Goal: Task Accomplishment & Management: Manage account settings

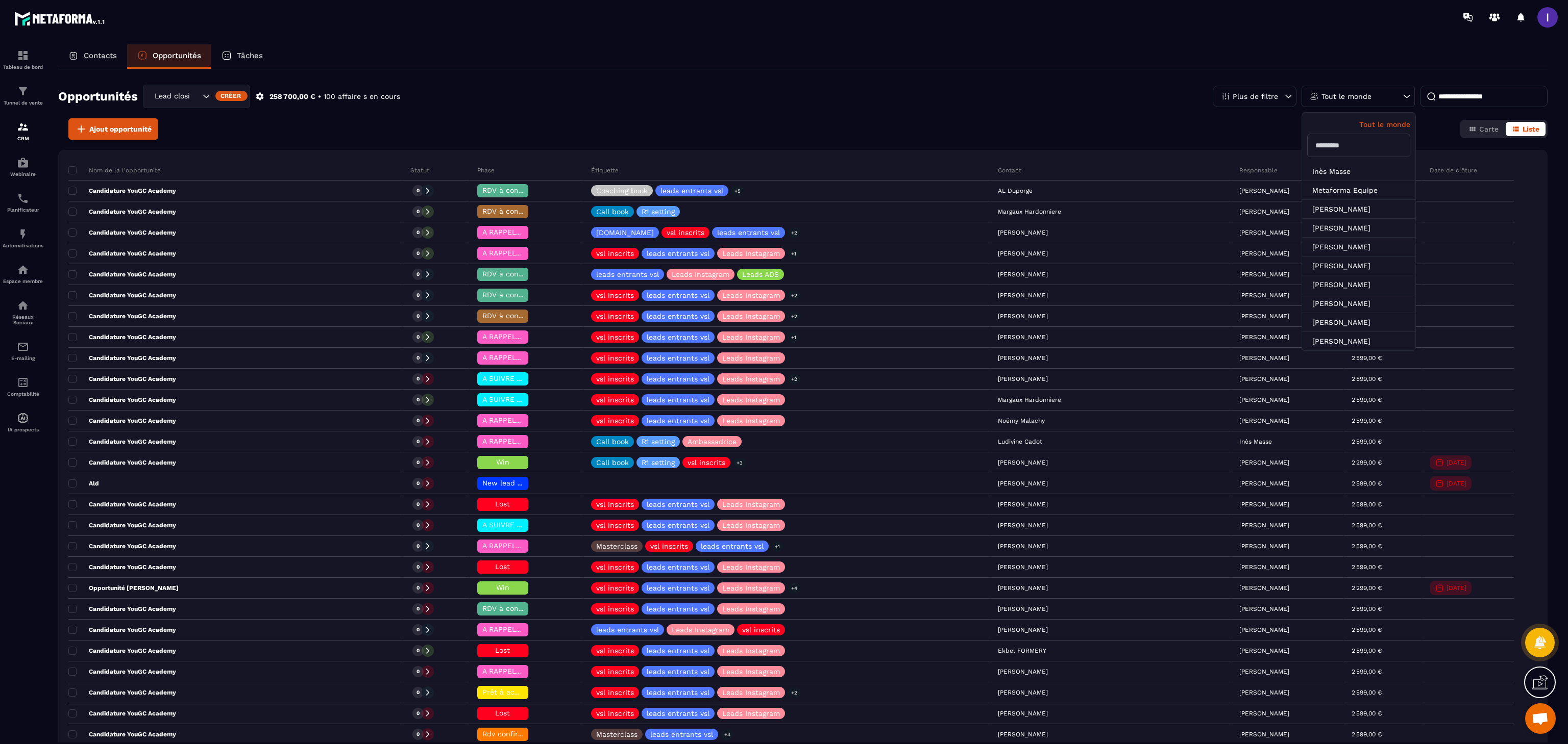
click at [104, 58] on p "Contacts" at bounding box center [100, 55] width 33 height 9
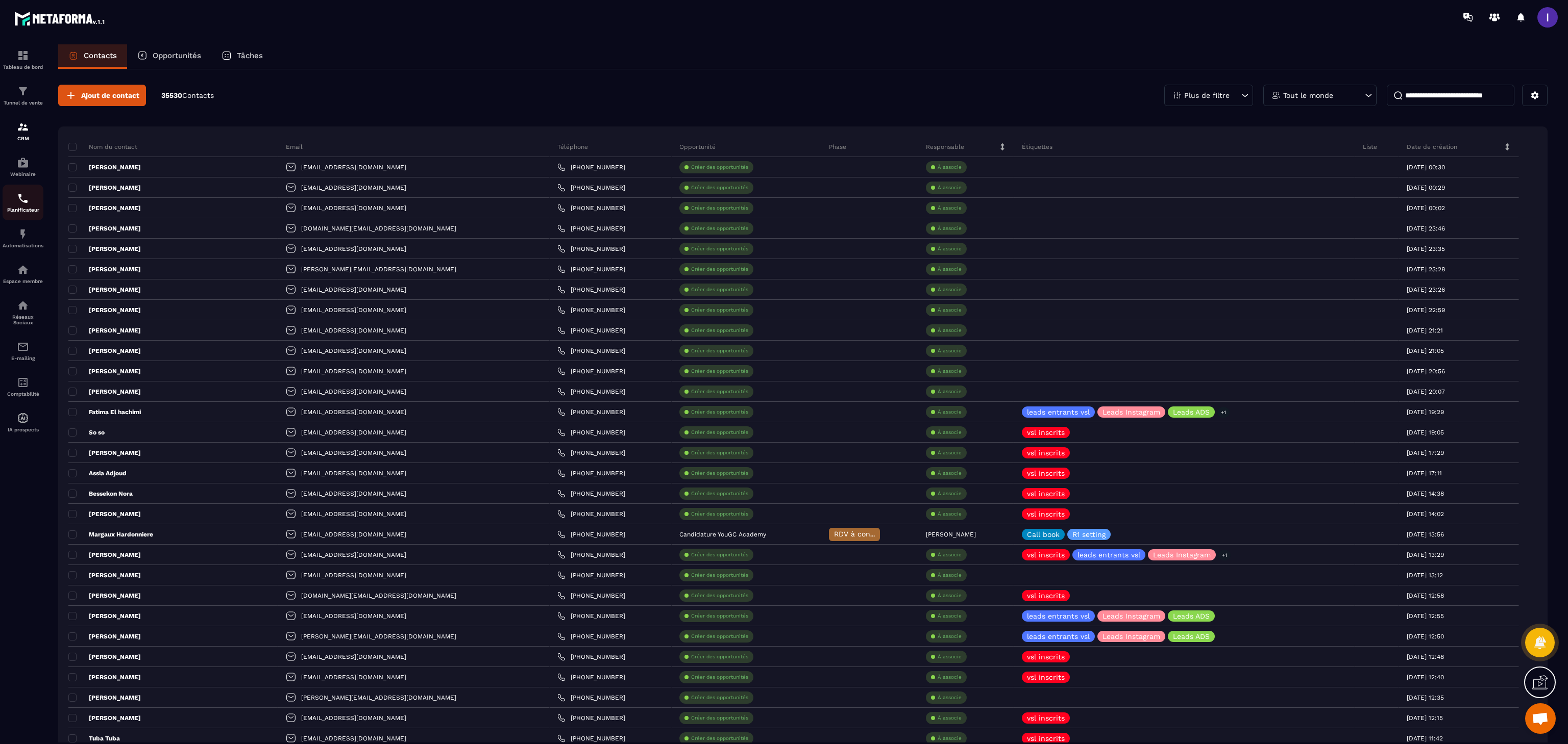
click at [23, 199] on img at bounding box center [23, 198] width 12 height 12
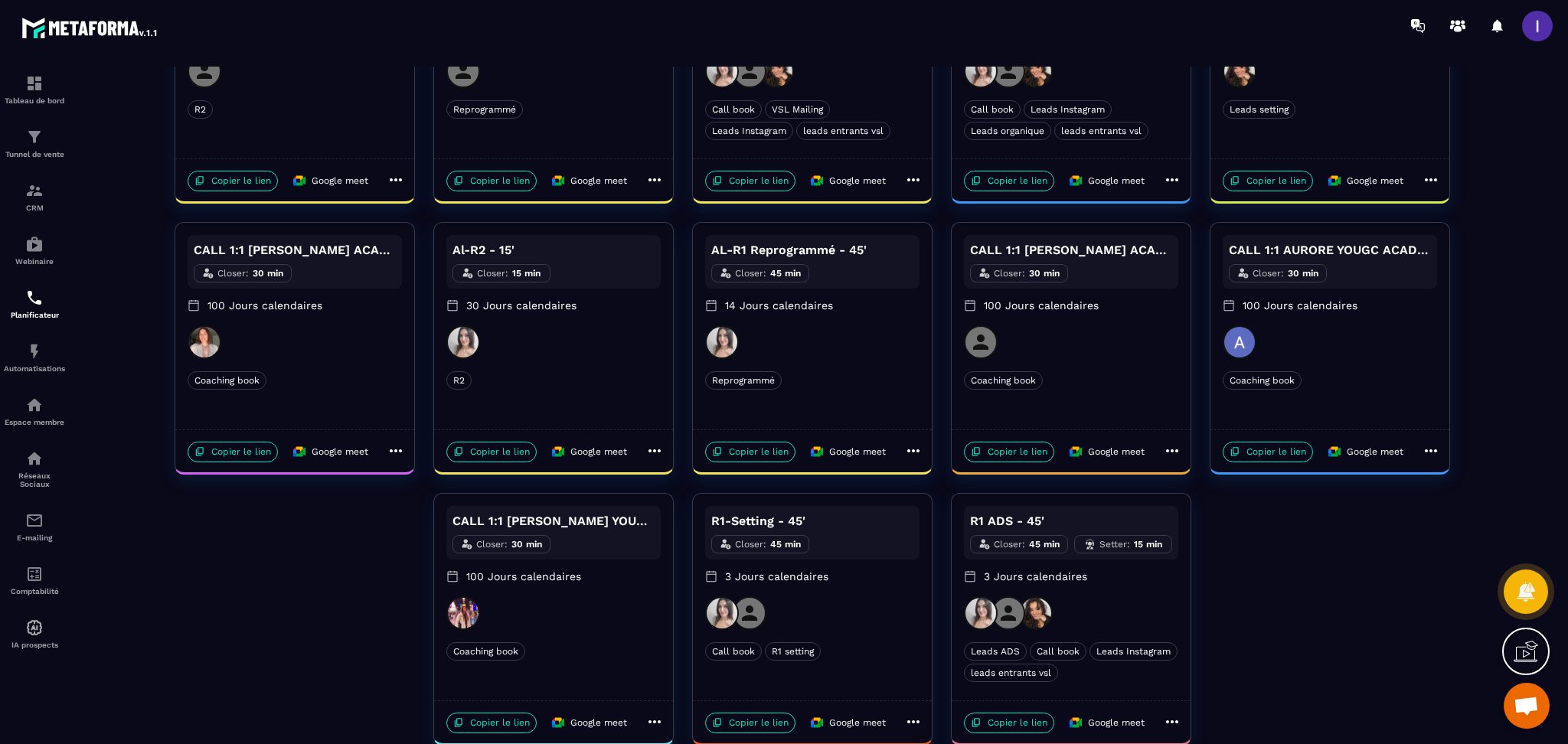
scroll to position [230, 0]
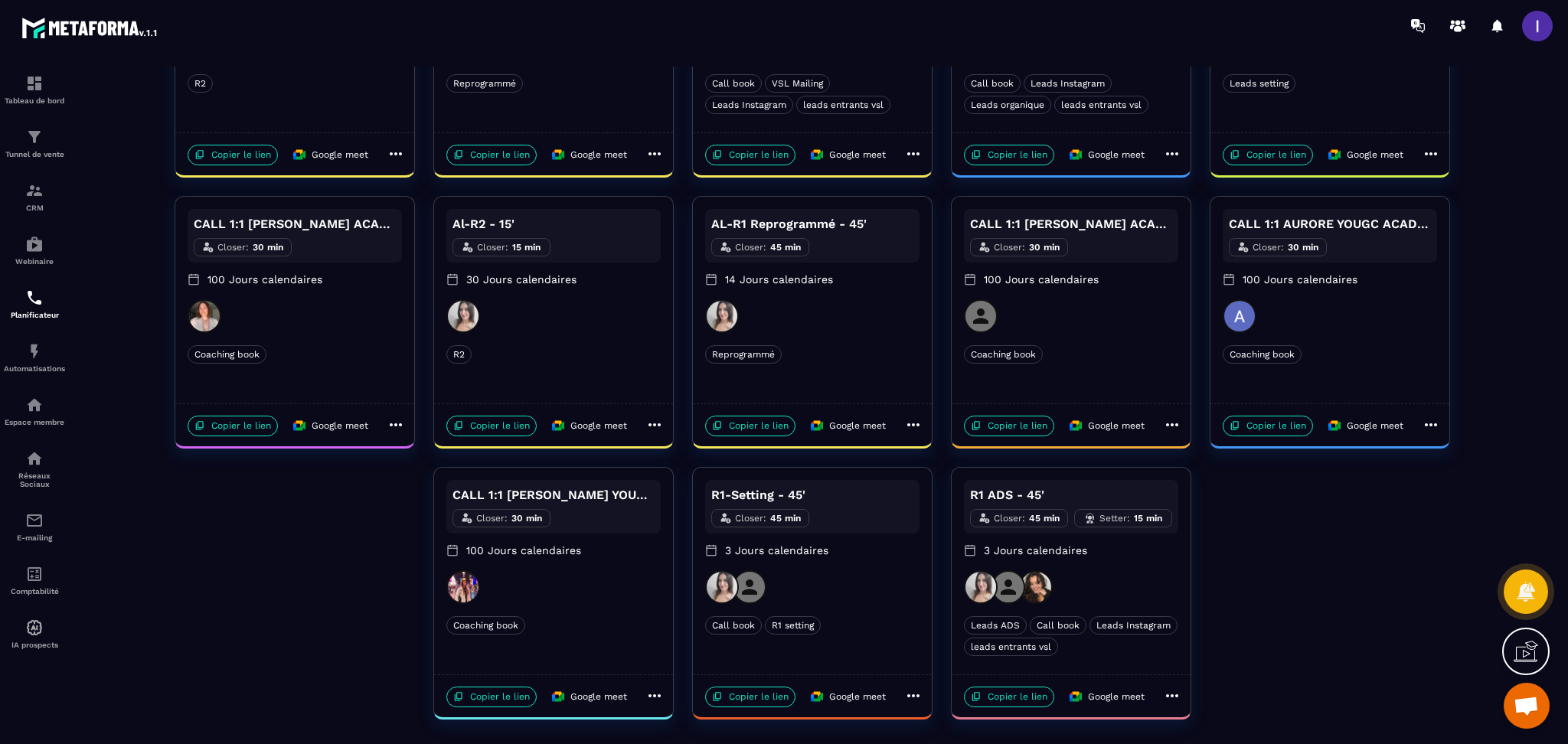
click at [1172, 699] on icon at bounding box center [1173, 696] width 18 height 18
click at [1153, 600] on div at bounding box center [813, 410] width 1481 height 686
click at [1152, 574] on div at bounding box center [1071, 587] width 215 height 34
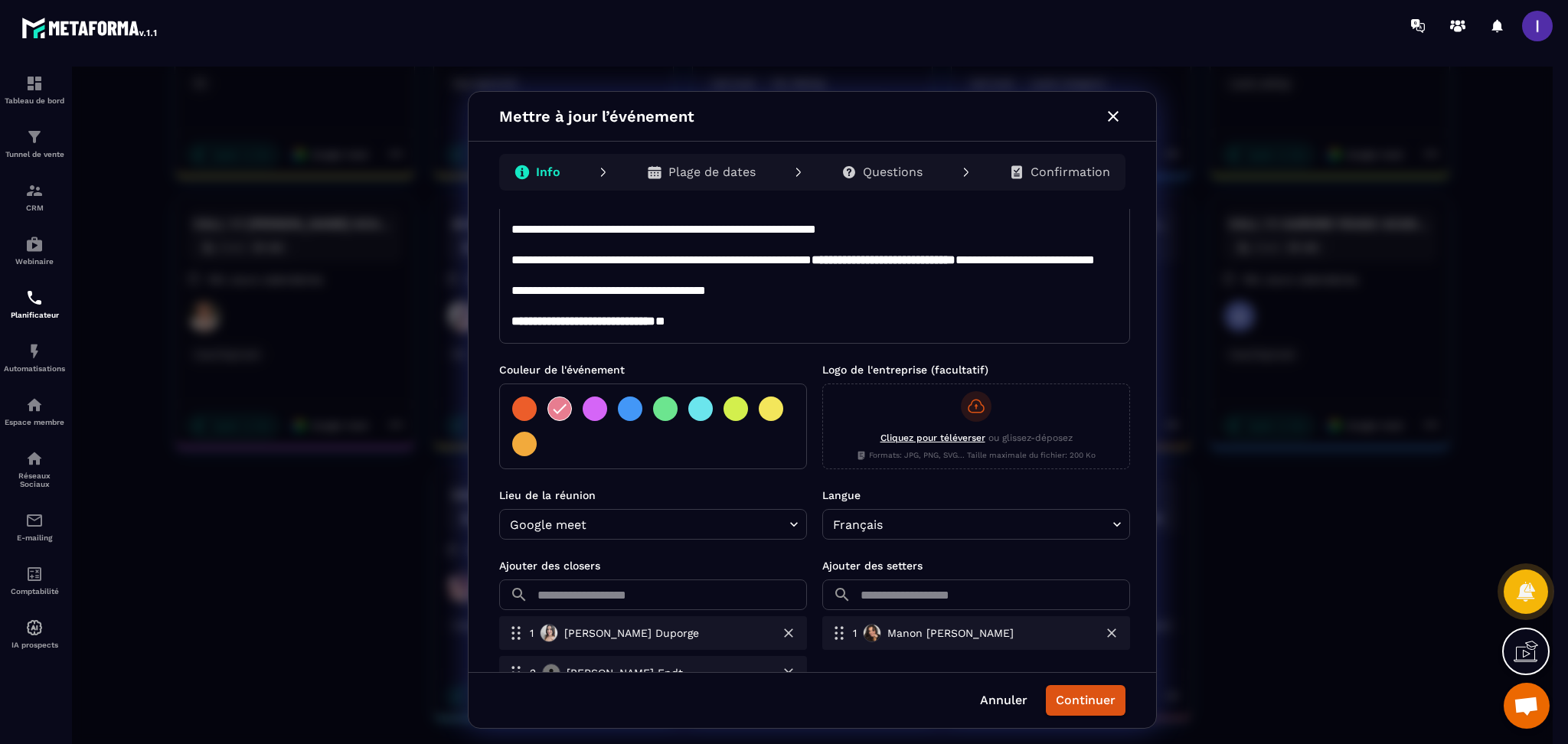
scroll to position [310, 0]
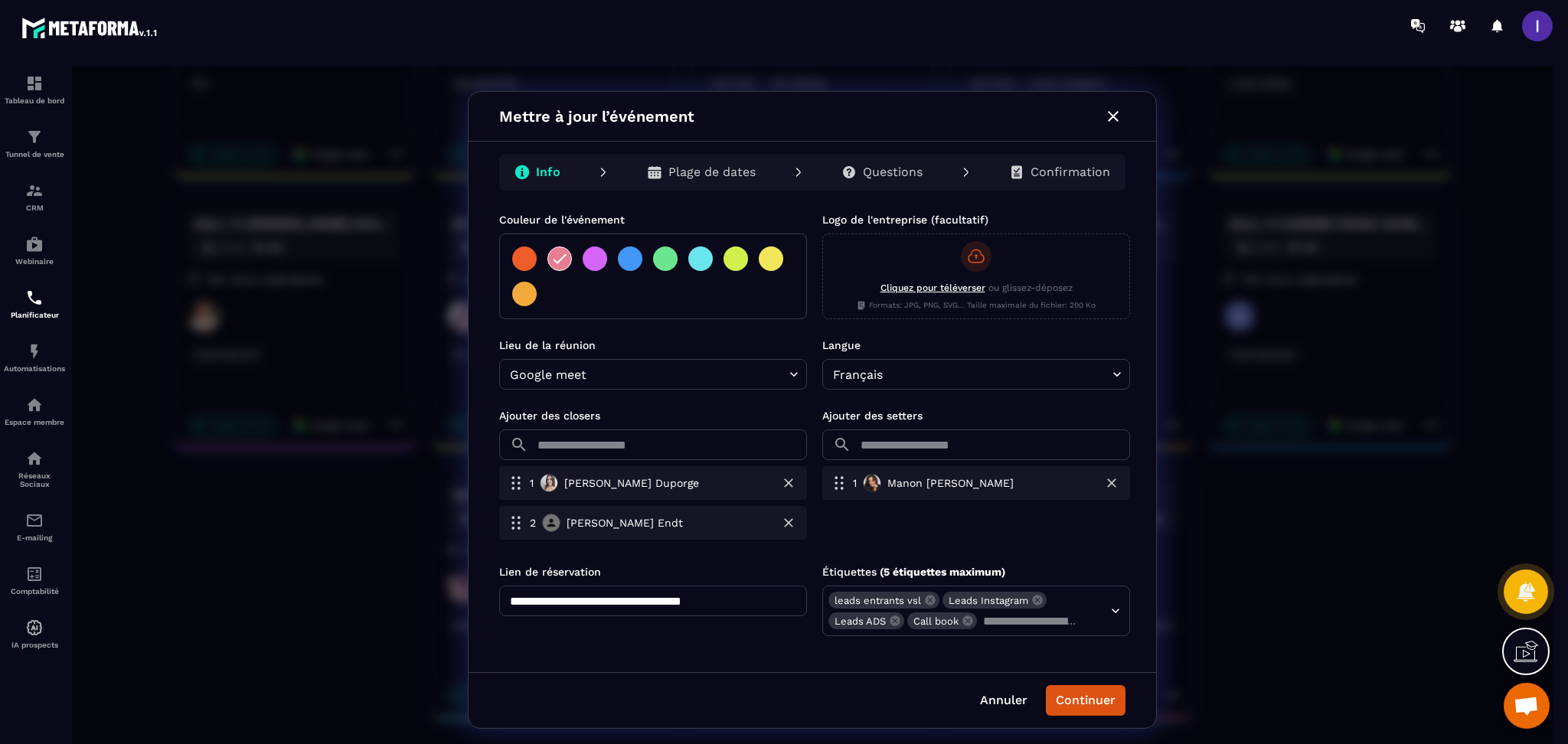
click at [609, 451] on input "text" at bounding box center [670, 445] width 273 height 31
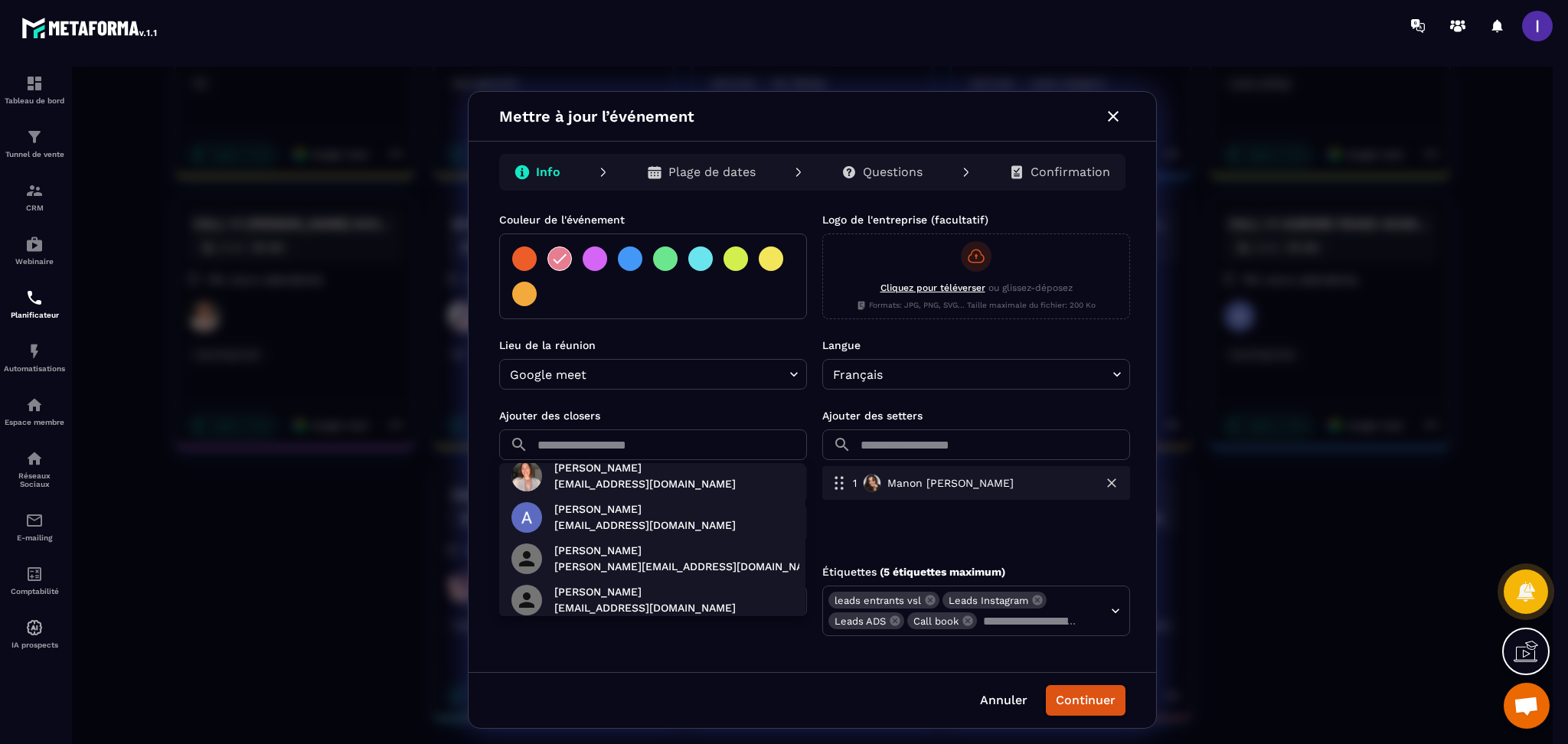
scroll to position [186, 0]
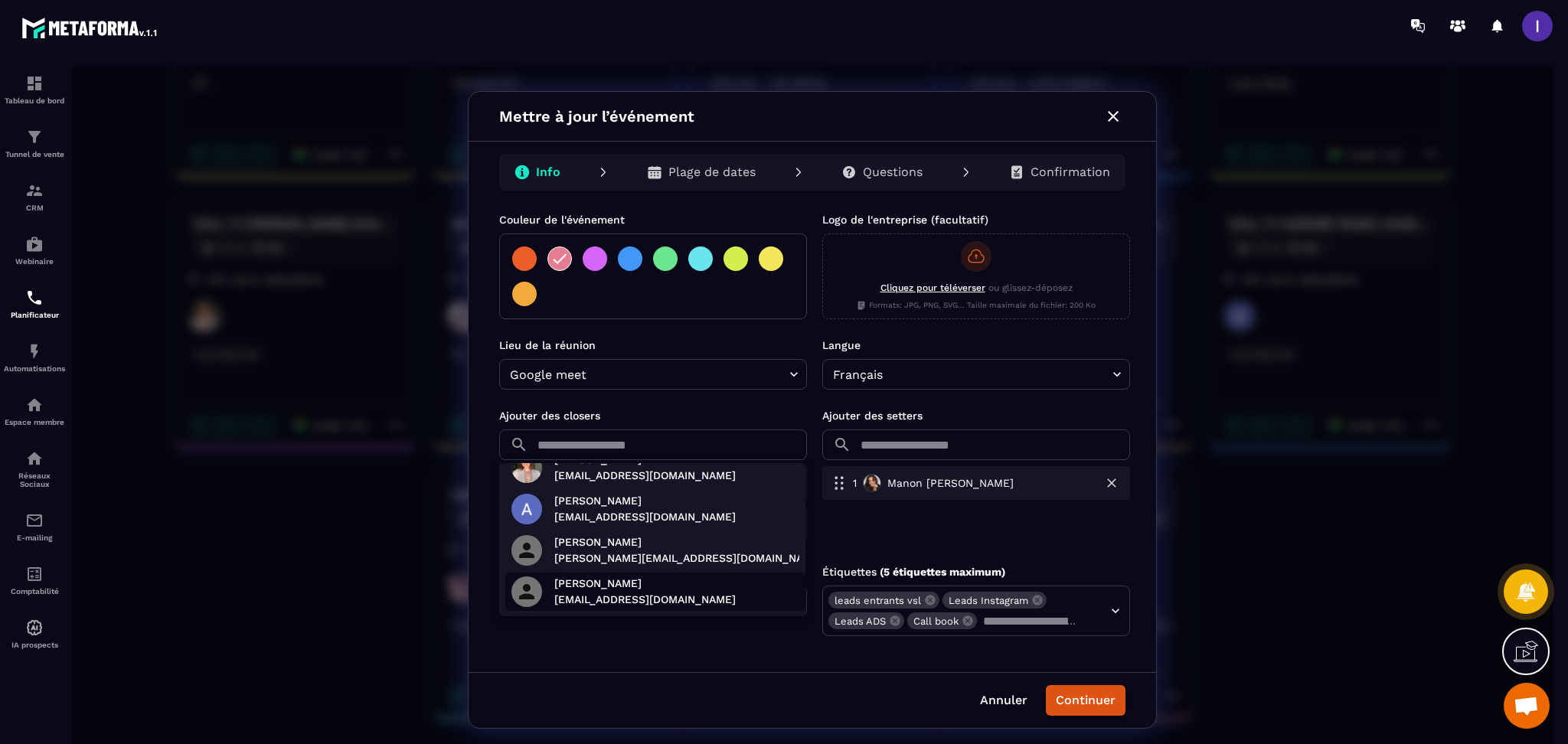
click at [609, 592] on p "[EMAIL_ADDRESS][DOMAIN_NAME]" at bounding box center [645, 600] width 182 height 16
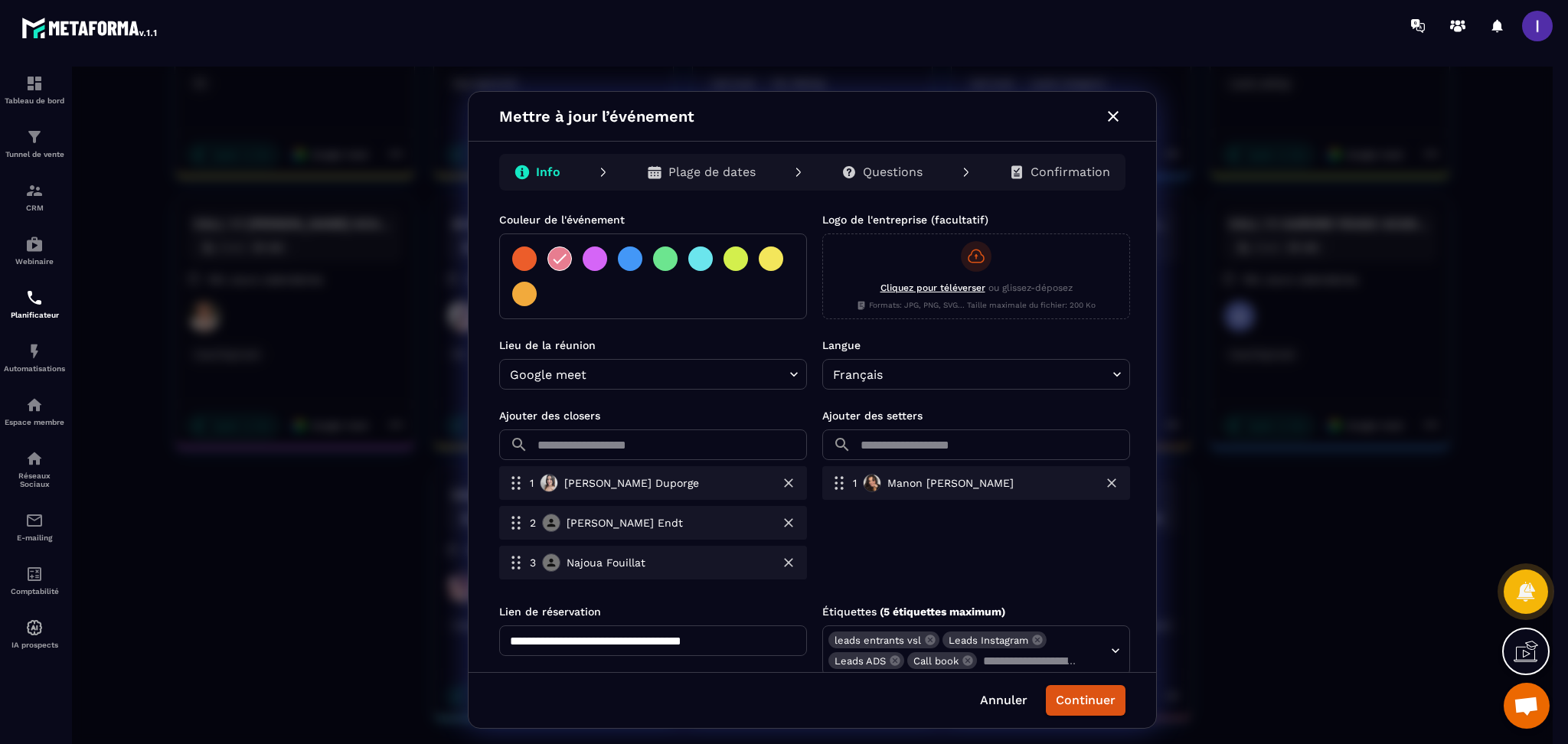
scroll to position [144, 0]
click at [510, 533] on div "1 [PERSON_NAME] 2 [PERSON_NAME] 3 [PERSON_NAME]" at bounding box center [653, 526] width 308 height 120
click at [1087, 711] on button "Continuer" at bounding box center [1085, 700] width 79 height 31
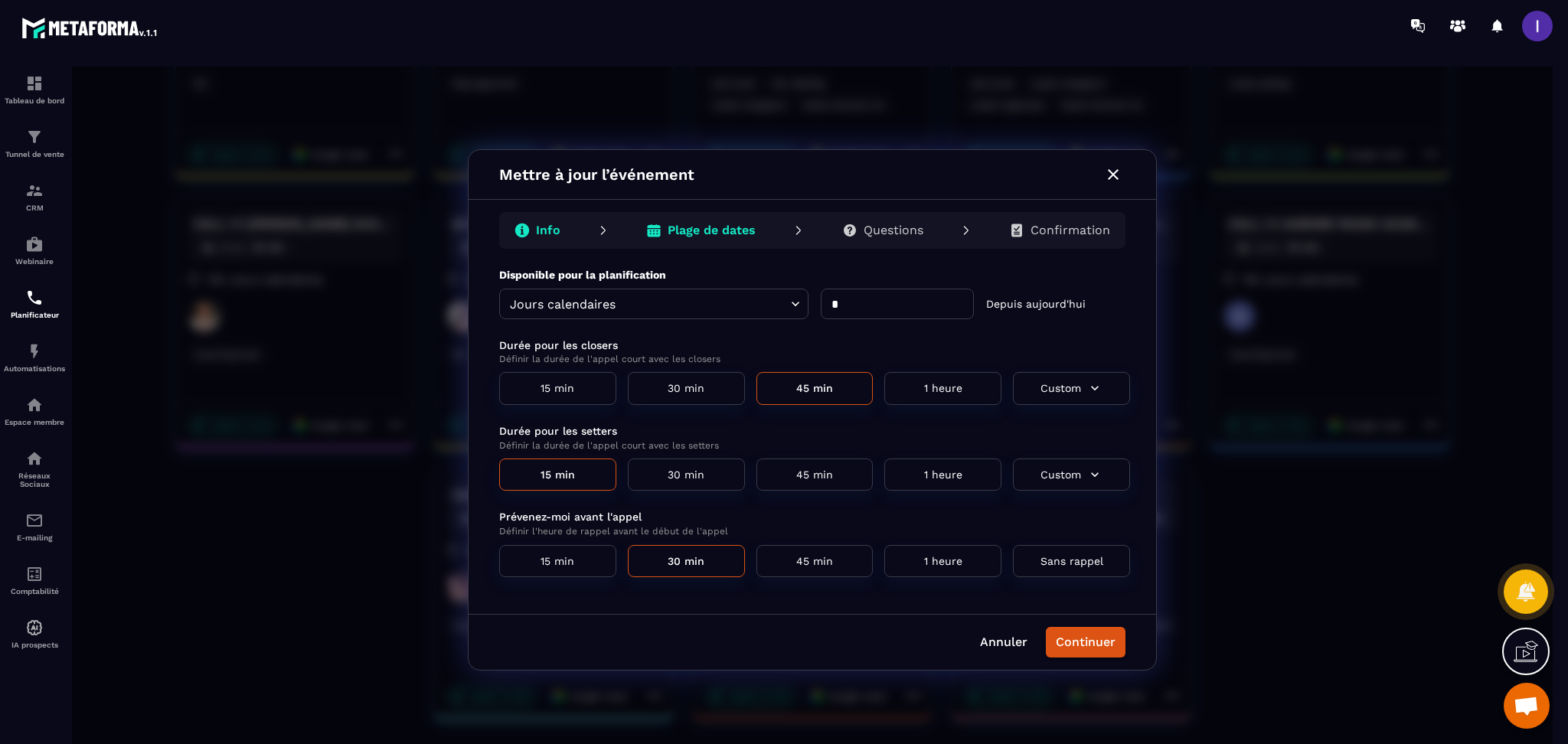
scroll to position [0, 0]
click at [1075, 240] on div "Confirmation" at bounding box center [1060, 231] width 126 height 31
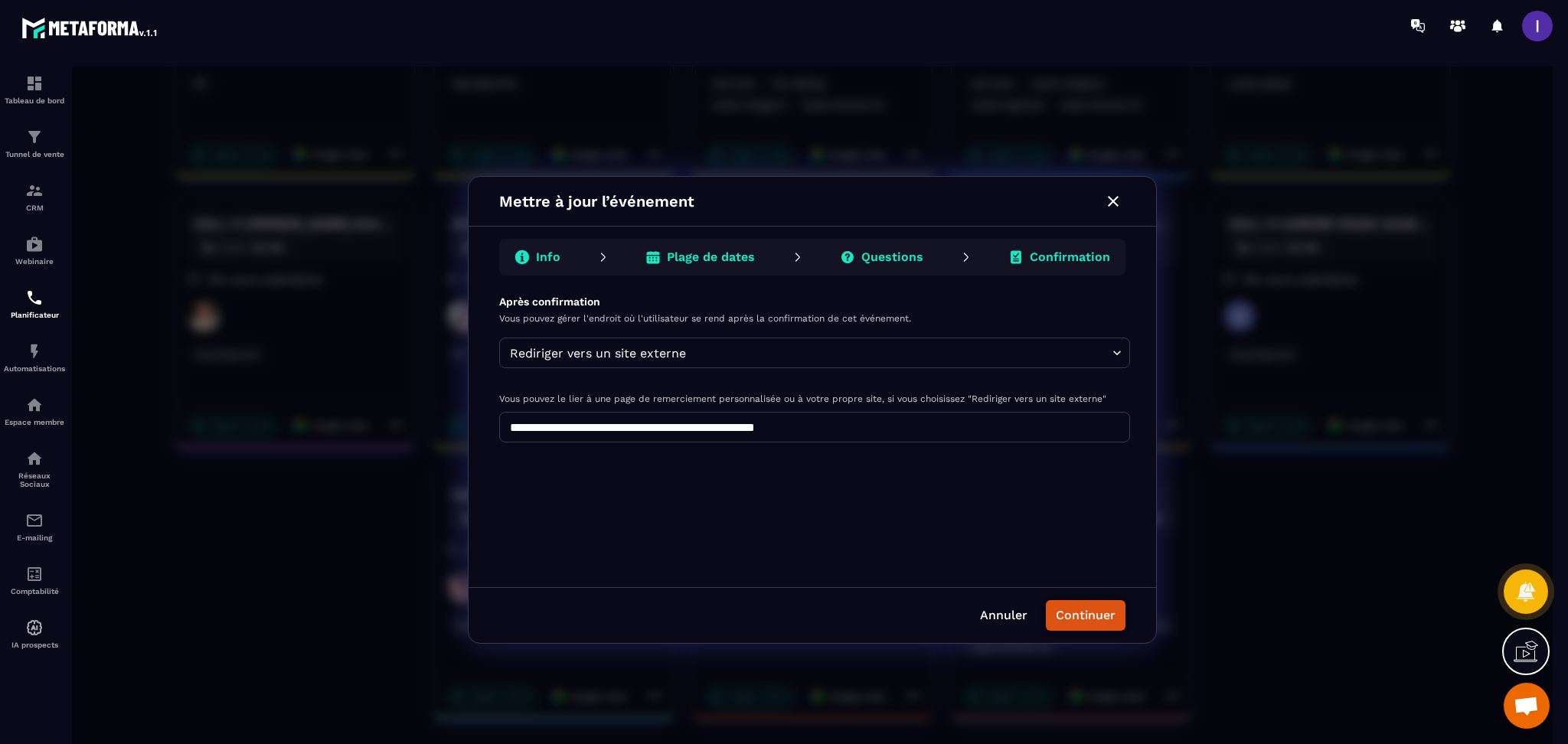
click at [1096, 616] on button "Continuer" at bounding box center [1085, 615] width 79 height 31
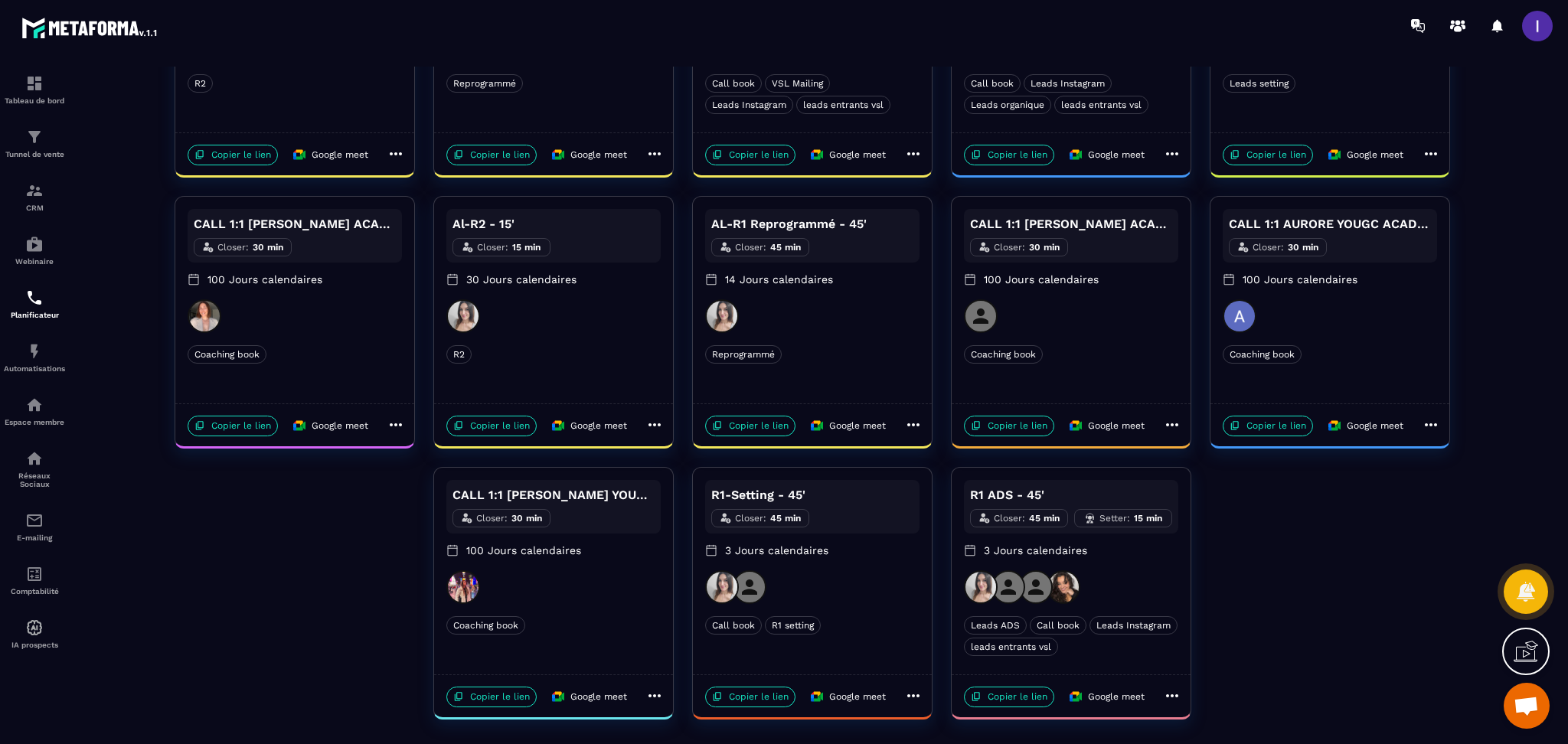
click at [917, 691] on icon at bounding box center [913, 696] width 18 height 18
click at [892, 532] on div at bounding box center [813, 410] width 1481 height 686
click at [882, 589] on div at bounding box center [812, 587] width 215 height 34
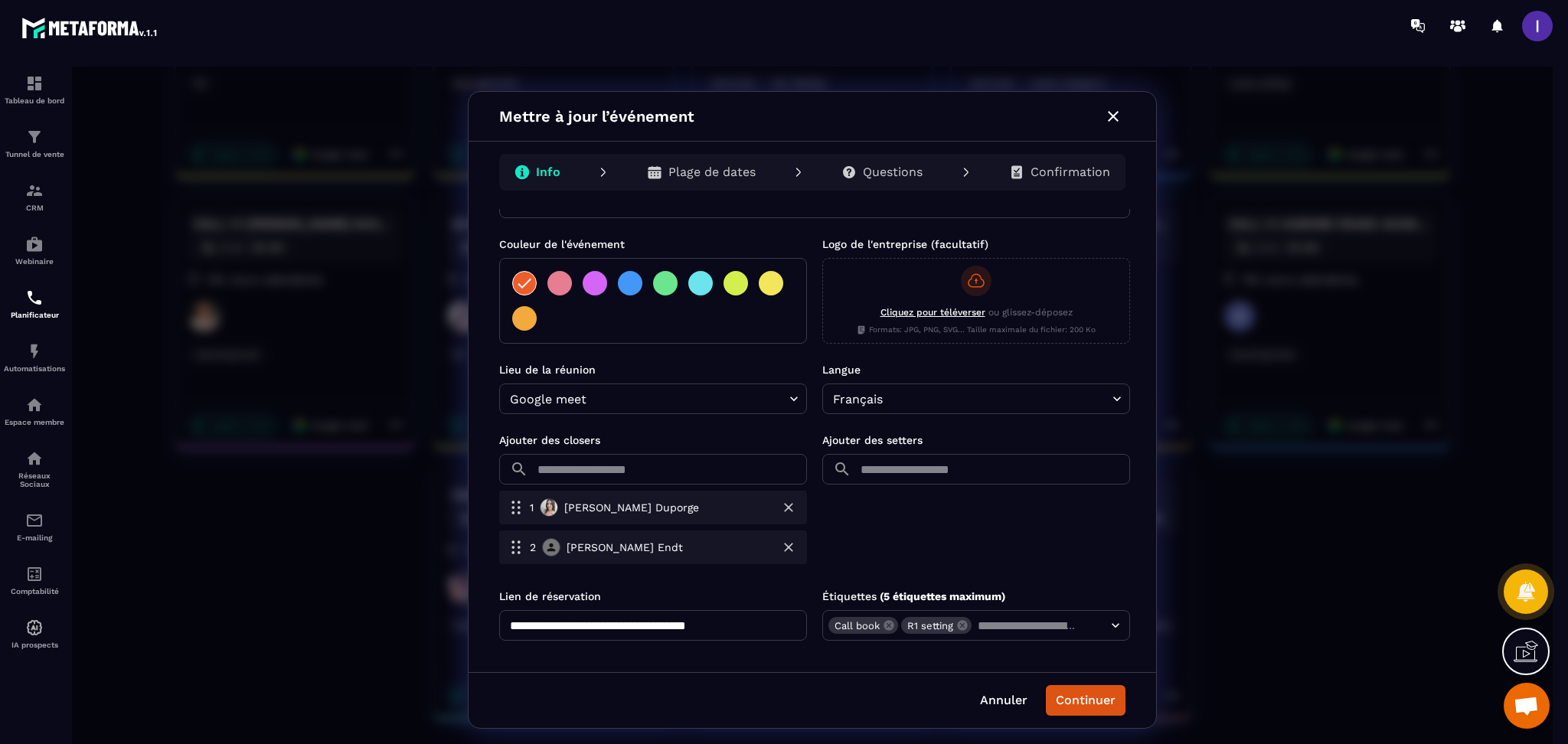
scroll to position [290, 0]
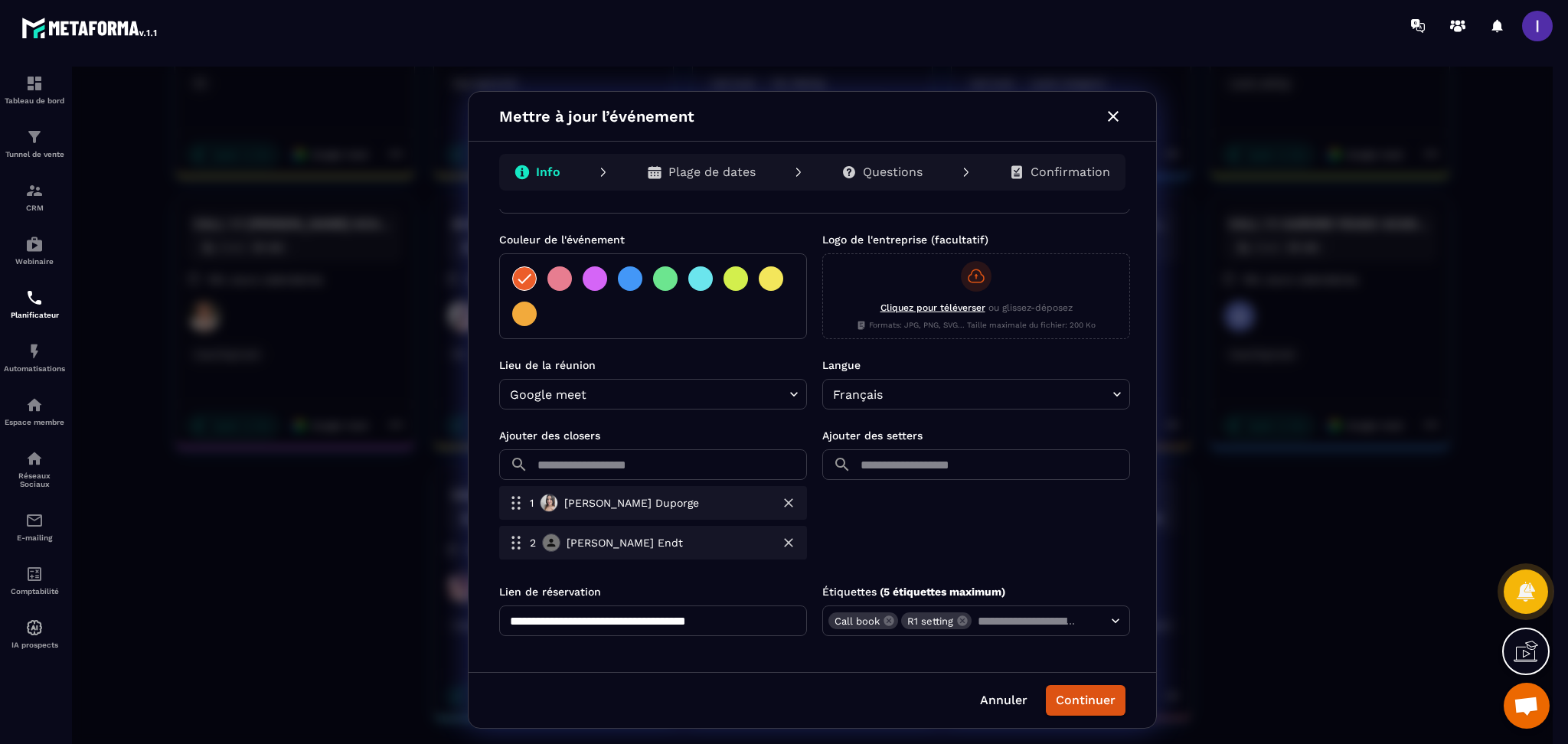
click at [671, 465] on input "text" at bounding box center [670, 465] width 273 height 31
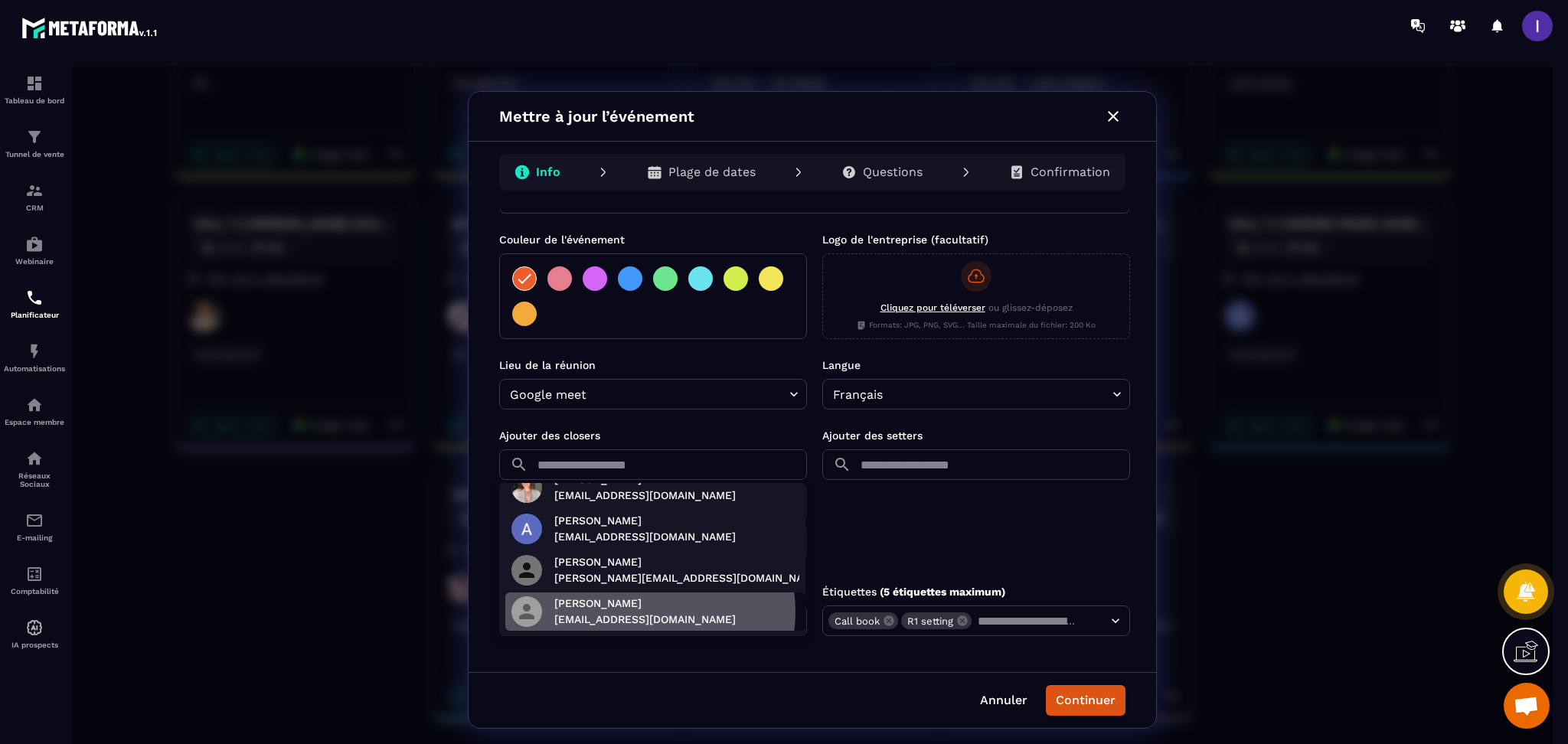
click at [649, 612] on p "[EMAIL_ADDRESS][DOMAIN_NAME]" at bounding box center [645, 620] width 182 height 16
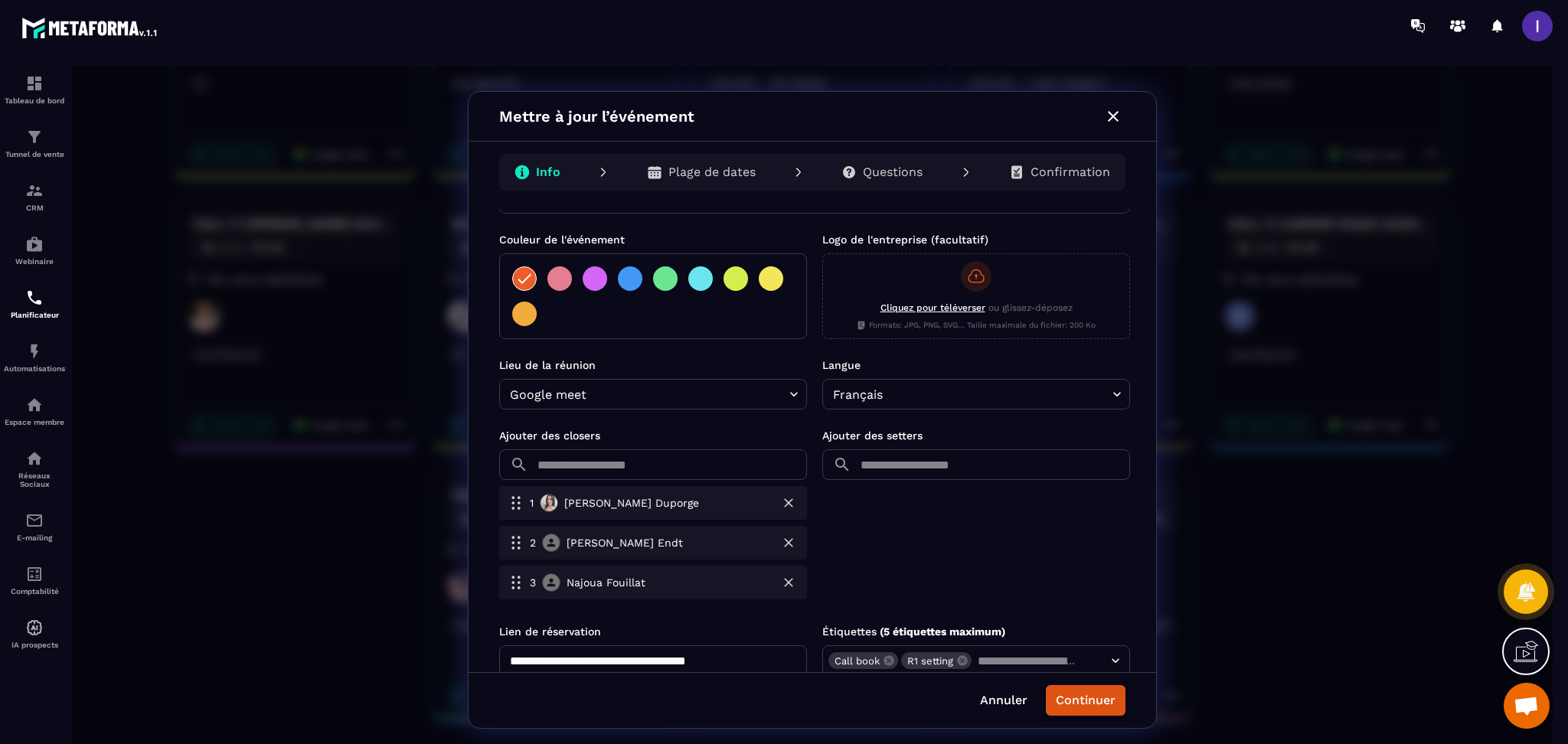
click at [1093, 697] on button "Continuer" at bounding box center [1085, 700] width 79 height 31
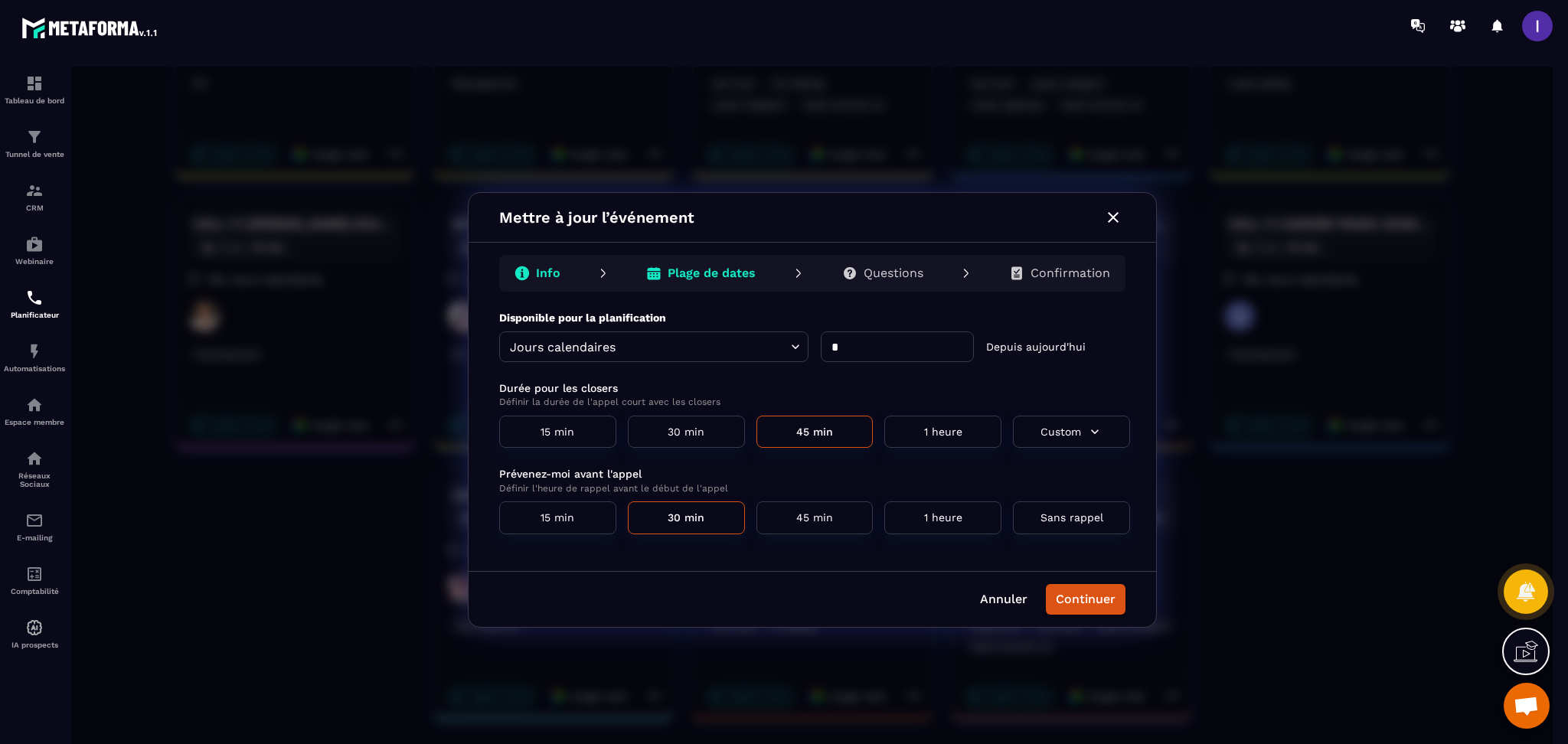
scroll to position [0, 0]
click at [1061, 273] on p "Confirmation" at bounding box center [1070, 273] width 79 height 16
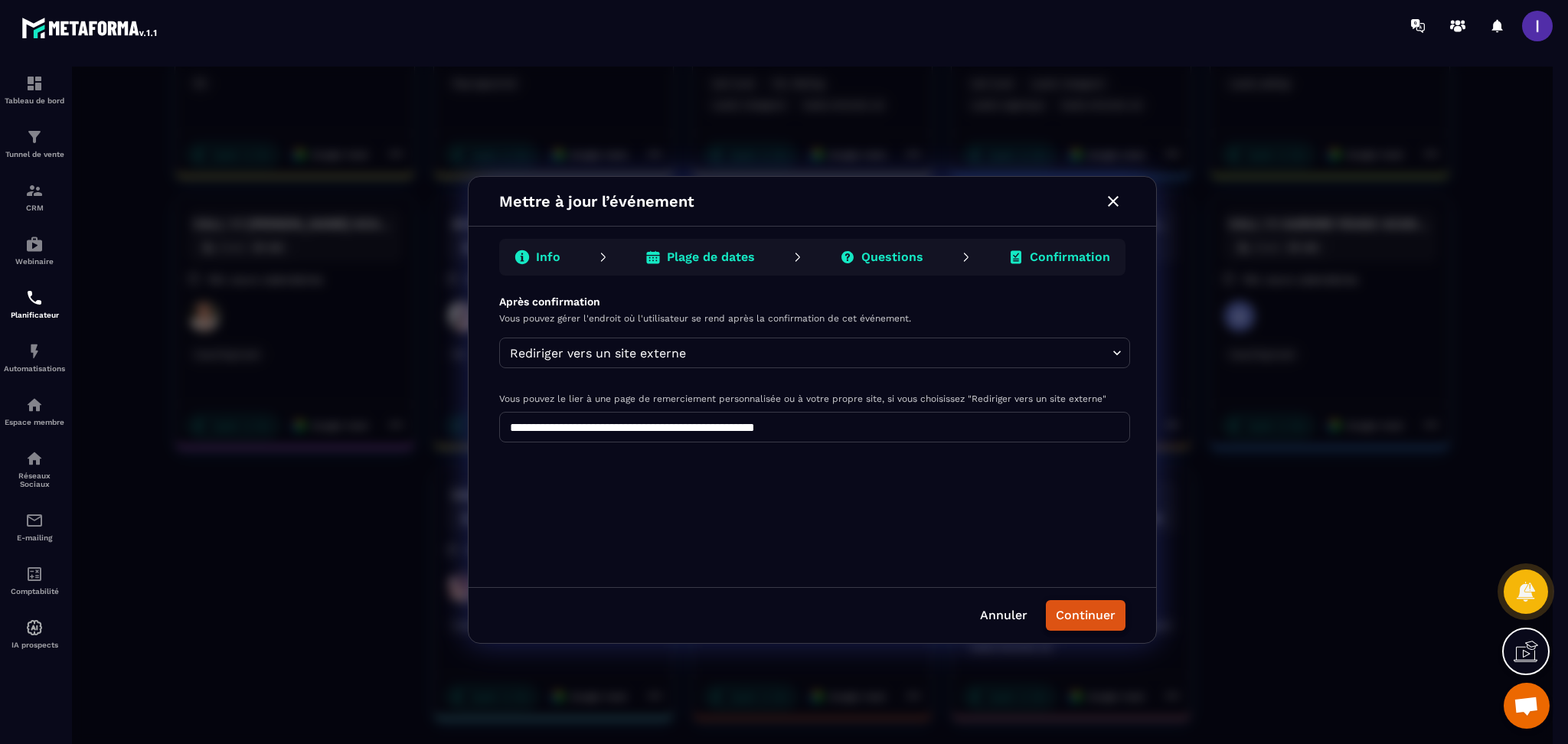
click at [1084, 618] on button "Continuer" at bounding box center [1085, 615] width 79 height 31
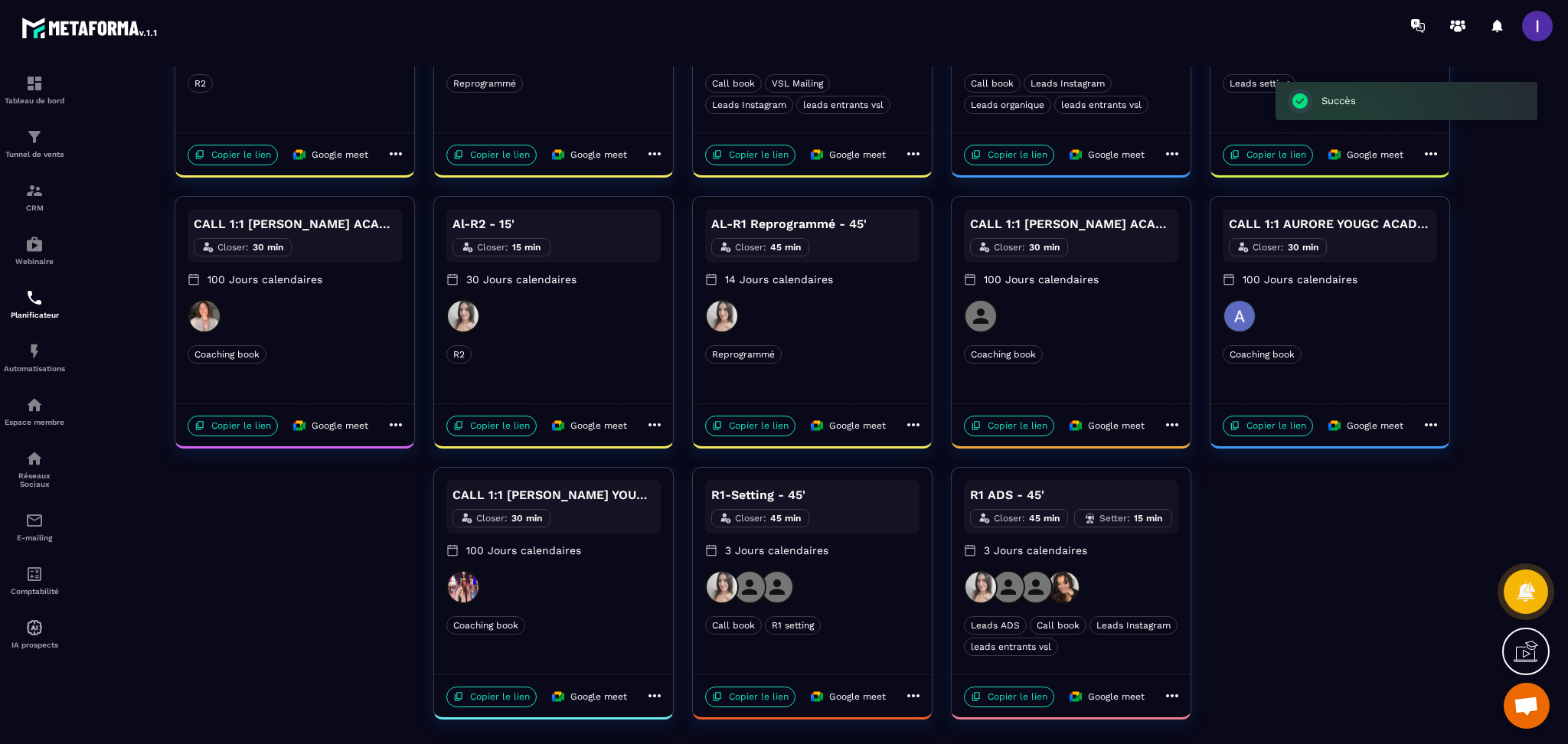
click at [1282, 600] on div "[PERSON_NAME]-R2 - 15' Closer : 15 min 30 Jours calendaires R2 R2 Copier le lie…" at bounding box center [813, 322] width 1481 height 794
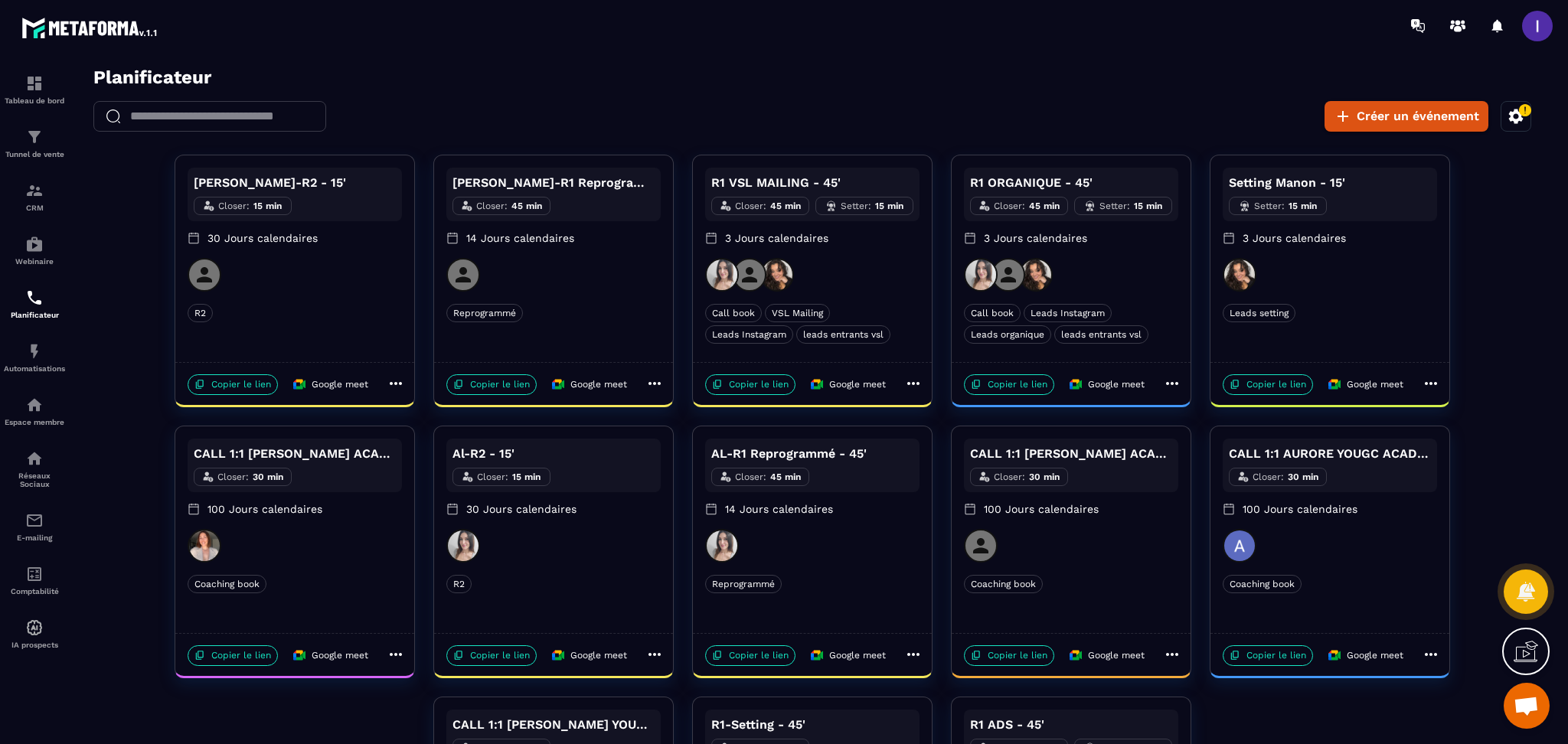
click at [1173, 391] on icon at bounding box center [1173, 383] width 18 height 18
click at [1140, 263] on div at bounding box center [813, 410] width 1481 height 686
click at [1105, 256] on div "R1 ORGANIQUE - 45' Closer : 45 min Setter : 15 min 3 Jours calendaires" at bounding box center [1071, 213] width 215 height 90
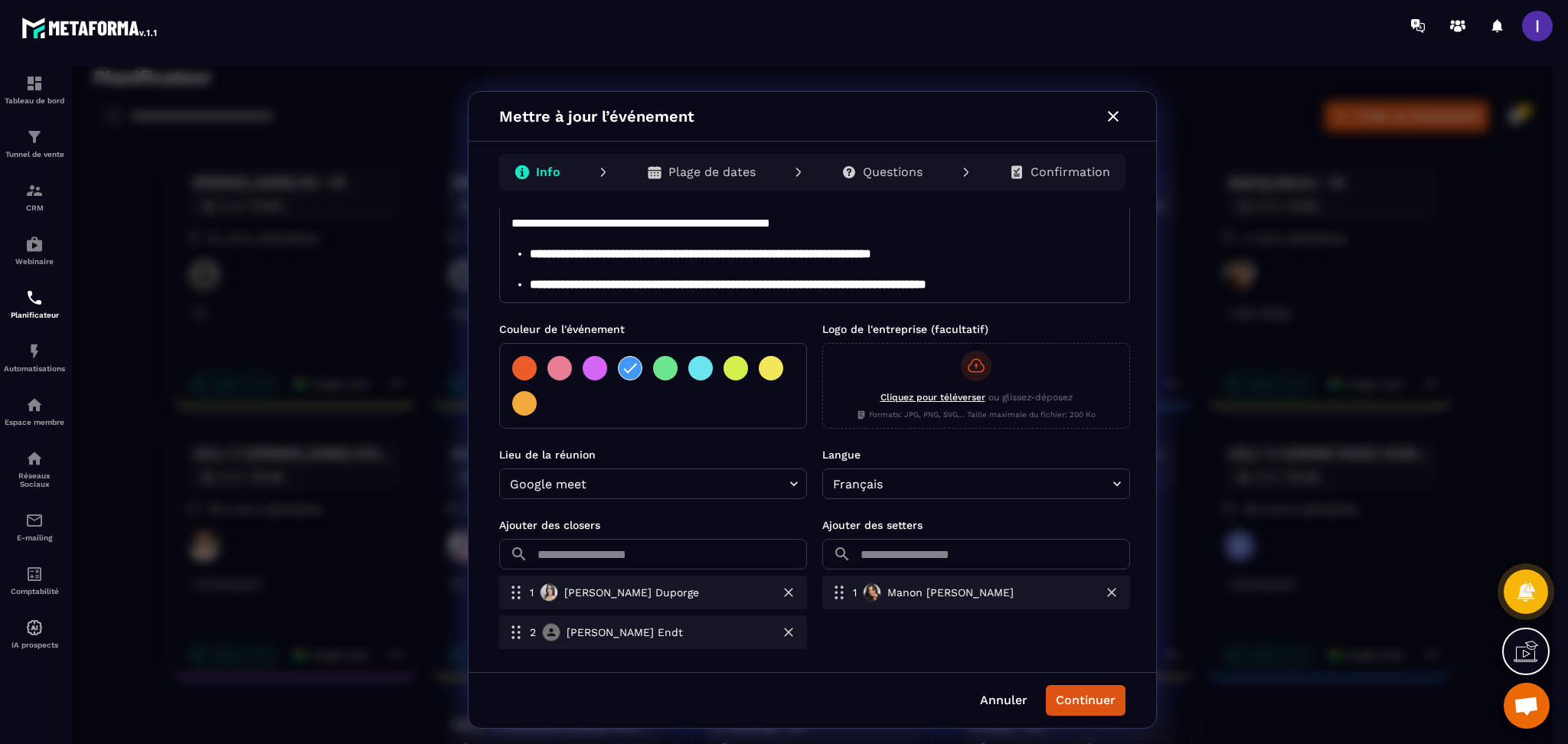
scroll to position [306, 0]
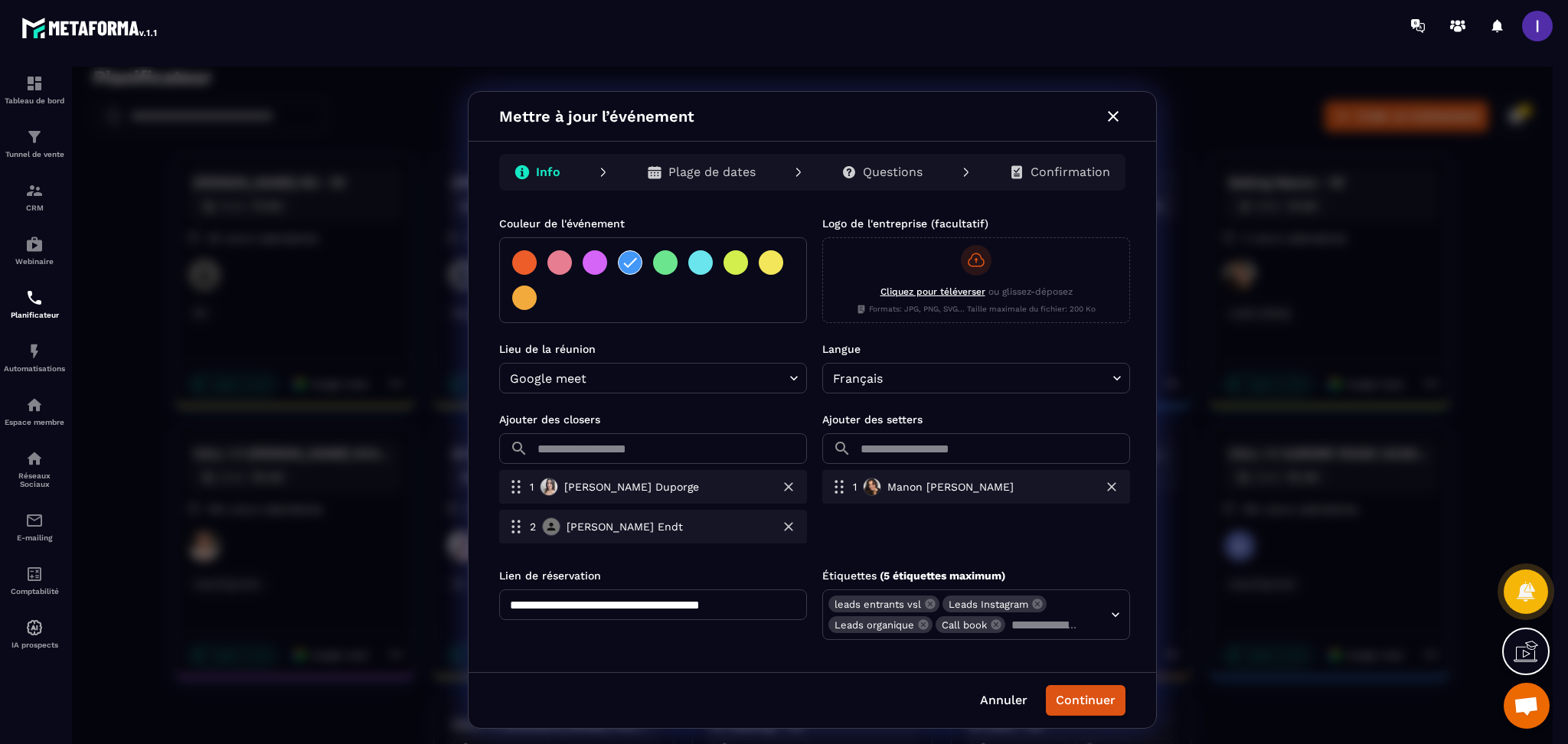
click at [663, 445] on input "text" at bounding box center [670, 449] width 273 height 31
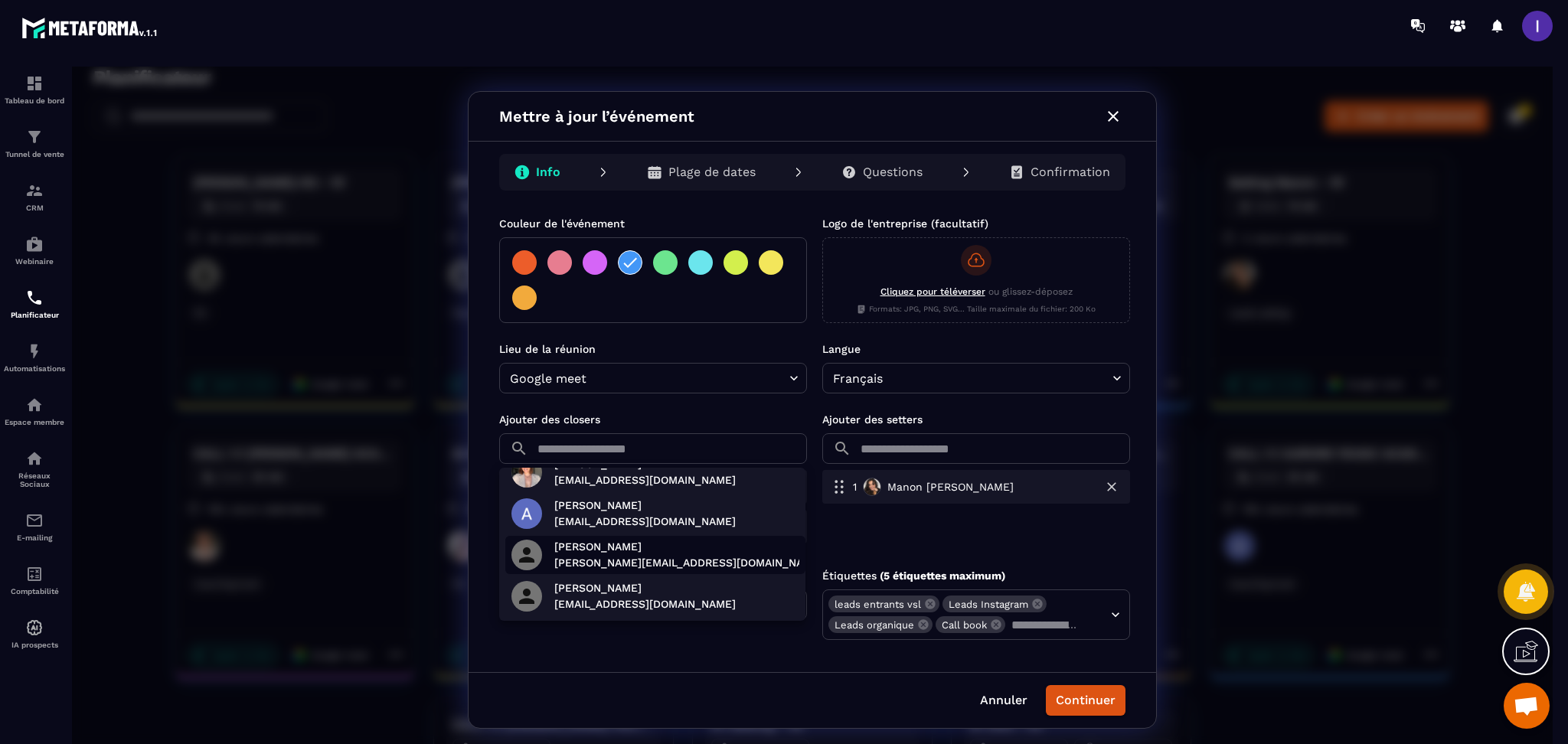
click at [666, 591] on p "[PERSON_NAME]" at bounding box center [645, 589] width 182 height 16
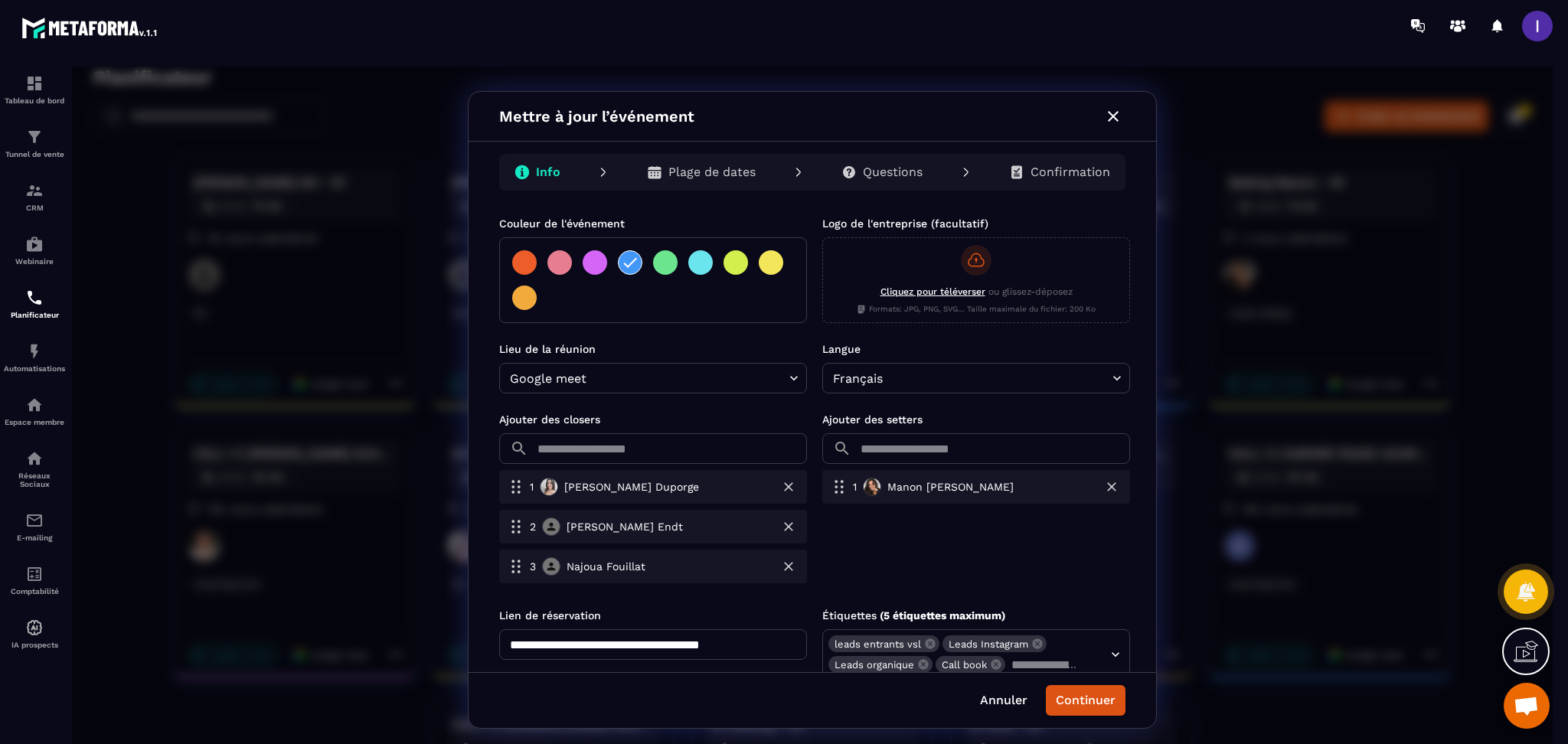
scroll to position [144, 0]
click at [1089, 702] on button "Continuer" at bounding box center [1085, 700] width 79 height 31
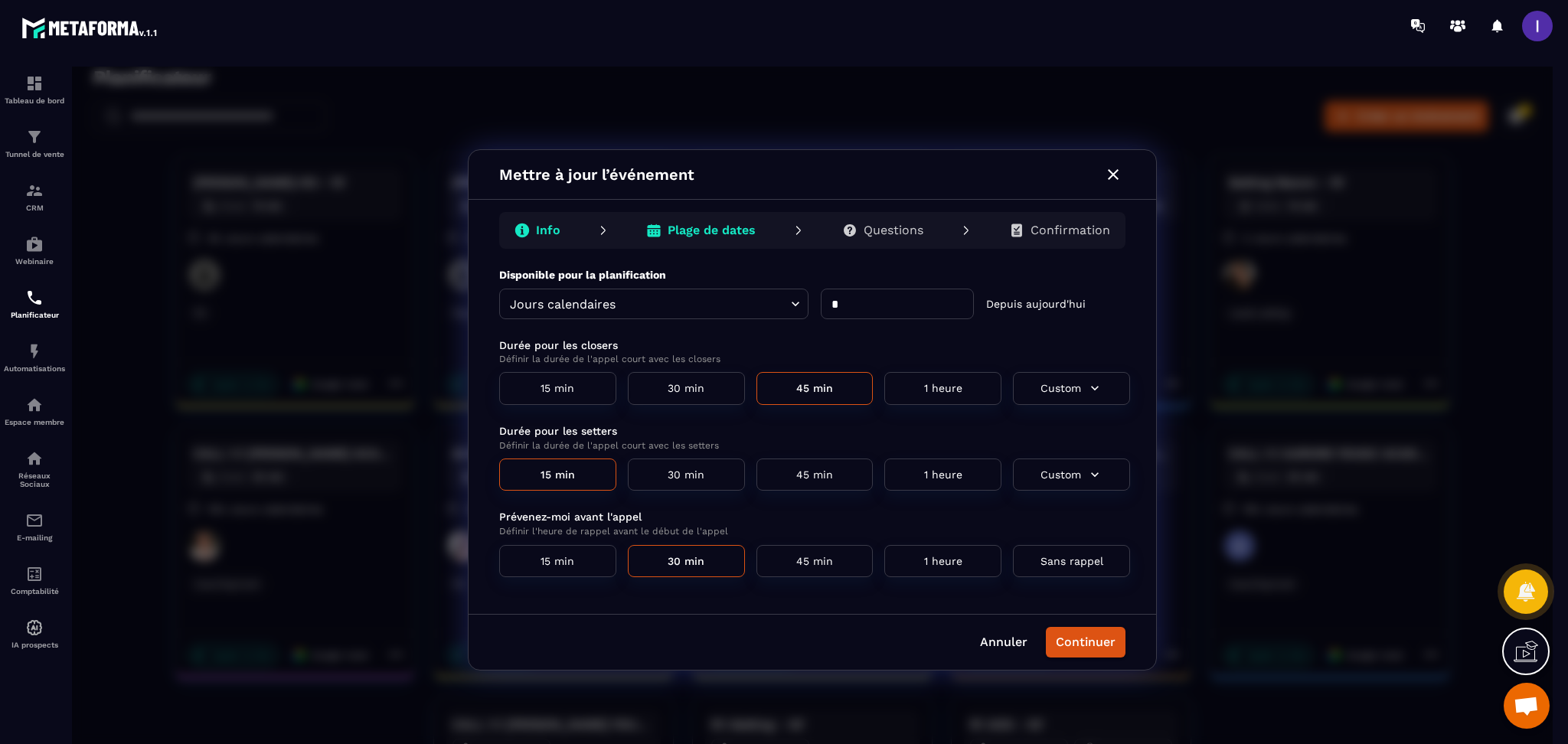
scroll to position [0, 0]
click at [1088, 224] on p "Confirmation" at bounding box center [1070, 230] width 79 height 16
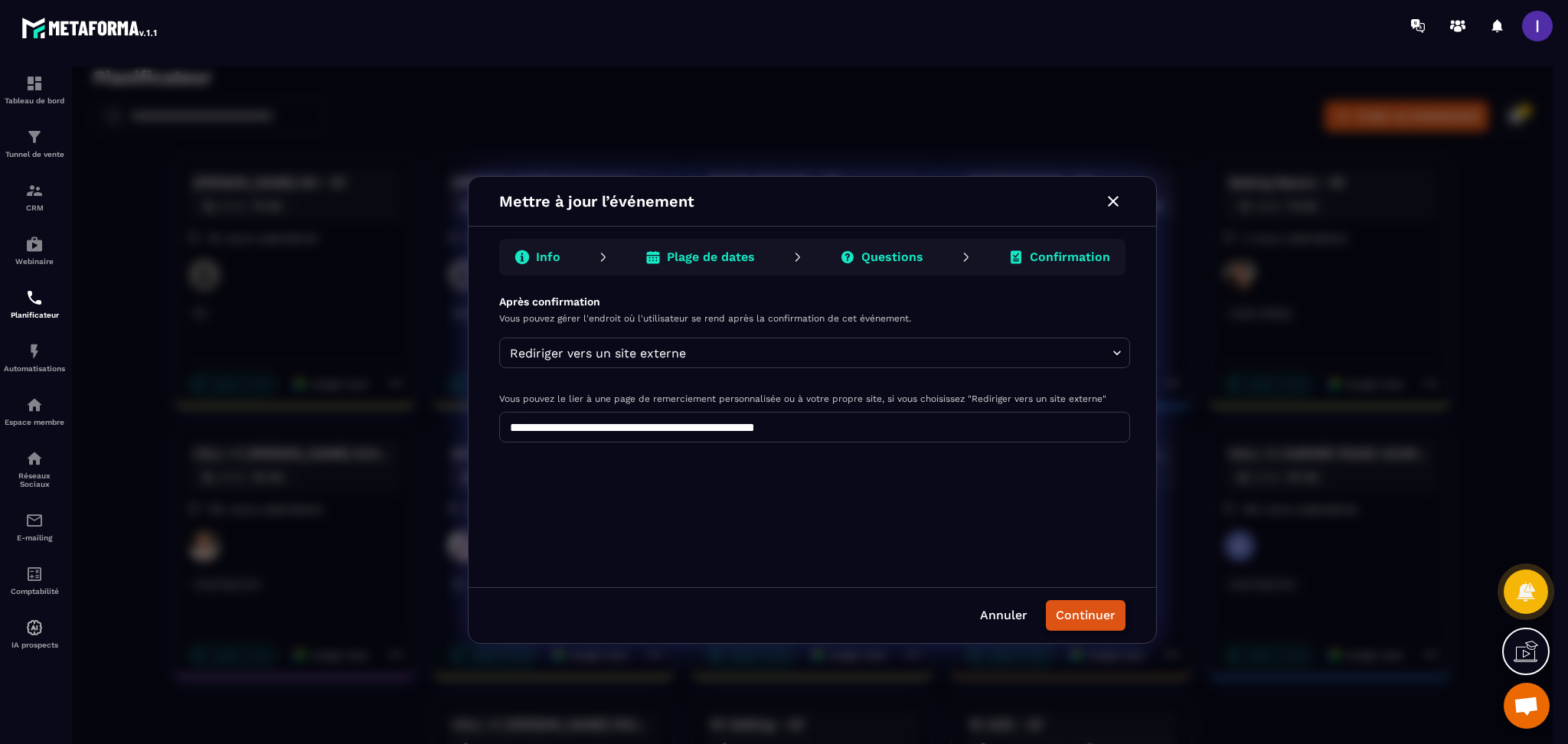
click at [1077, 615] on button "Continuer" at bounding box center [1085, 615] width 79 height 31
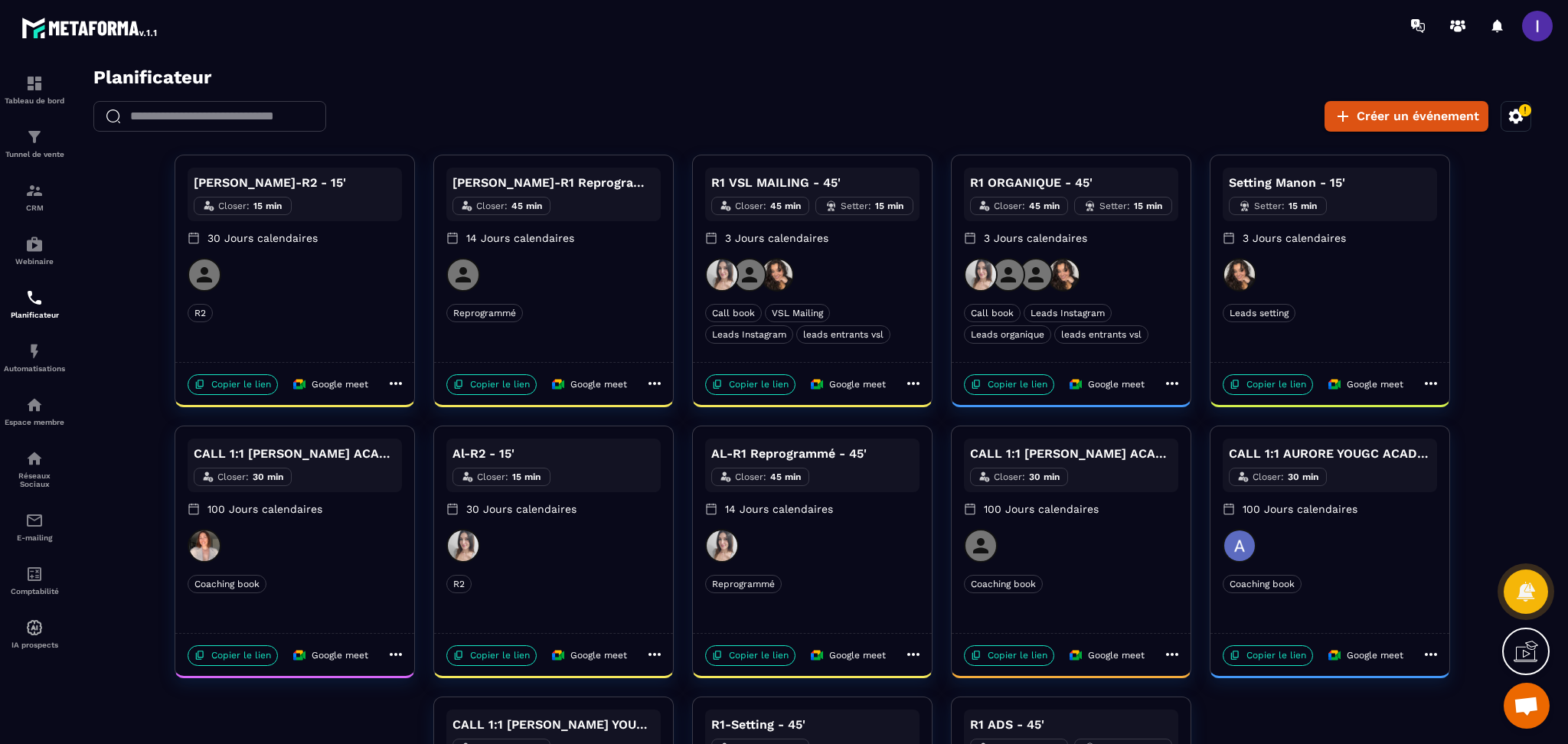
click at [913, 381] on icon at bounding box center [913, 383] width 18 height 18
drag, startPoint x: 899, startPoint y: 287, endPoint x: 886, endPoint y: 282, distance: 13.9
click at [892, 285] on div at bounding box center [813, 410] width 1481 height 686
click at [863, 275] on div at bounding box center [812, 275] width 215 height 34
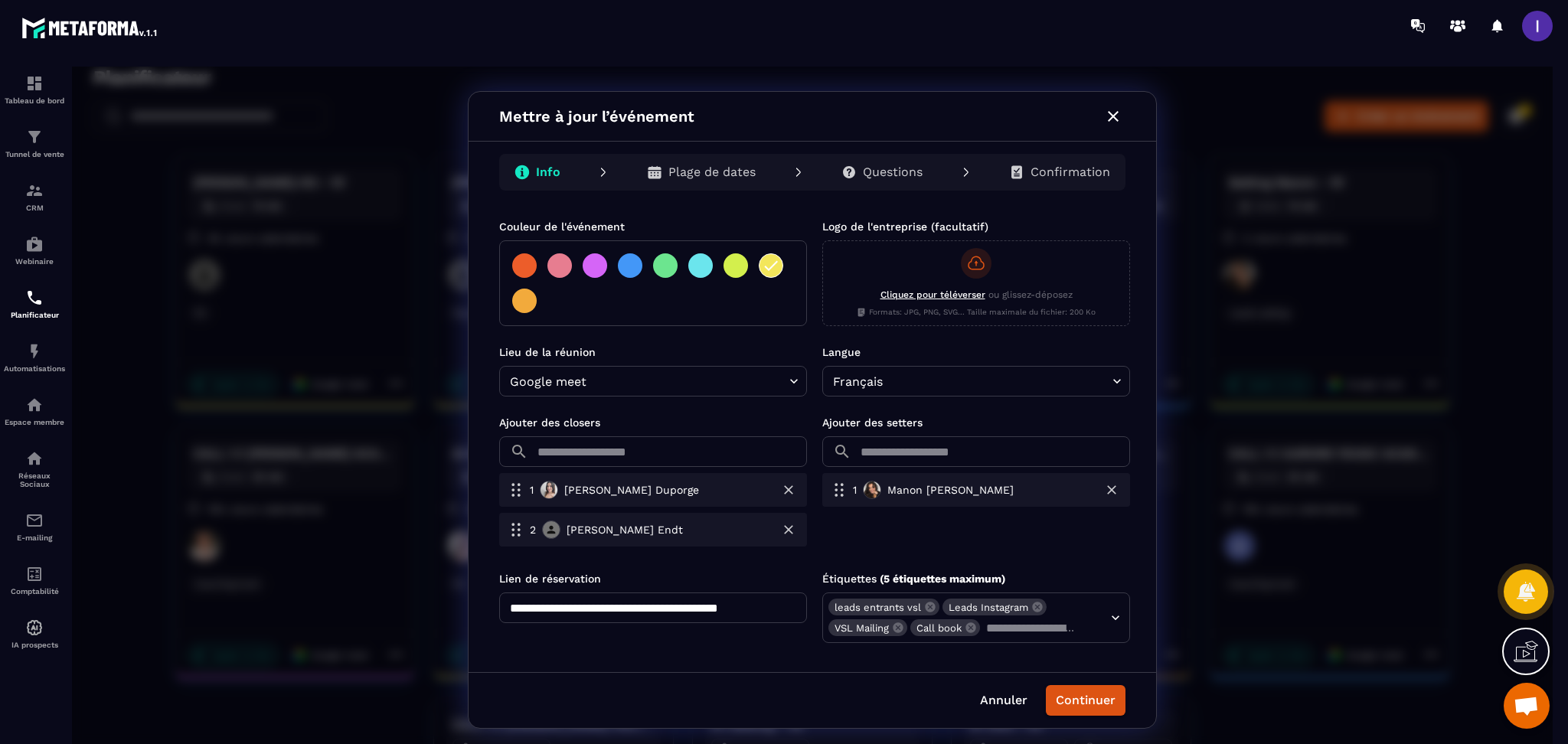
scroll to position [310, 0]
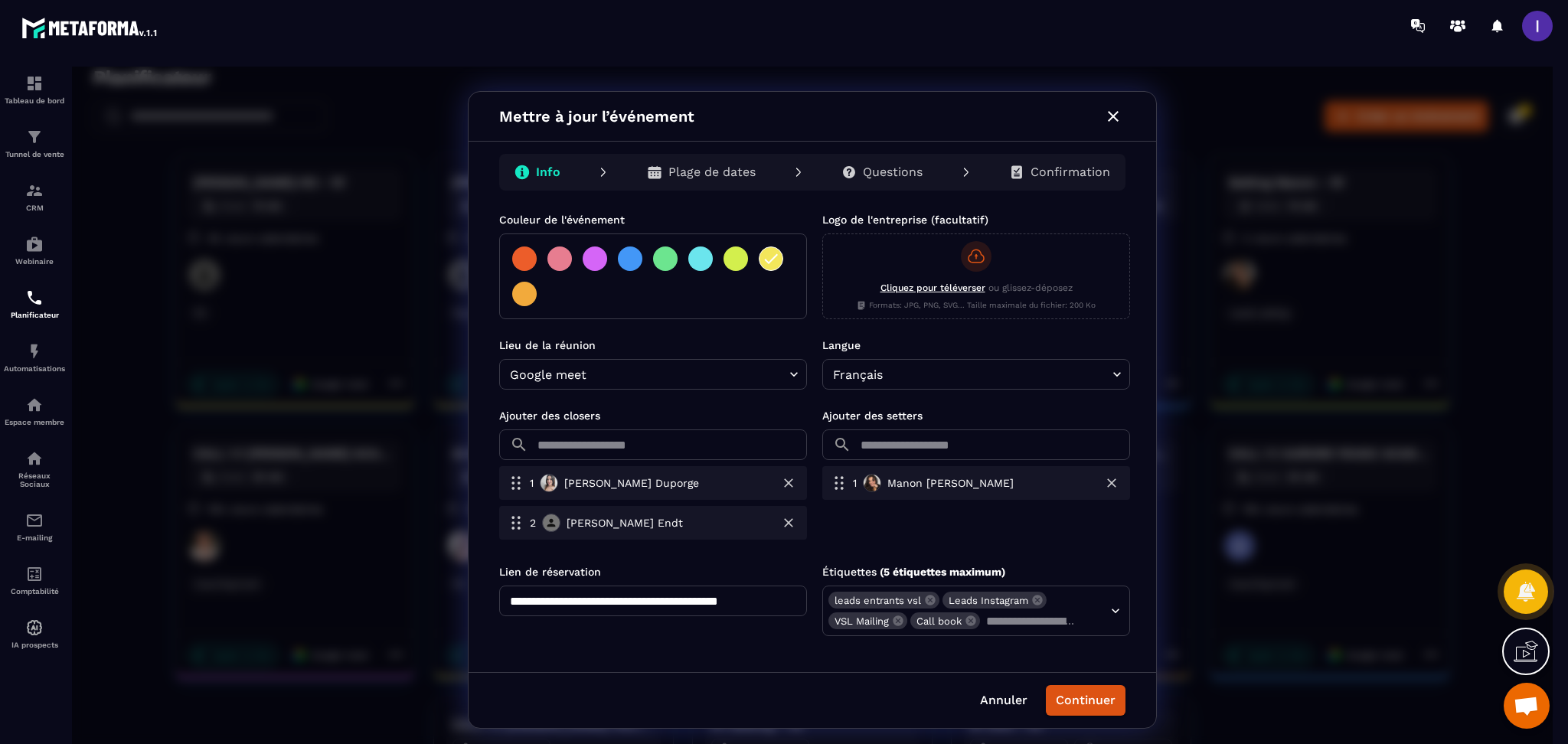
click at [674, 438] on input "text" at bounding box center [670, 445] width 273 height 31
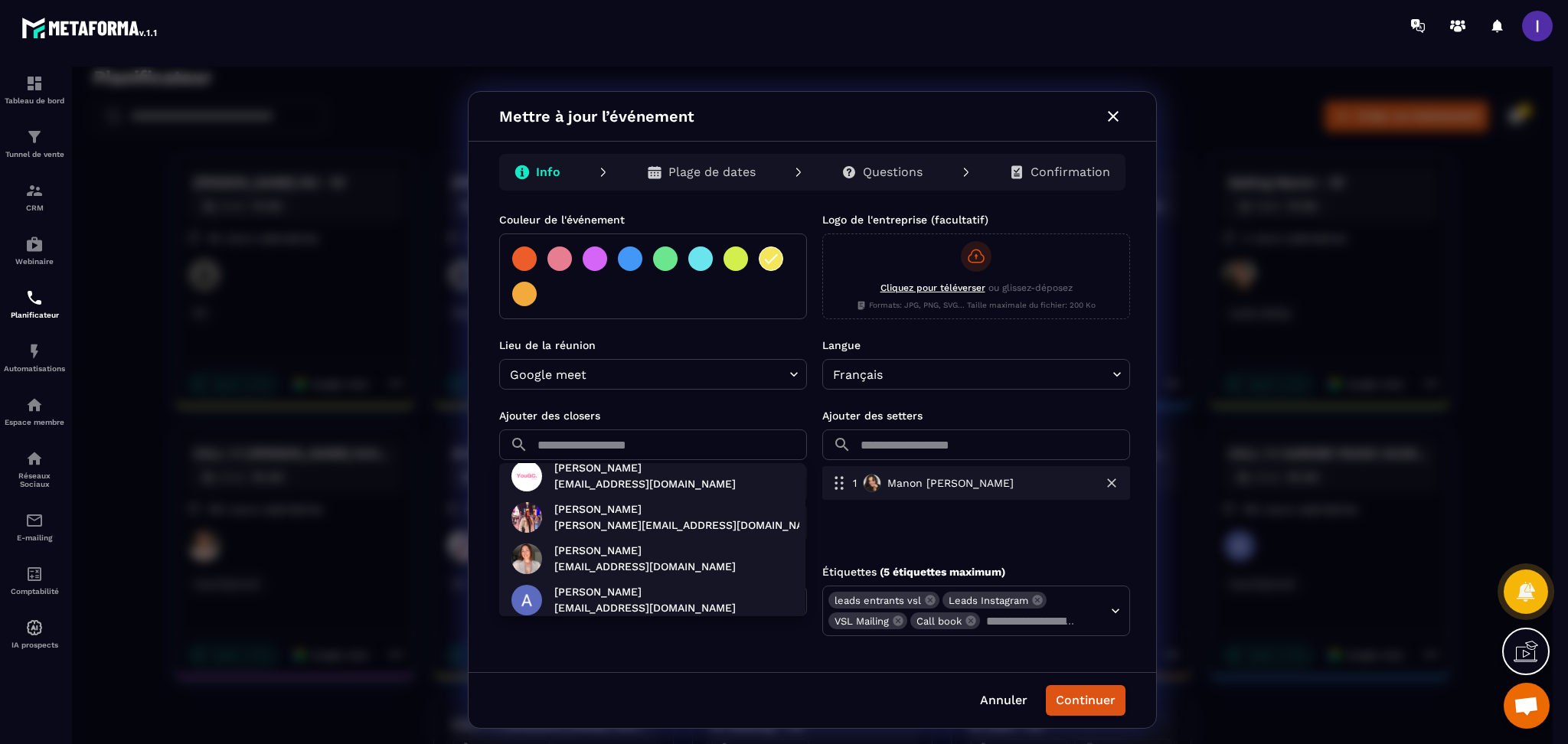
scroll to position [186, 0]
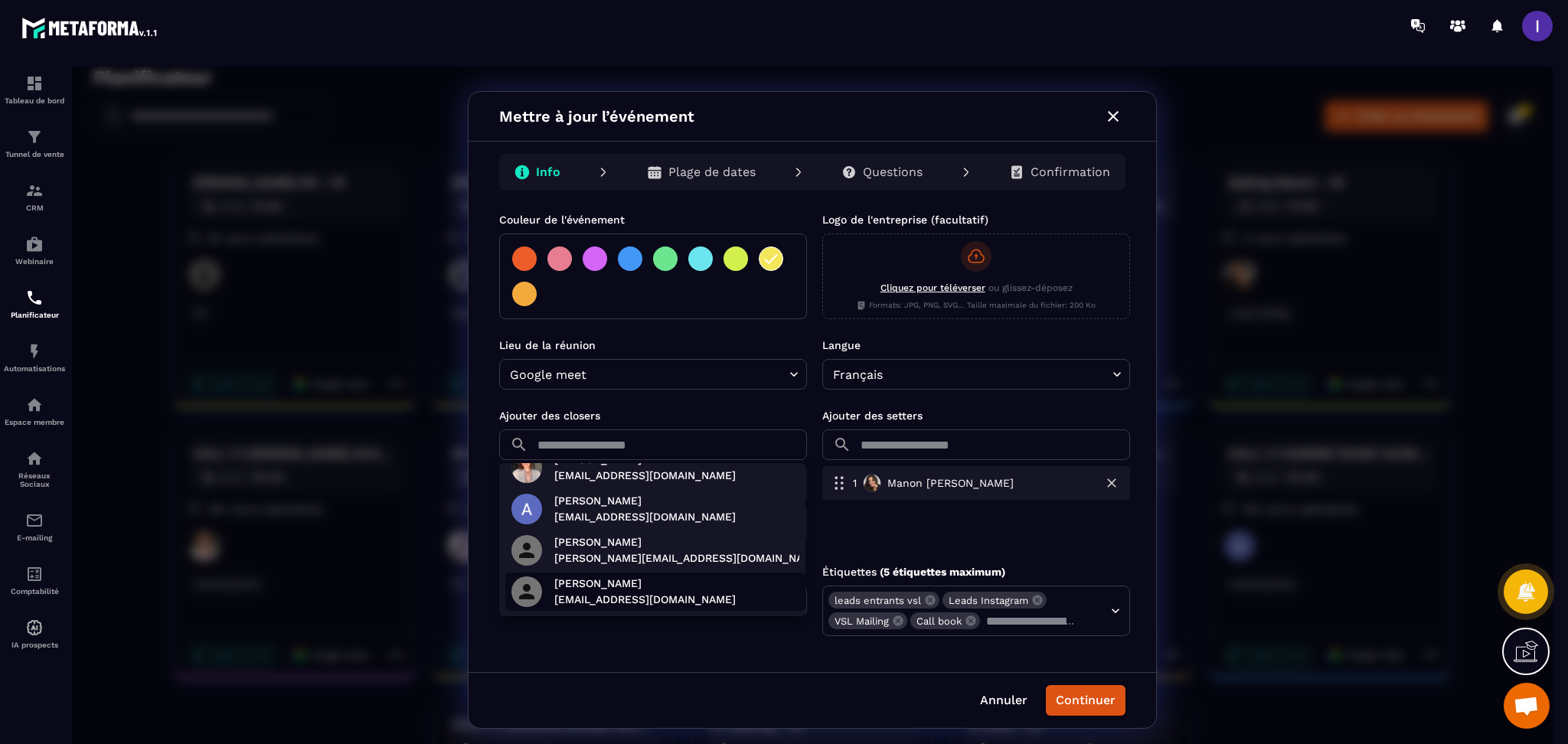
click at [683, 591] on p "[PERSON_NAME]" at bounding box center [645, 584] width 182 height 16
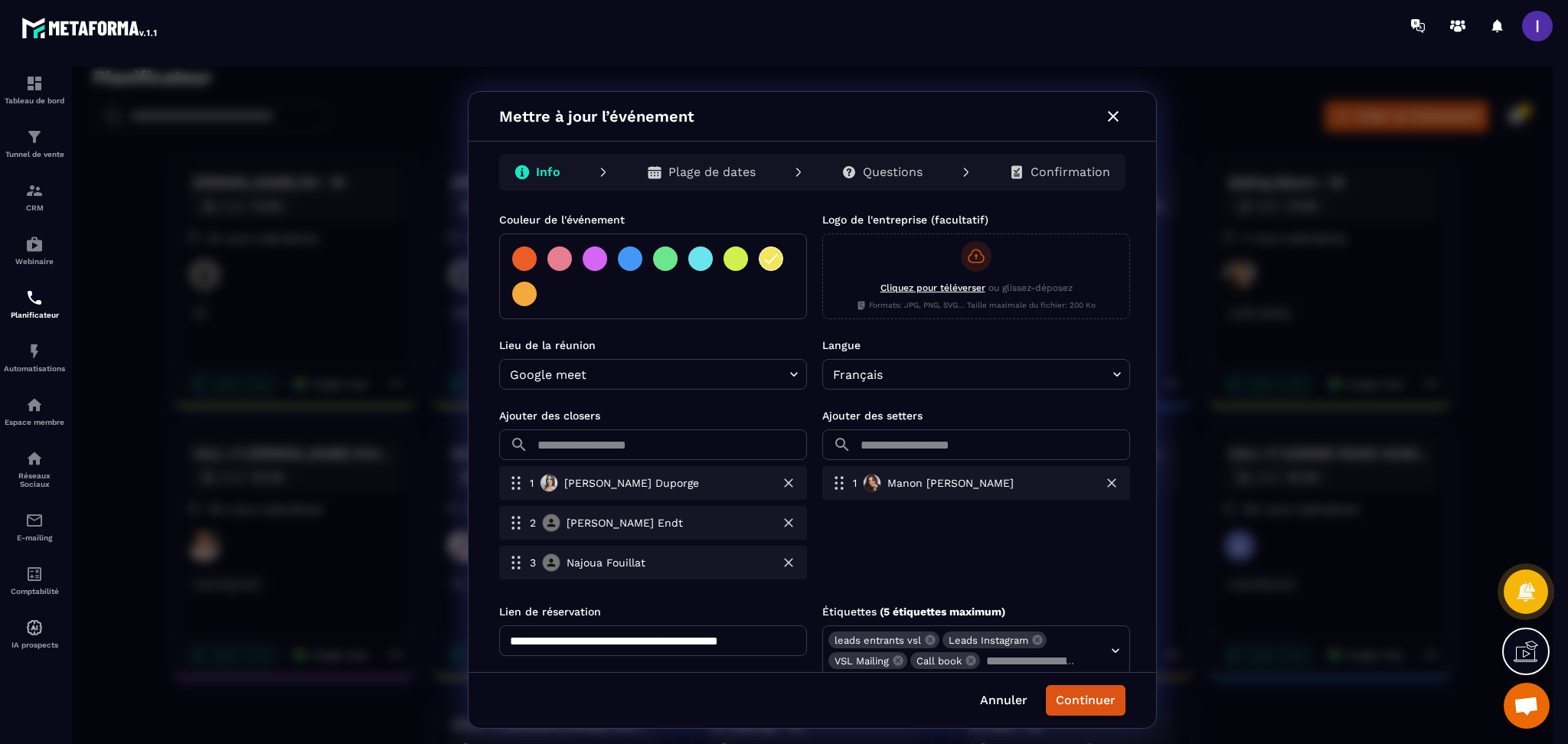
scroll to position [144, 0]
click at [1096, 704] on button "Continuer" at bounding box center [1085, 700] width 79 height 31
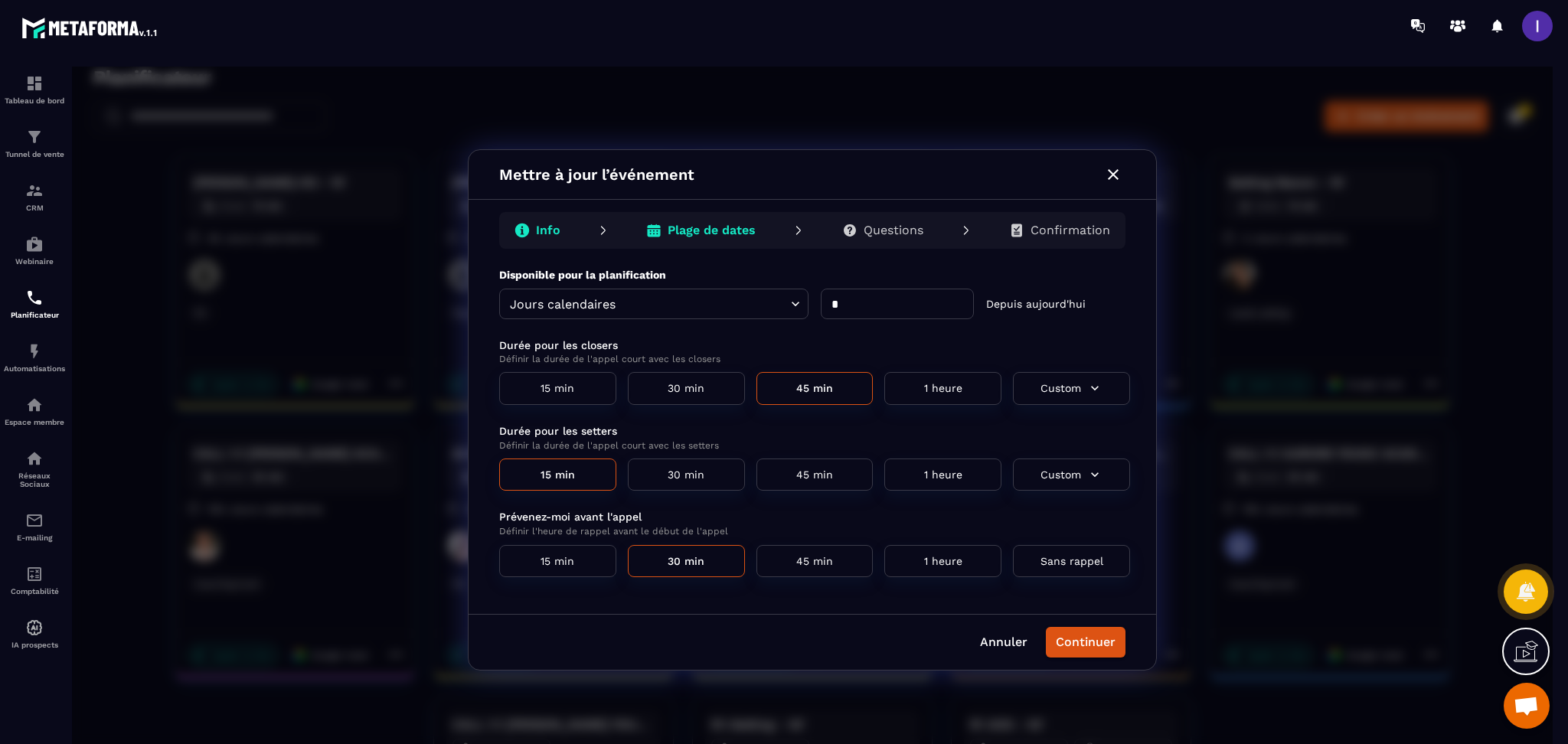
scroll to position [0, 0]
click at [1093, 231] on p "Confirmation" at bounding box center [1070, 230] width 79 height 16
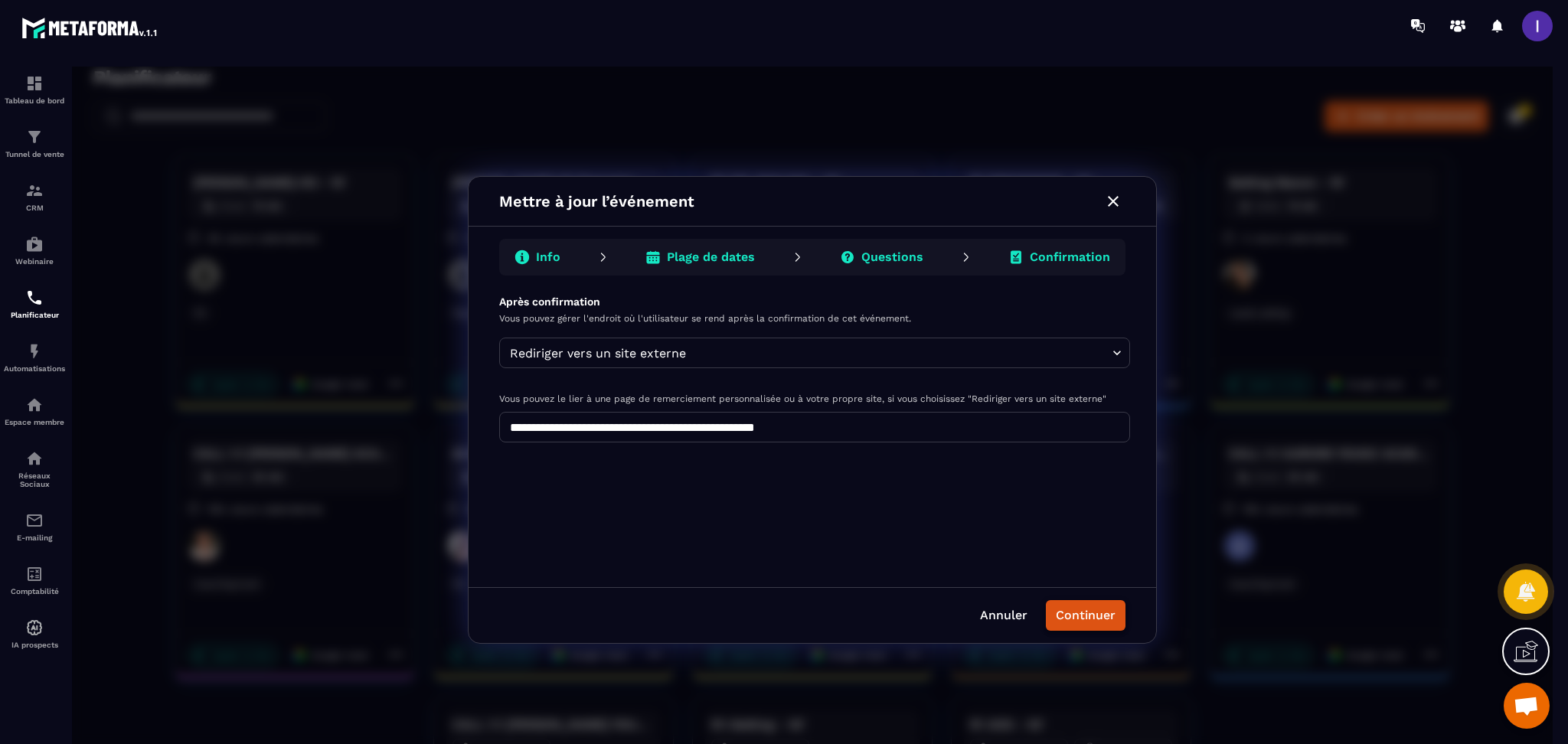
click at [1090, 606] on button "Continuer" at bounding box center [1085, 615] width 79 height 31
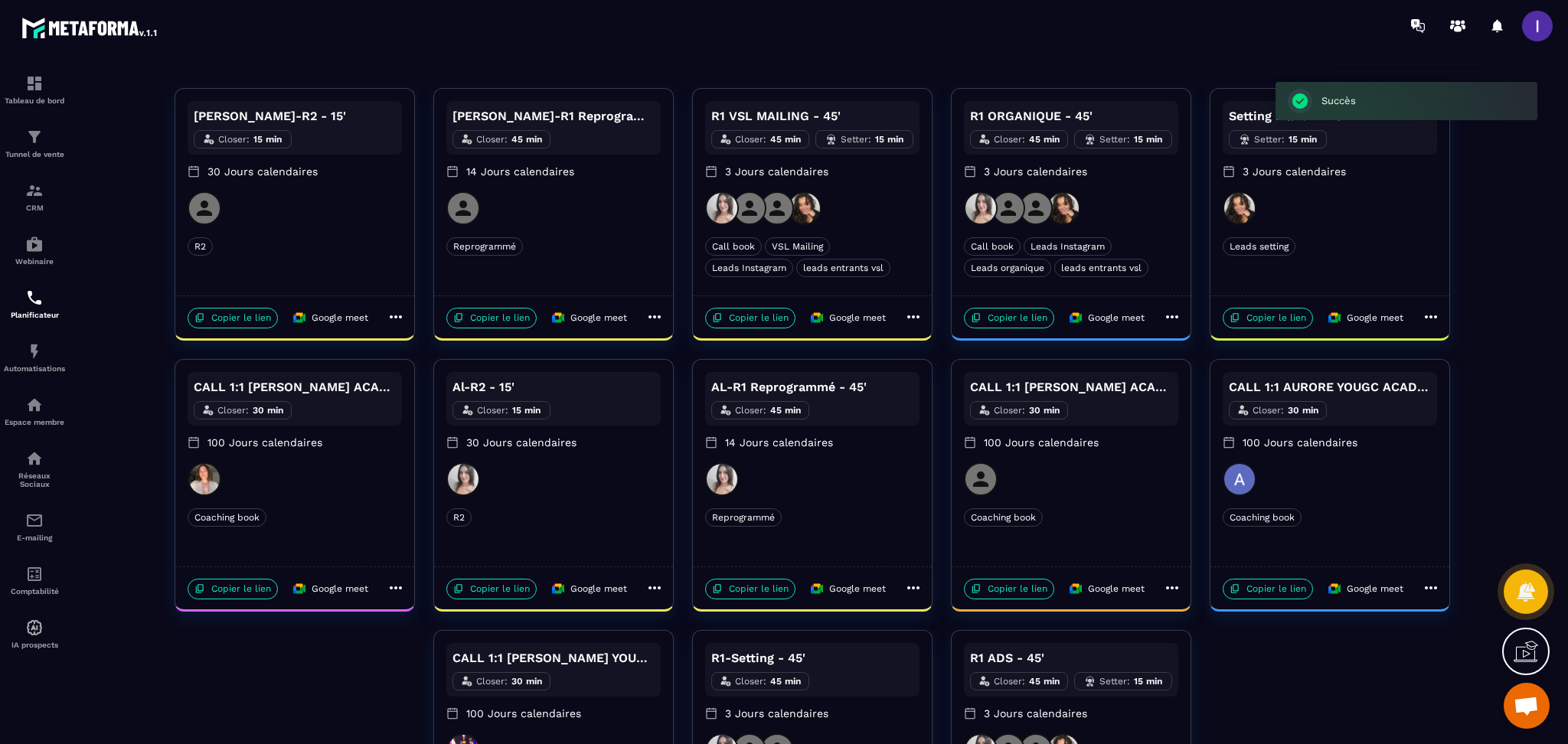
scroll to position [102, 0]
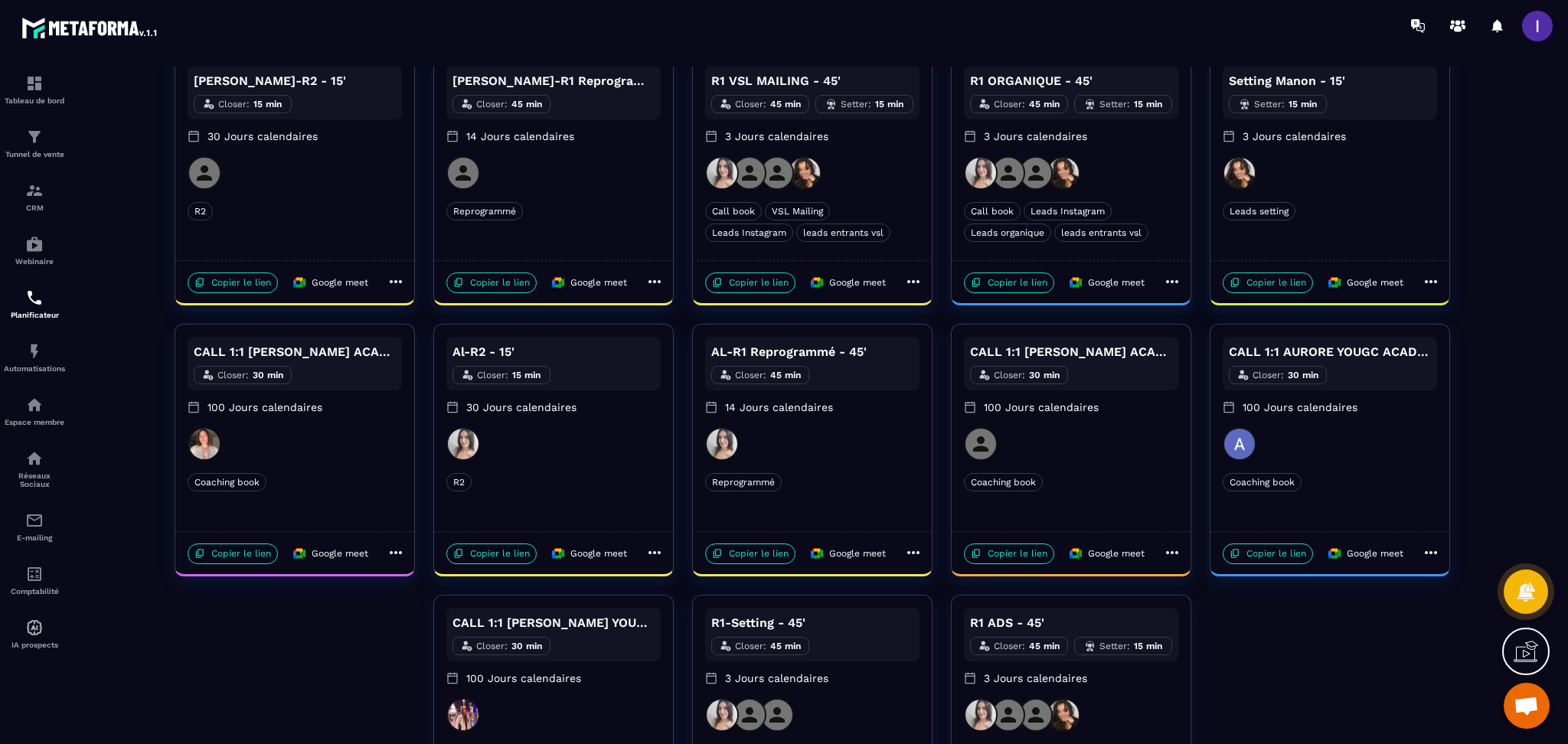
click at [652, 283] on icon at bounding box center [655, 282] width 18 height 18
click at [718, 336] on span "Dupliquer" at bounding box center [708, 337] width 56 height 16
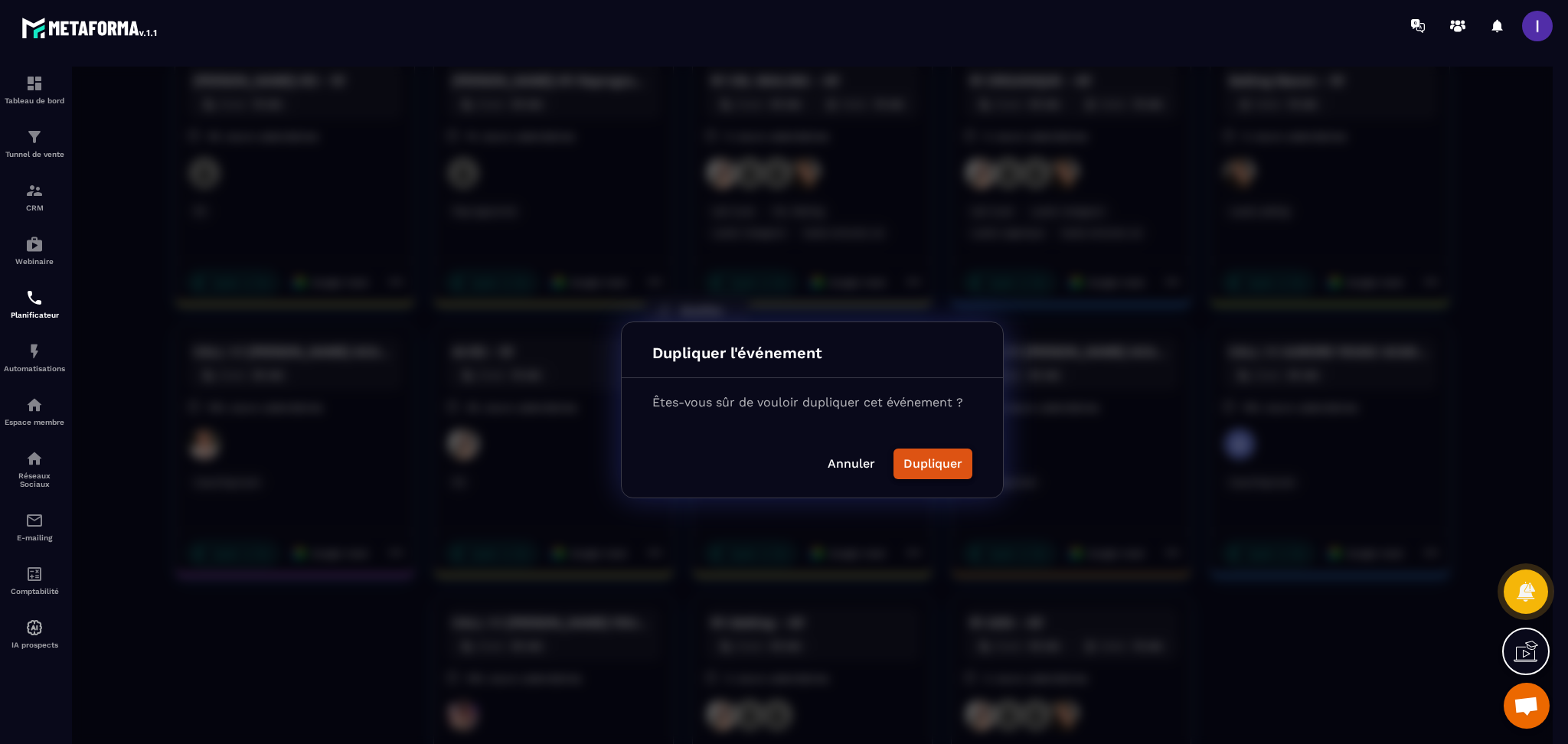
click at [924, 467] on button "Dupliquer" at bounding box center [933, 464] width 79 height 31
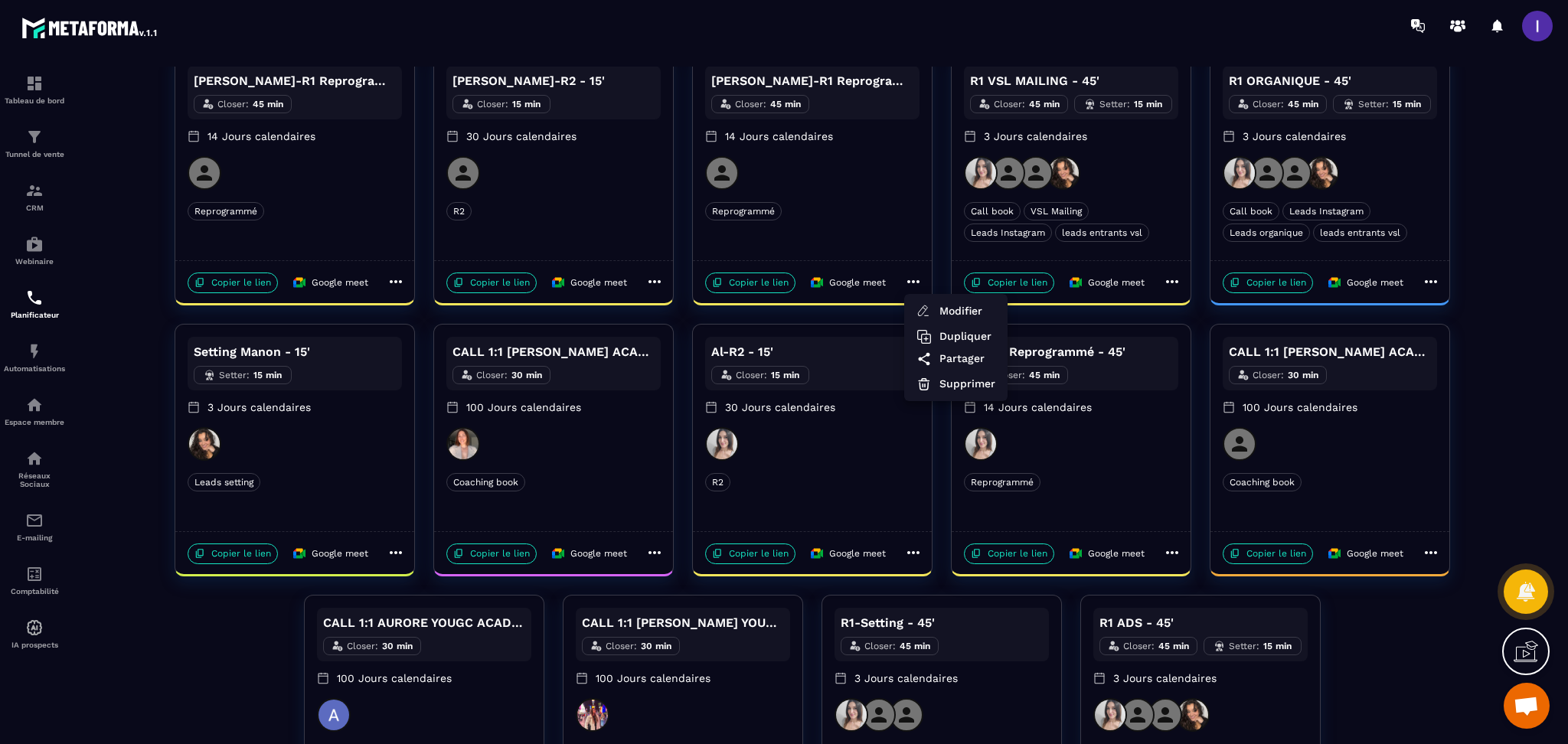
click at [392, 286] on div at bounding box center [813, 410] width 1481 height 686
click at [392, 284] on icon at bounding box center [395, 282] width 18 height 18
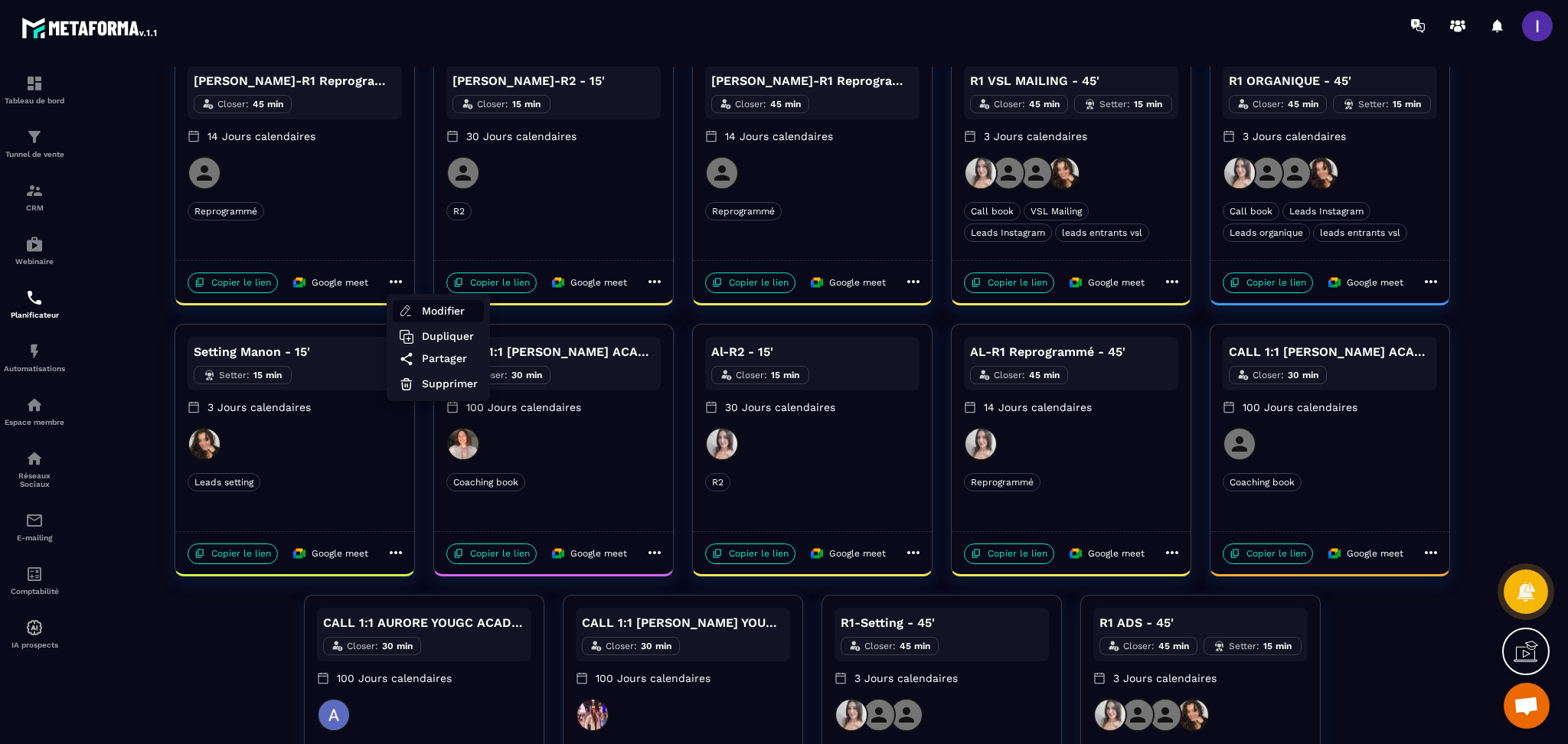
click at [438, 309] on span "Modifier" at bounding box center [449, 311] width 56 height 16
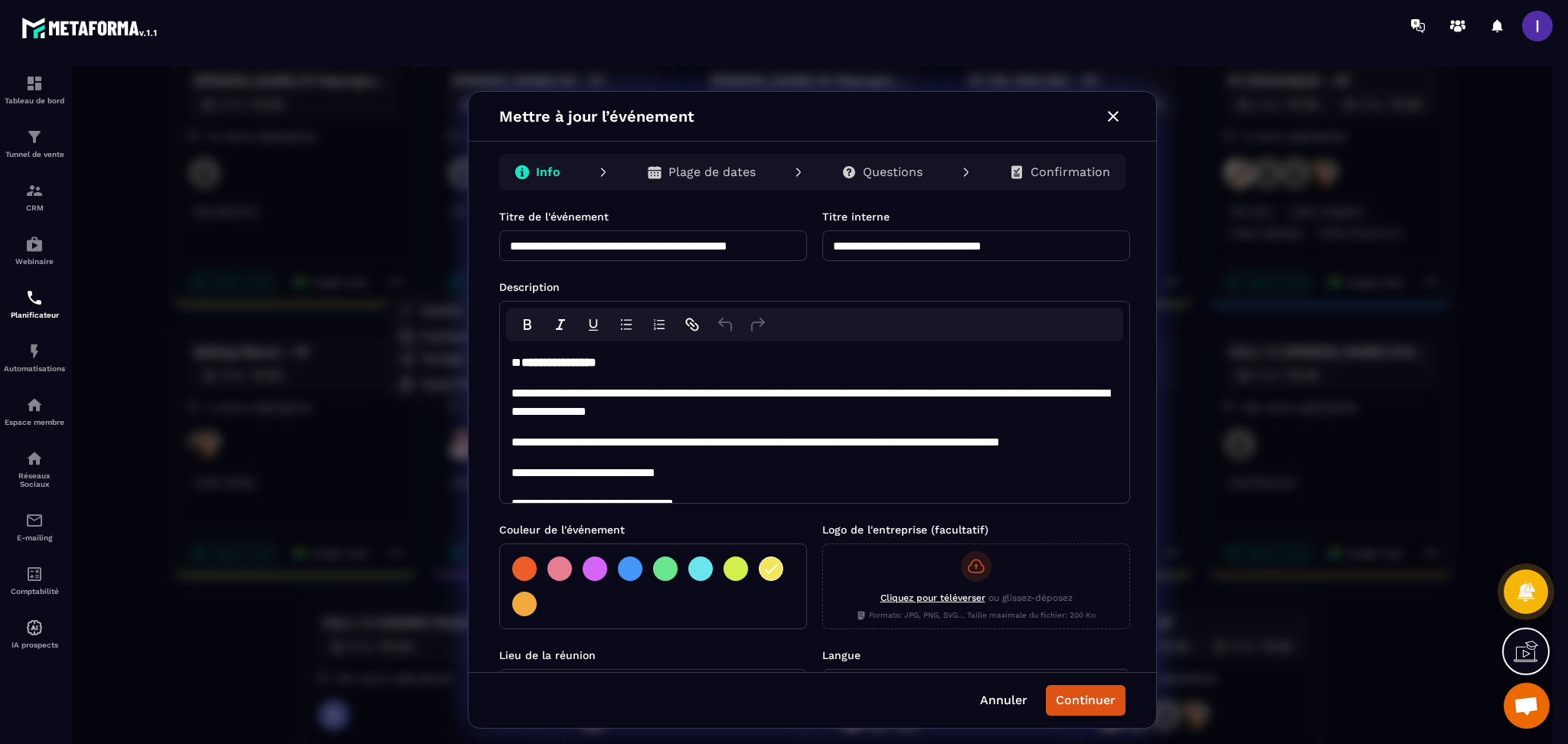
click at [731, 245] on input "**********" at bounding box center [653, 246] width 308 height 31
type input "**********"
click at [875, 246] on input "**********" at bounding box center [976, 246] width 308 height 31
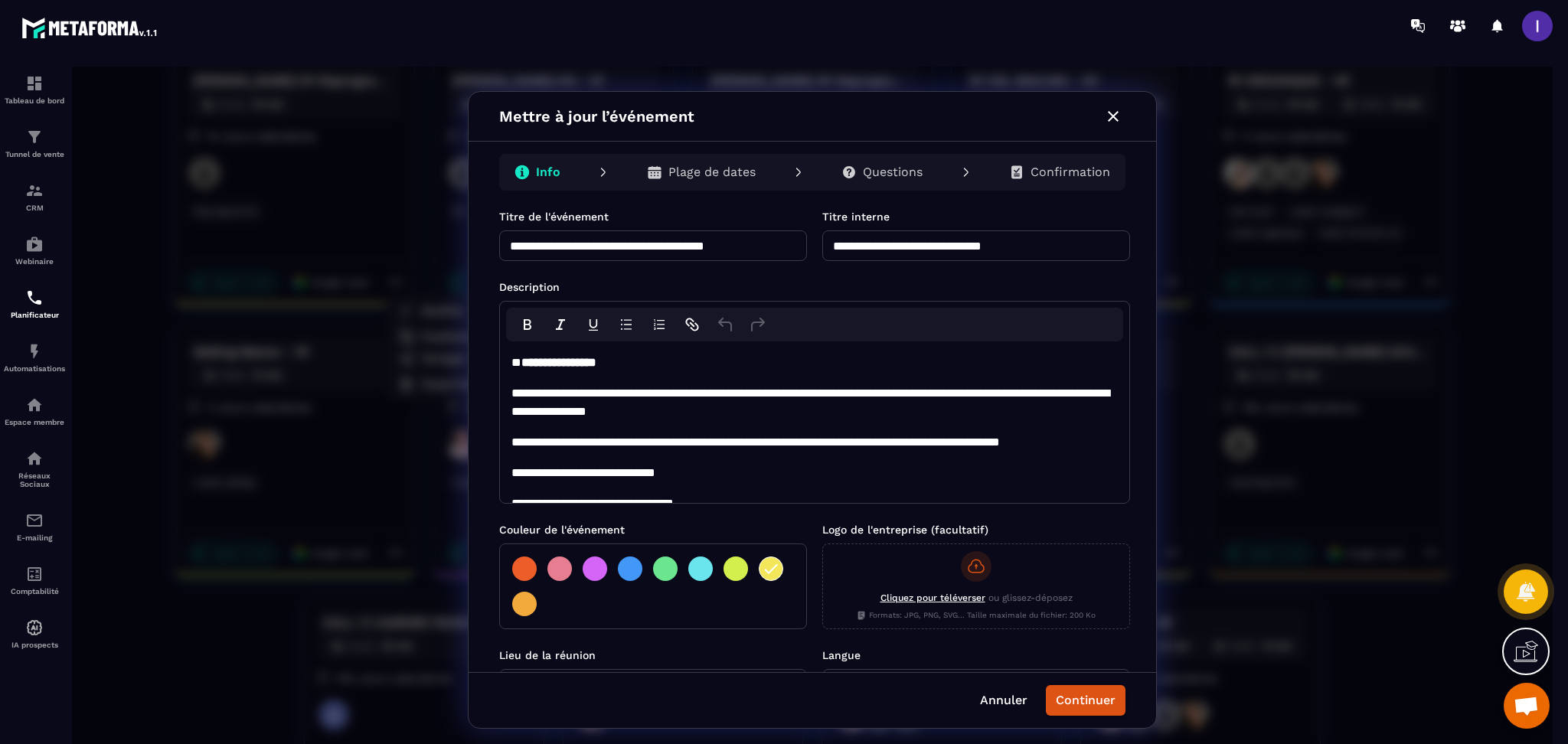
click at [1068, 247] on input "**********" at bounding box center [976, 246] width 308 height 31
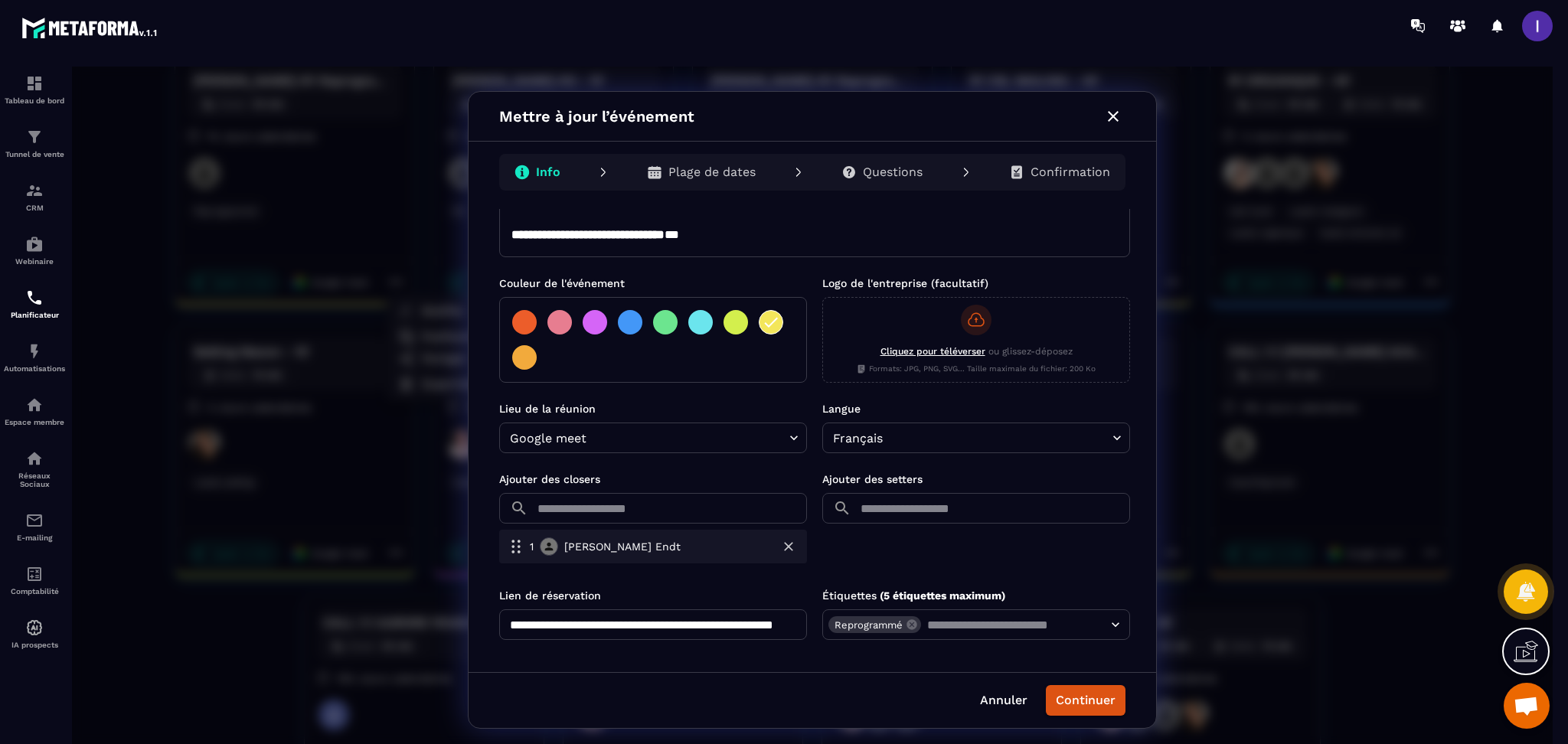
scroll to position [250, 0]
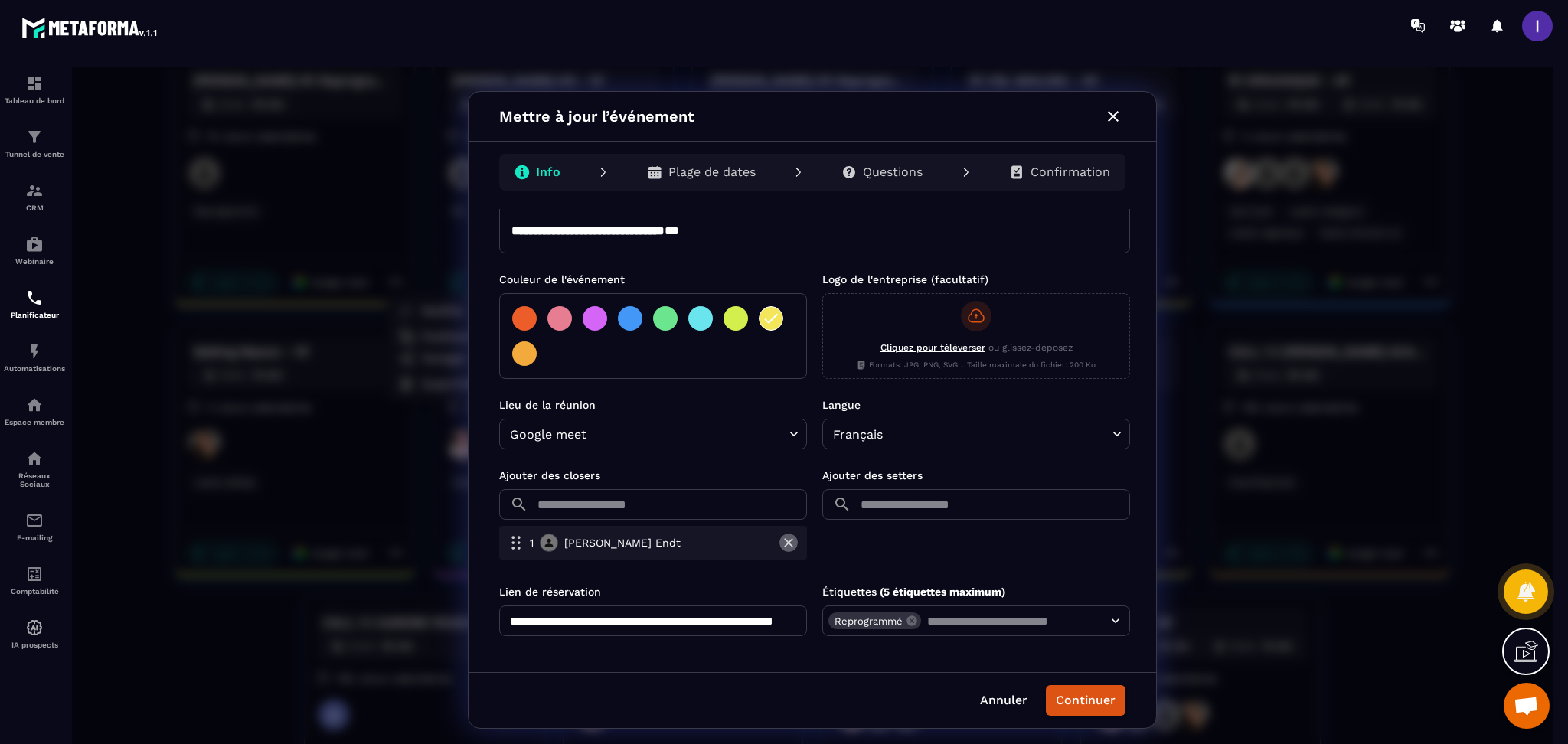
click at [788, 545] on icon "button" at bounding box center [788, 542] width 16 height 16
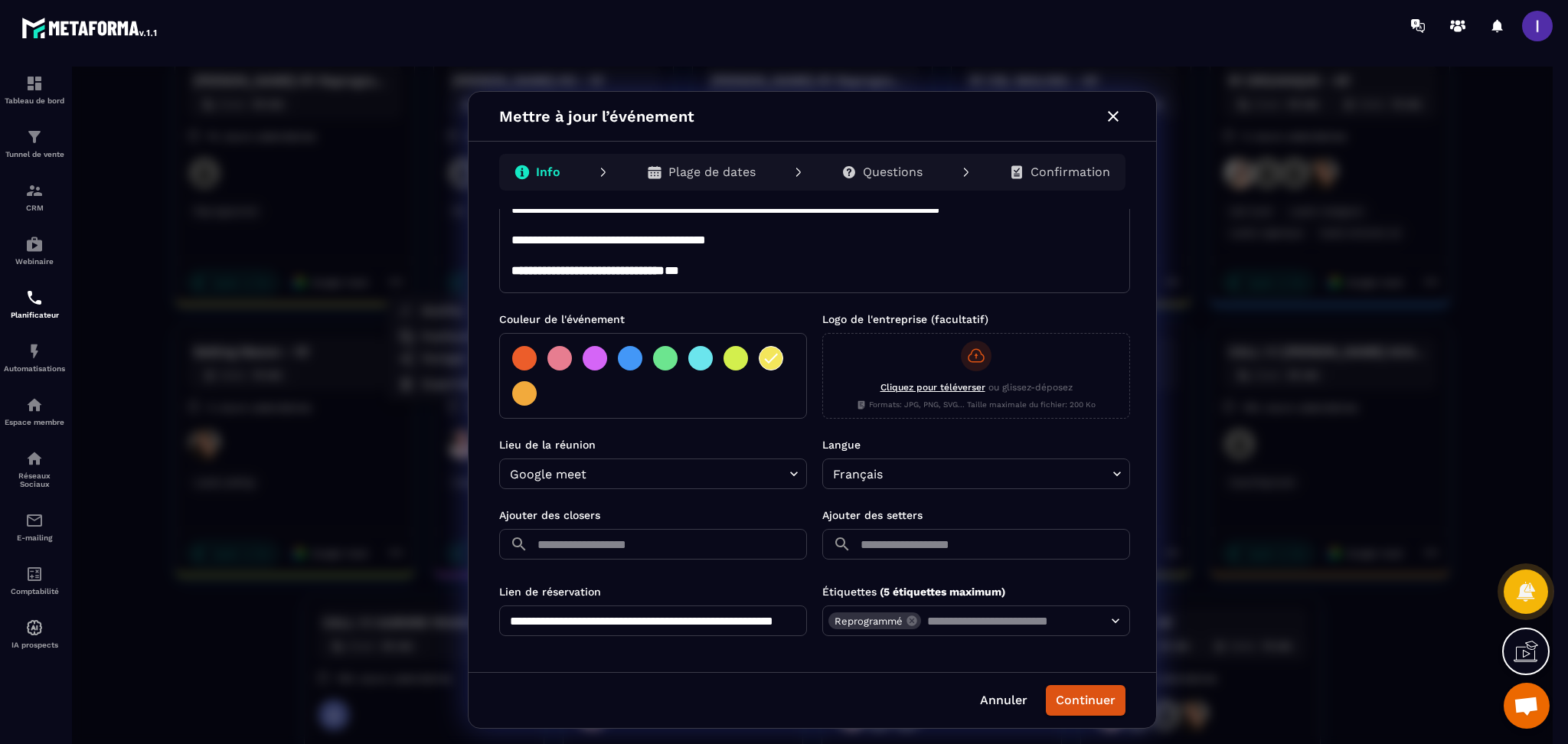
type input "**********"
click at [652, 544] on input "text" at bounding box center [670, 544] width 273 height 31
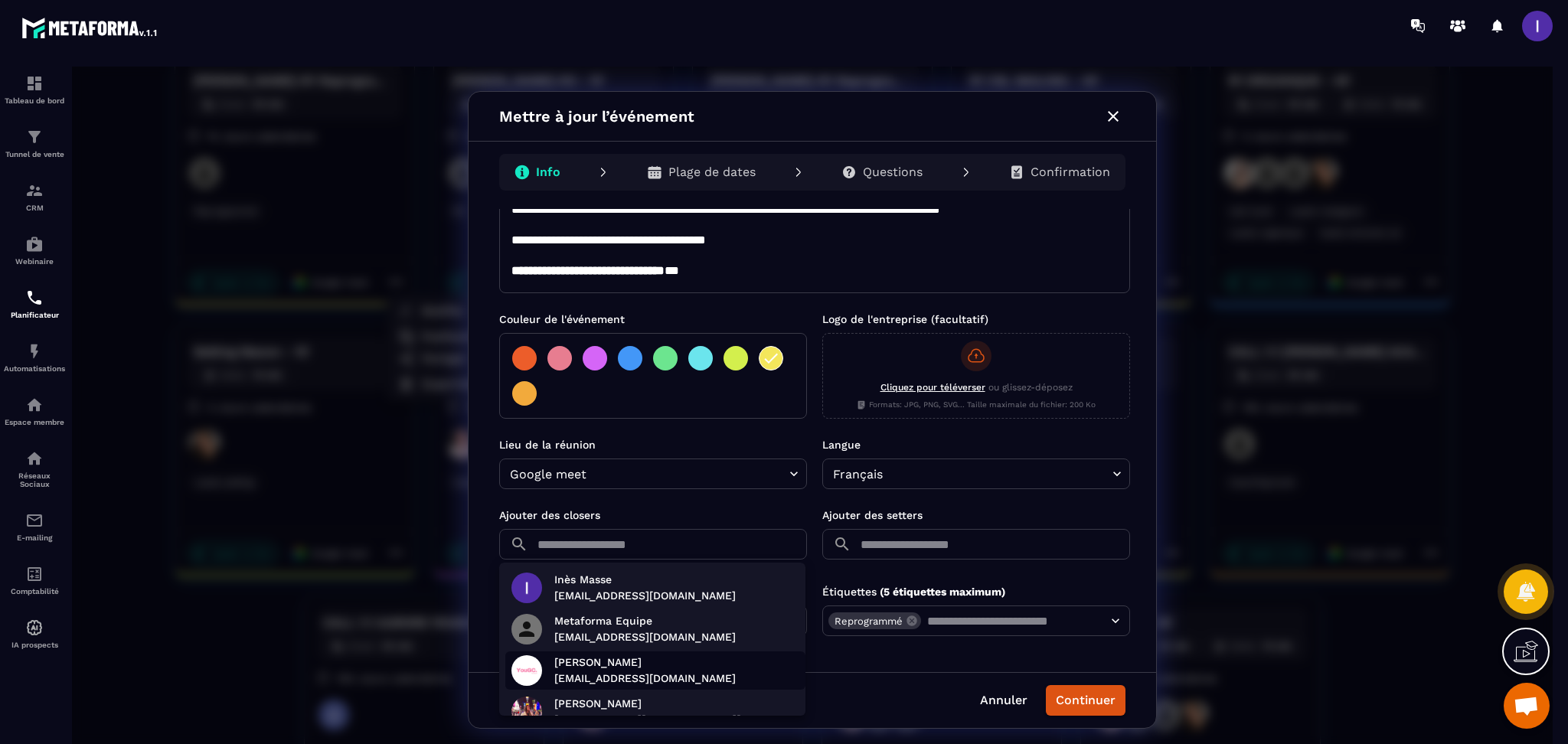
scroll to position [269, 0]
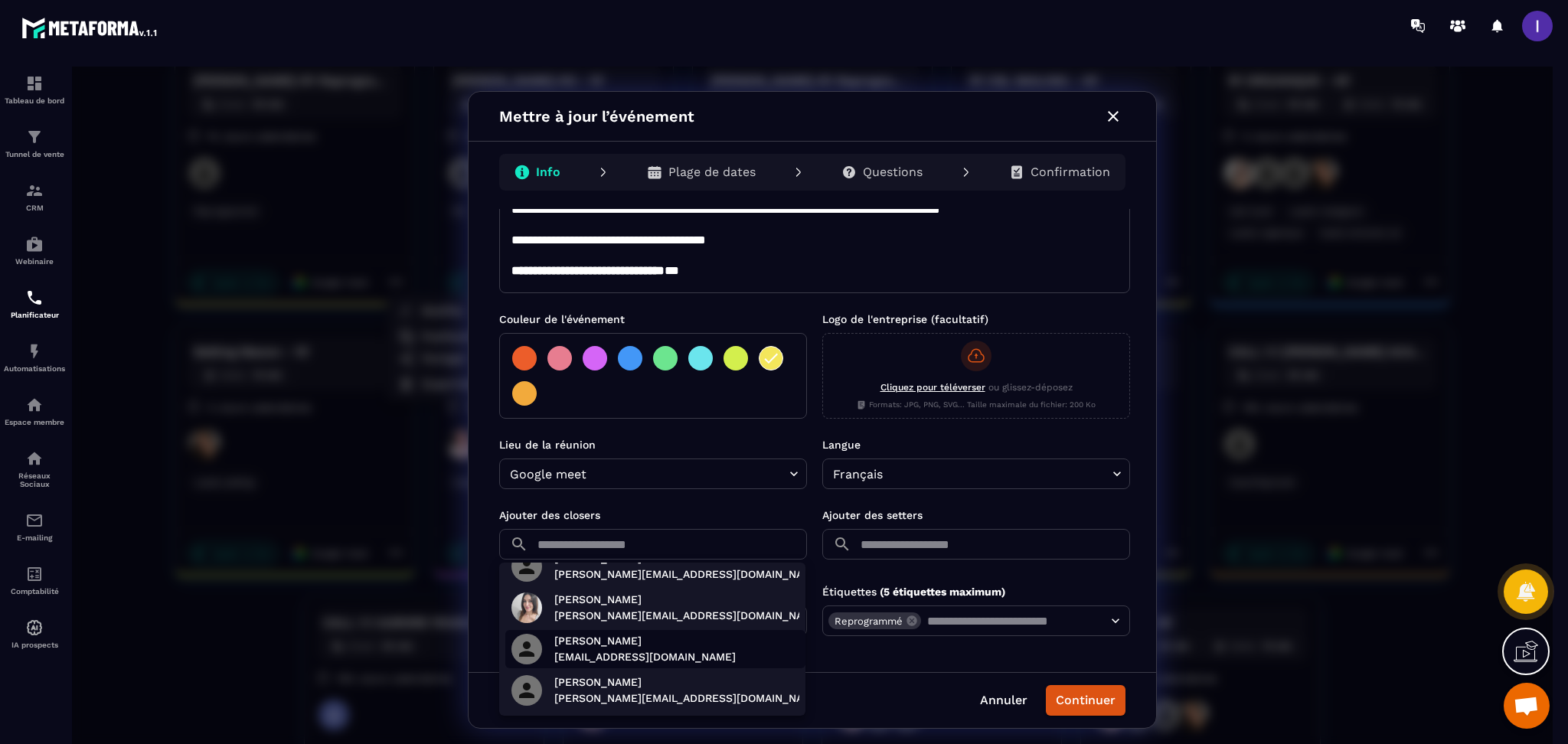
click at [605, 655] on p "[EMAIL_ADDRESS][DOMAIN_NAME]" at bounding box center [645, 657] width 182 height 16
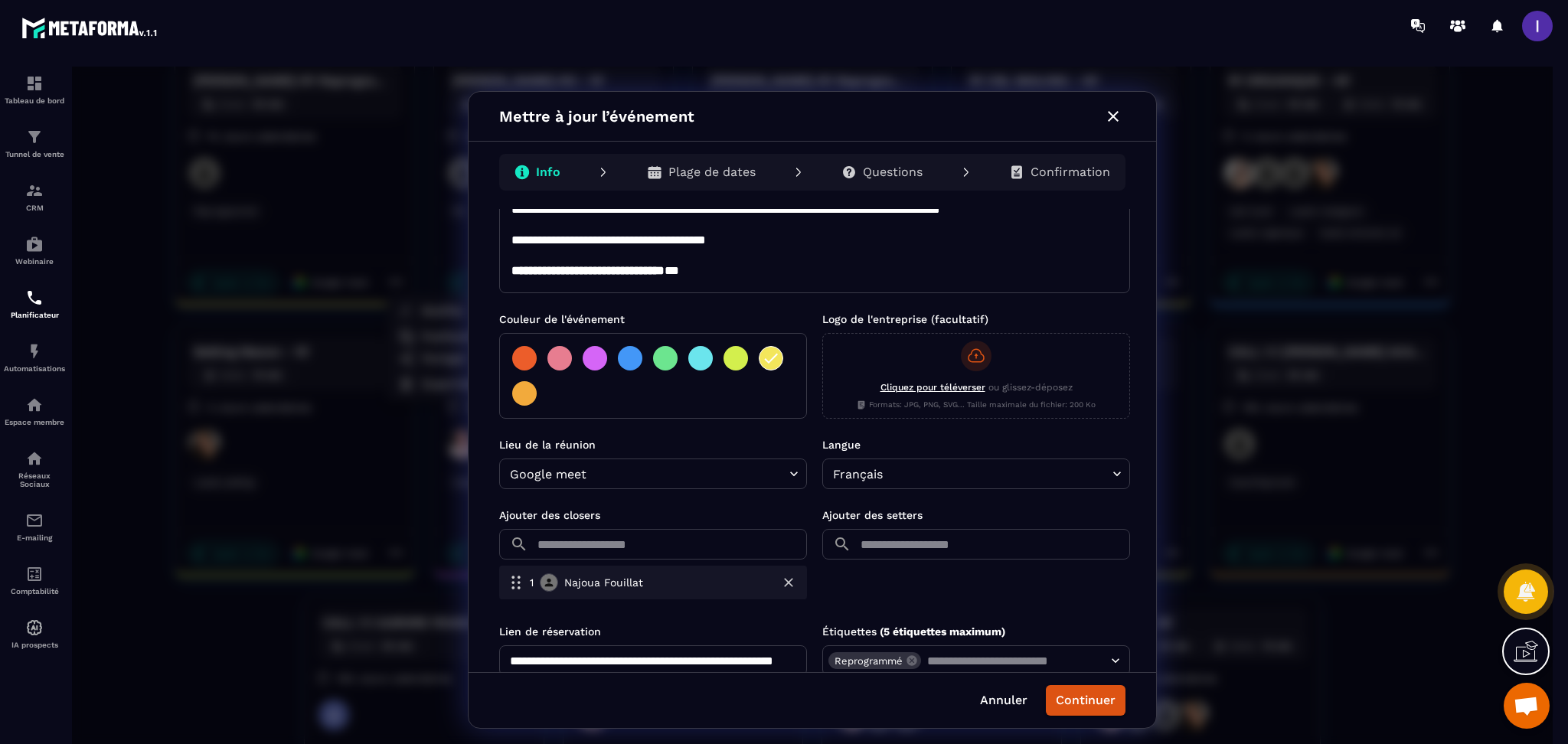
scroll to position [227, 0]
click at [1072, 173] on p "Confirmation" at bounding box center [1070, 172] width 79 height 16
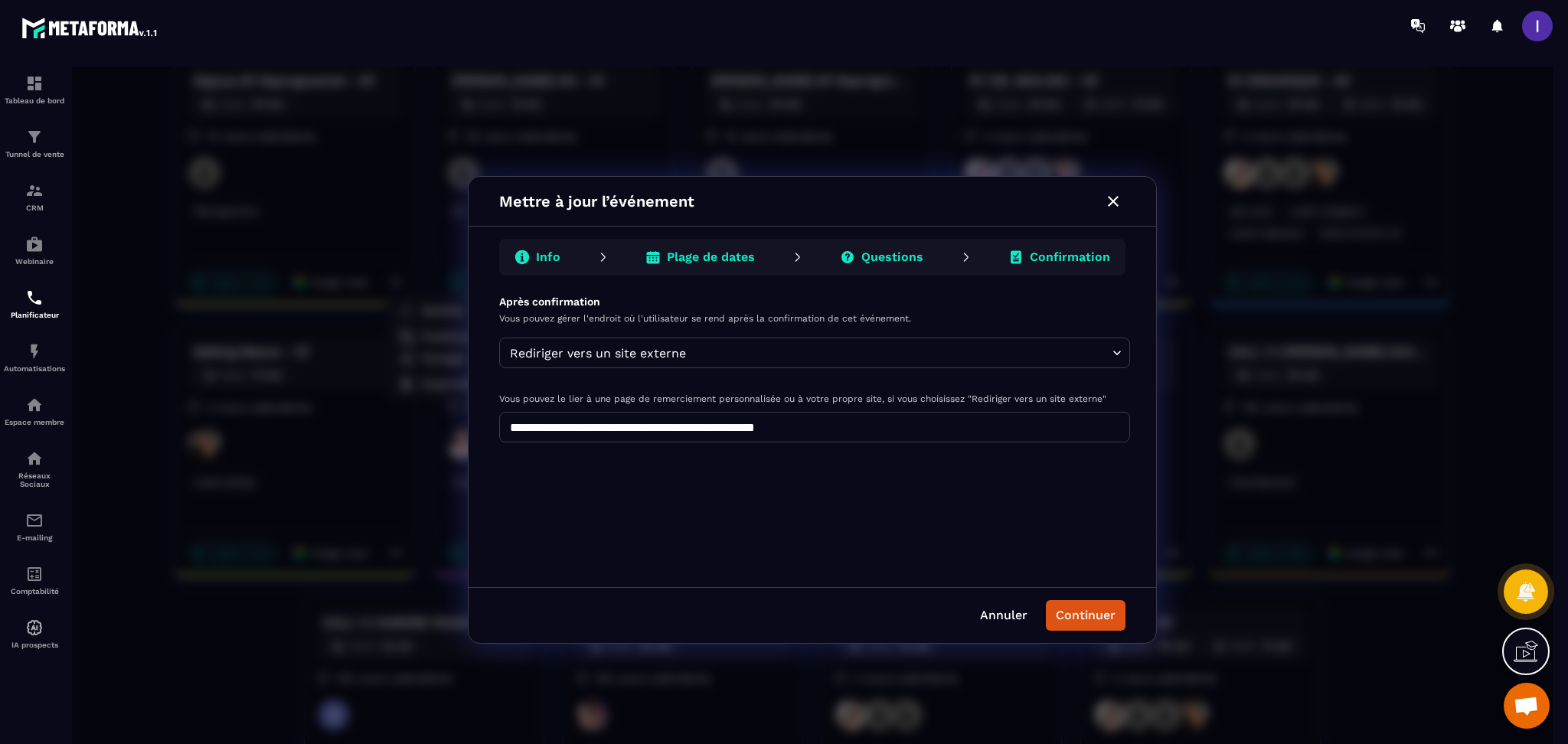
scroll to position [0, 0]
click at [1088, 609] on button "Continuer" at bounding box center [1085, 615] width 79 height 31
click at [1088, 615] on button "Continuer" at bounding box center [1085, 615] width 79 height 31
click at [1116, 600] on div "Annuler Continuer" at bounding box center [812, 614] width 688 height 56
click at [1230, 224] on div "**********" at bounding box center [813, 410] width 1481 height 686
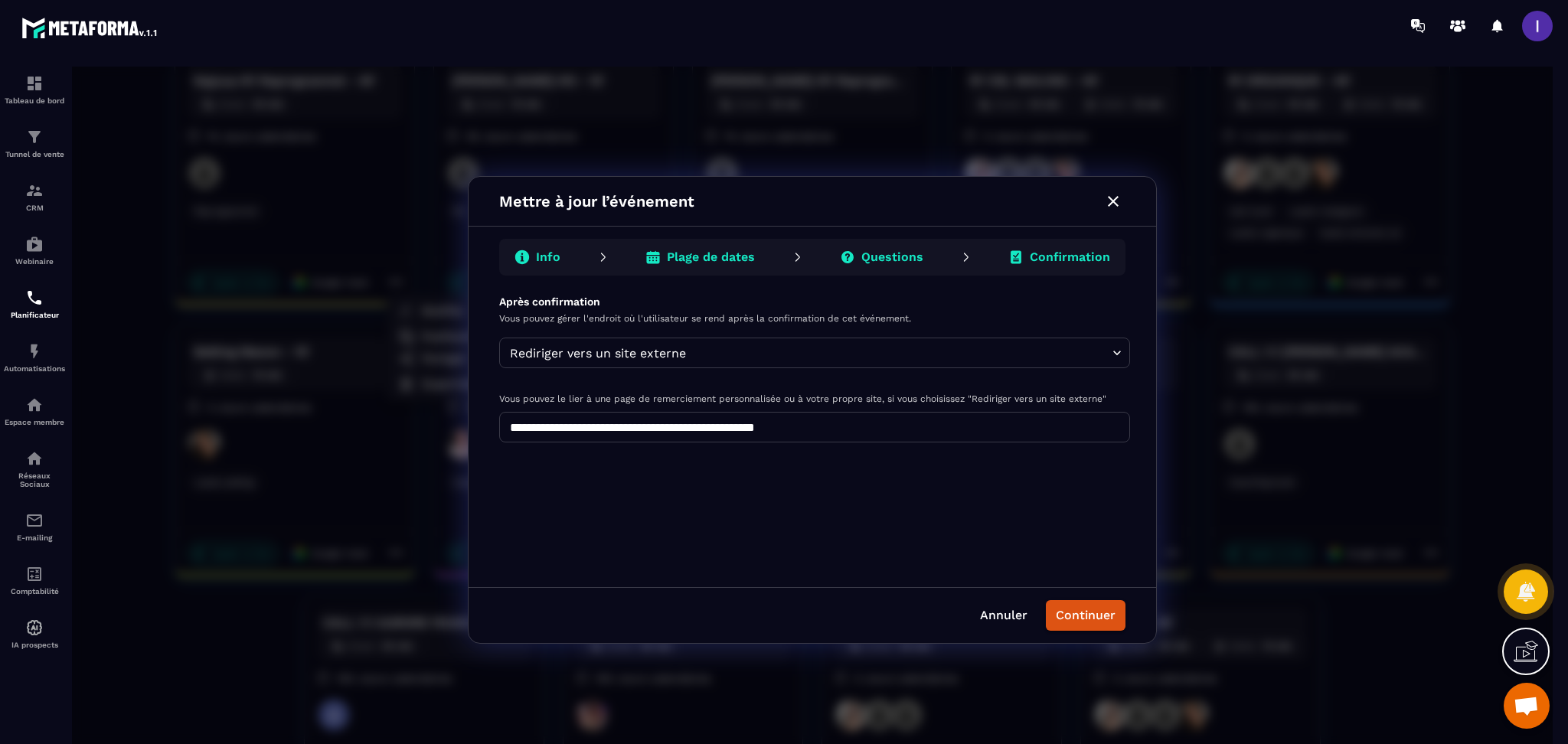
click at [1112, 202] on icon "button" at bounding box center [1113, 202] width 11 height 11
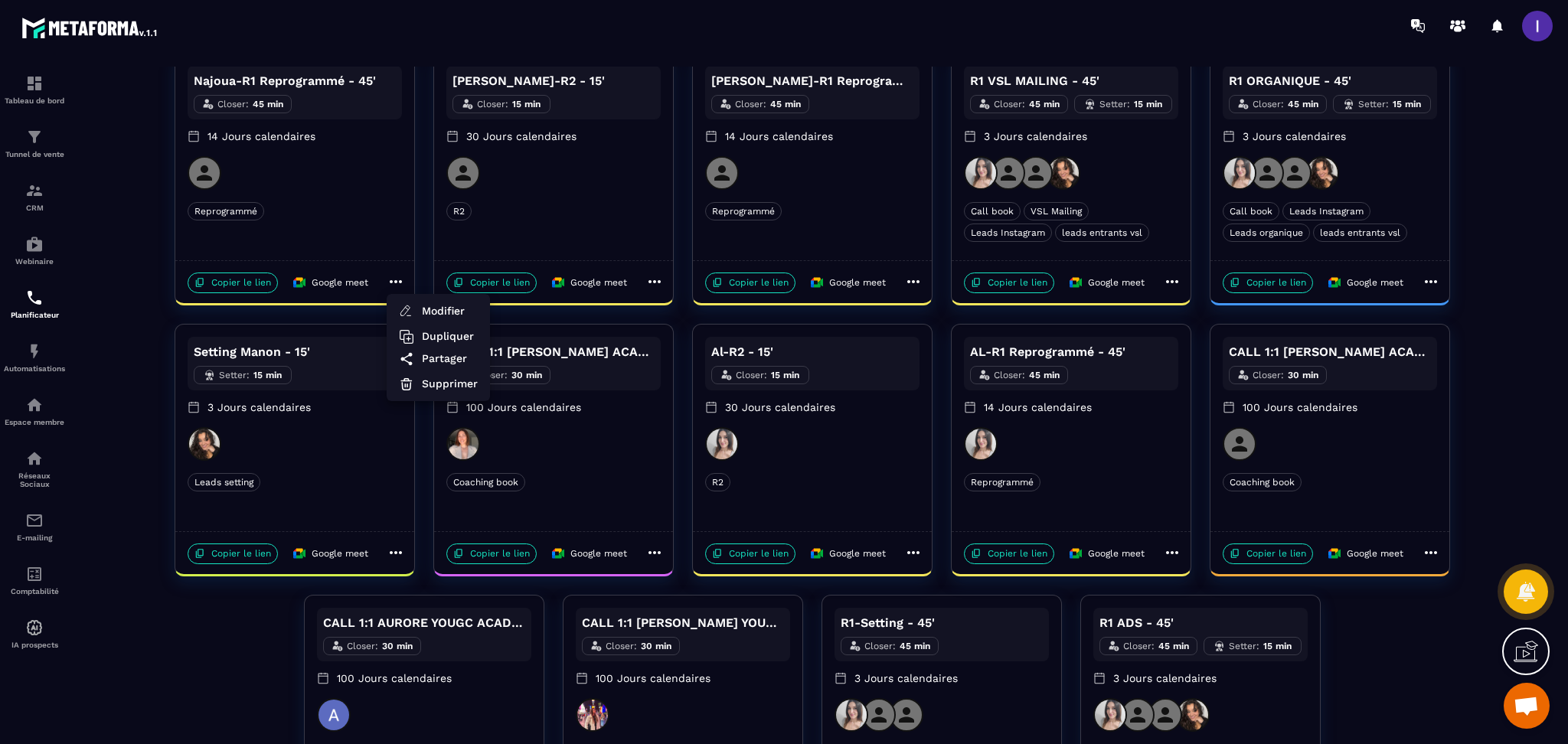
click at [631, 273] on div at bounding box center [813, 410] width 1481 height 686
click at [654, 282] on icon at bounding box center [654, 281] width 12 height 3
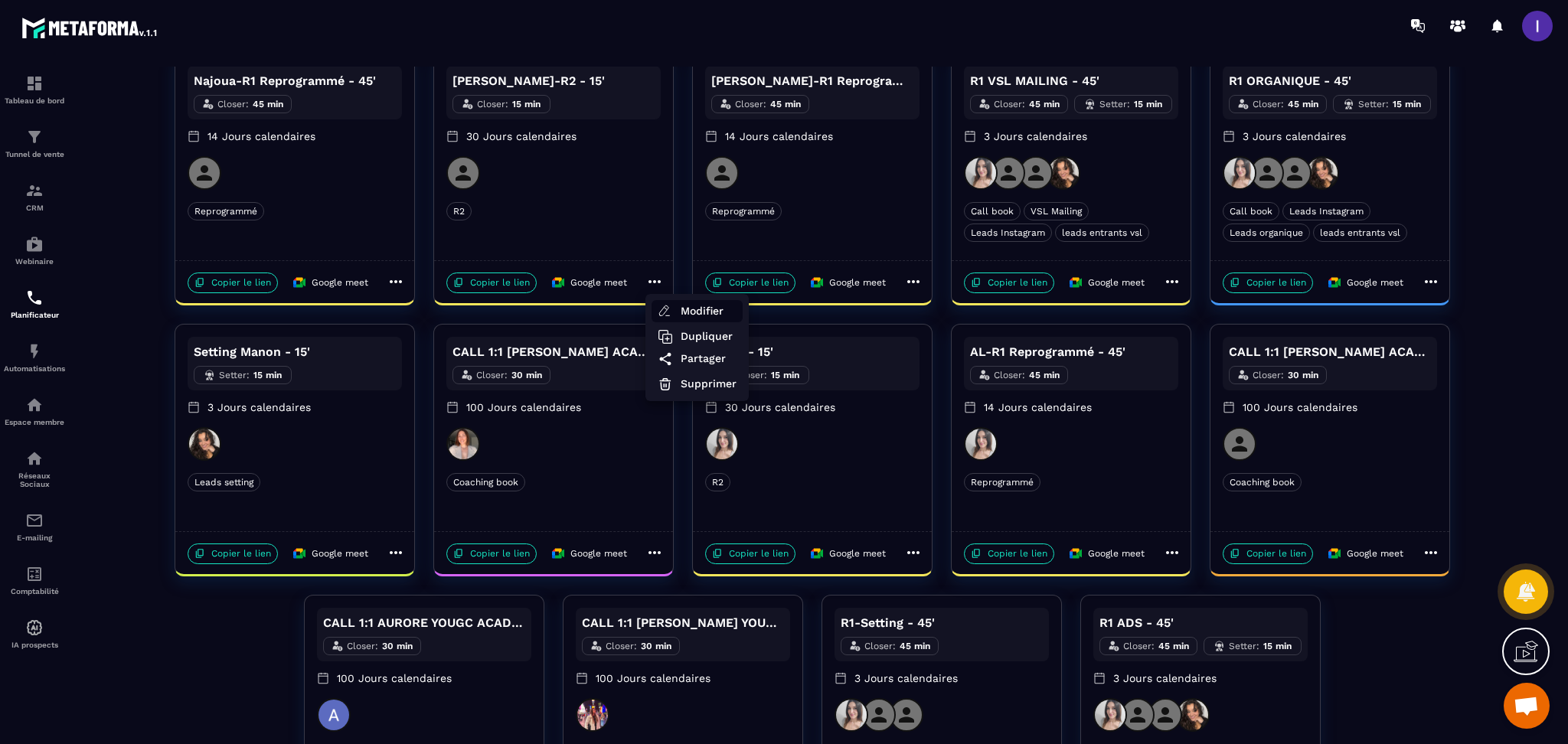
click at [714, 312] on span "Modifier" at bounding box center [708, 311] width 56 height 16
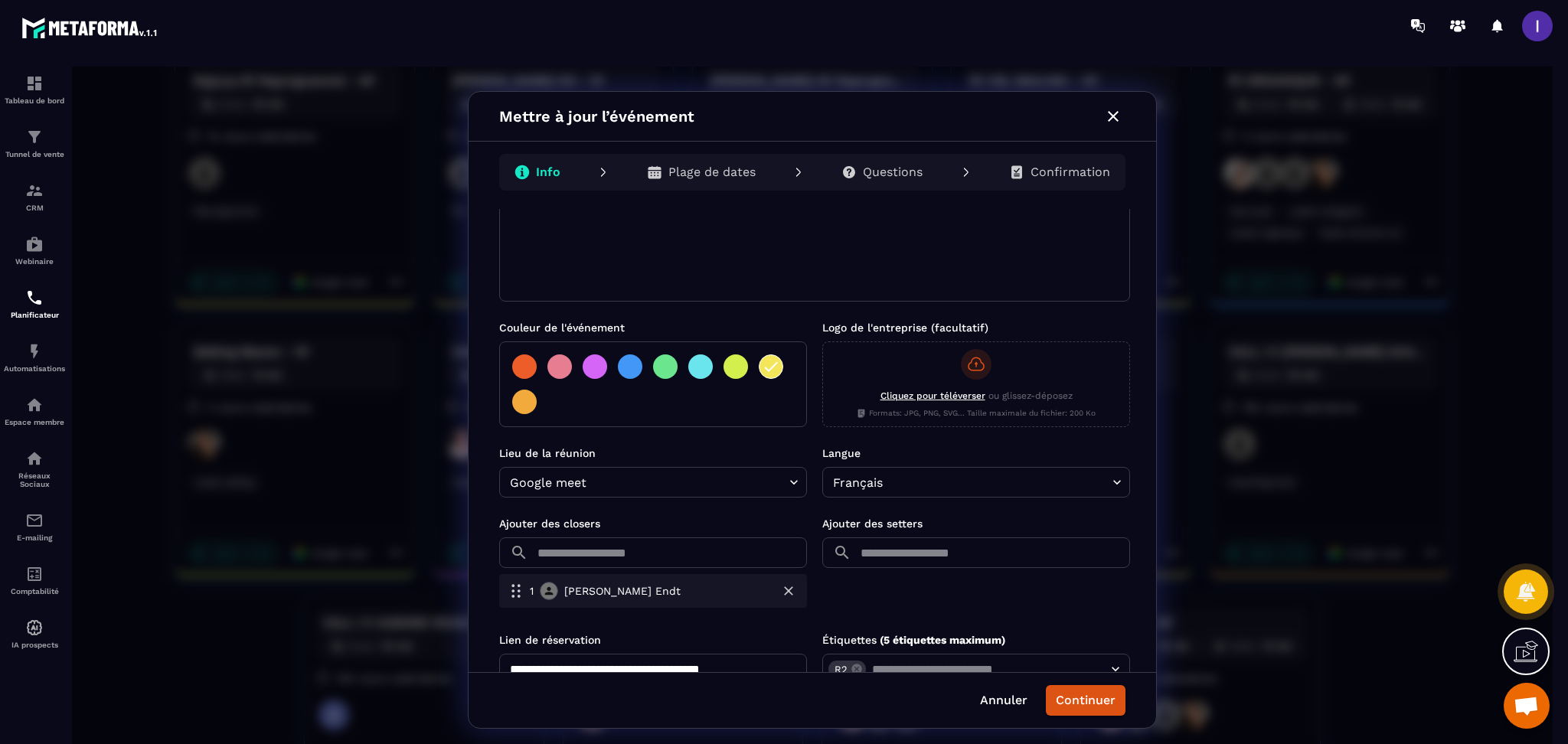
scroll to position [250, 0]
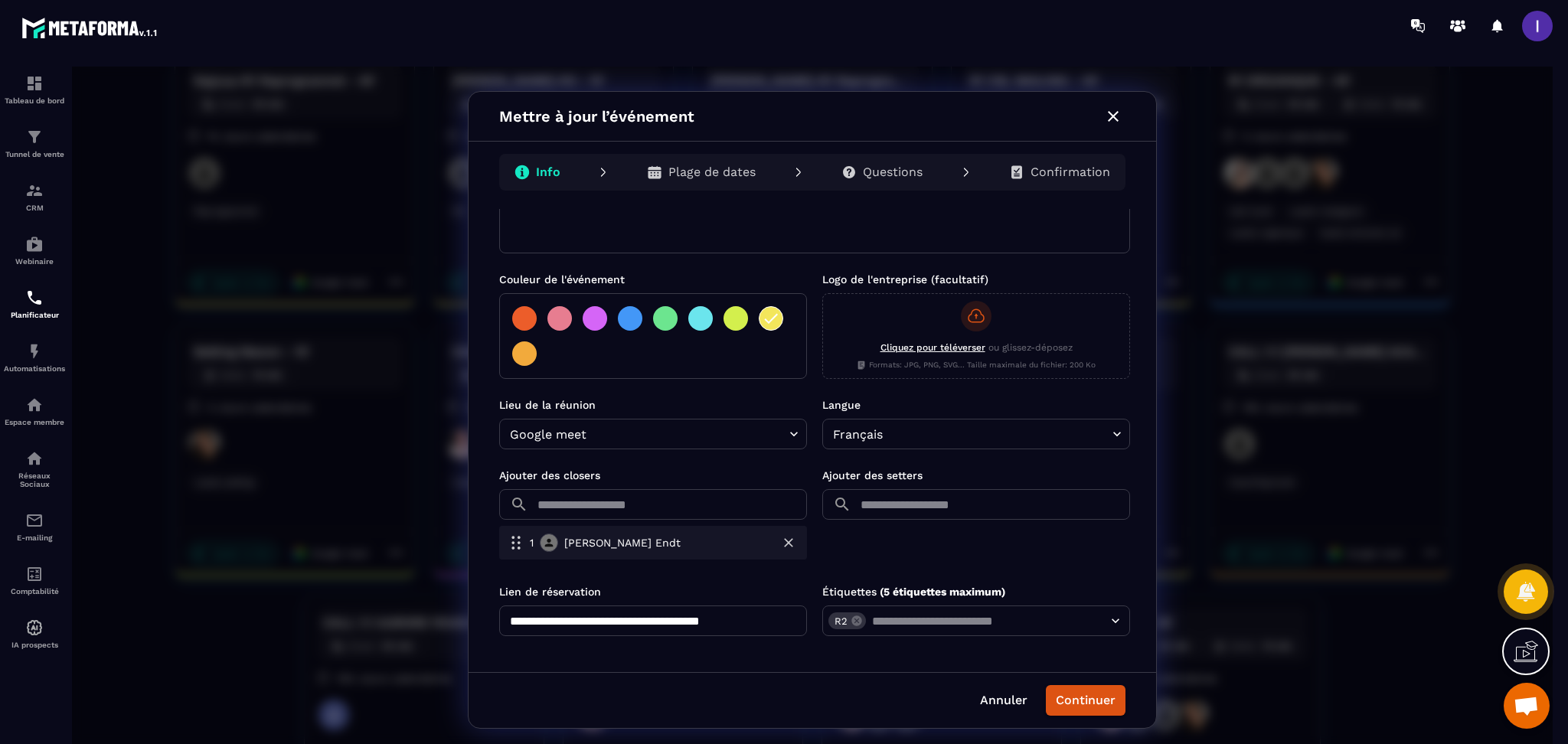
click at [793, 546] on icon "button" at bounding box center [788, 542] width 16 height 16
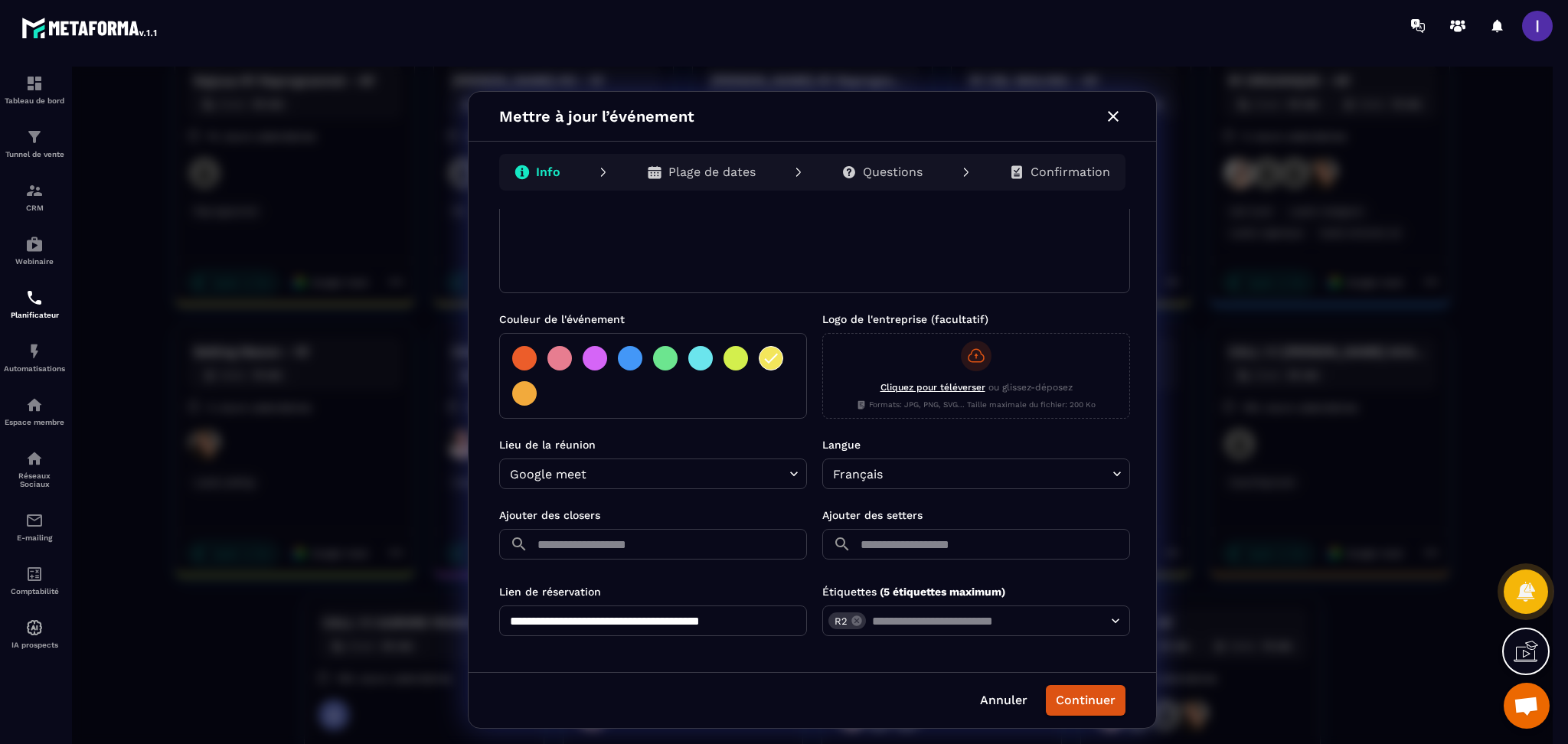
click at [633, 561] on div "​ ​" at bounding box center [653, 547] width 308 height 37
click at [634, 544] on input "text" at bounding box center [670, 544] width 273 height 31
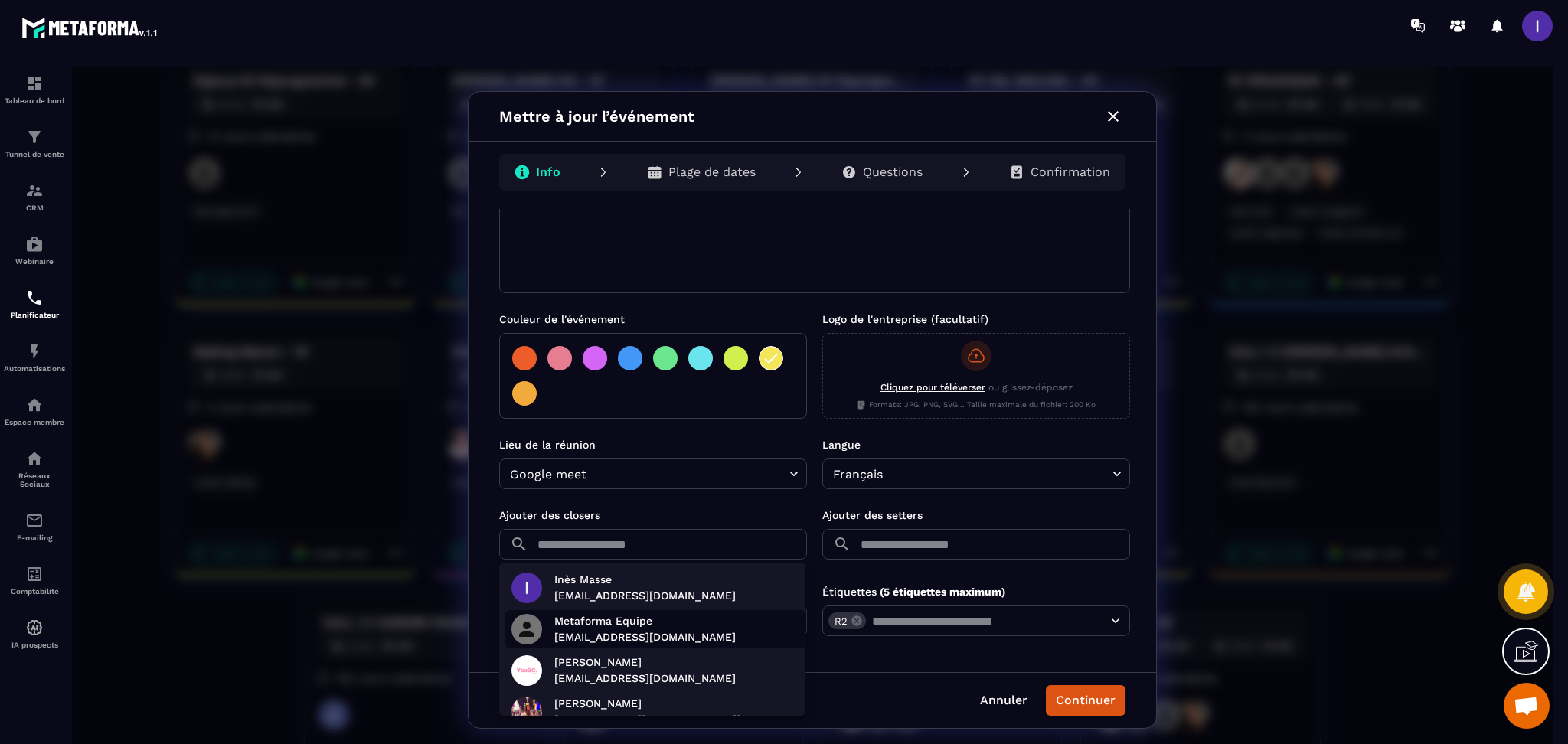
scroll to position [269, 0]
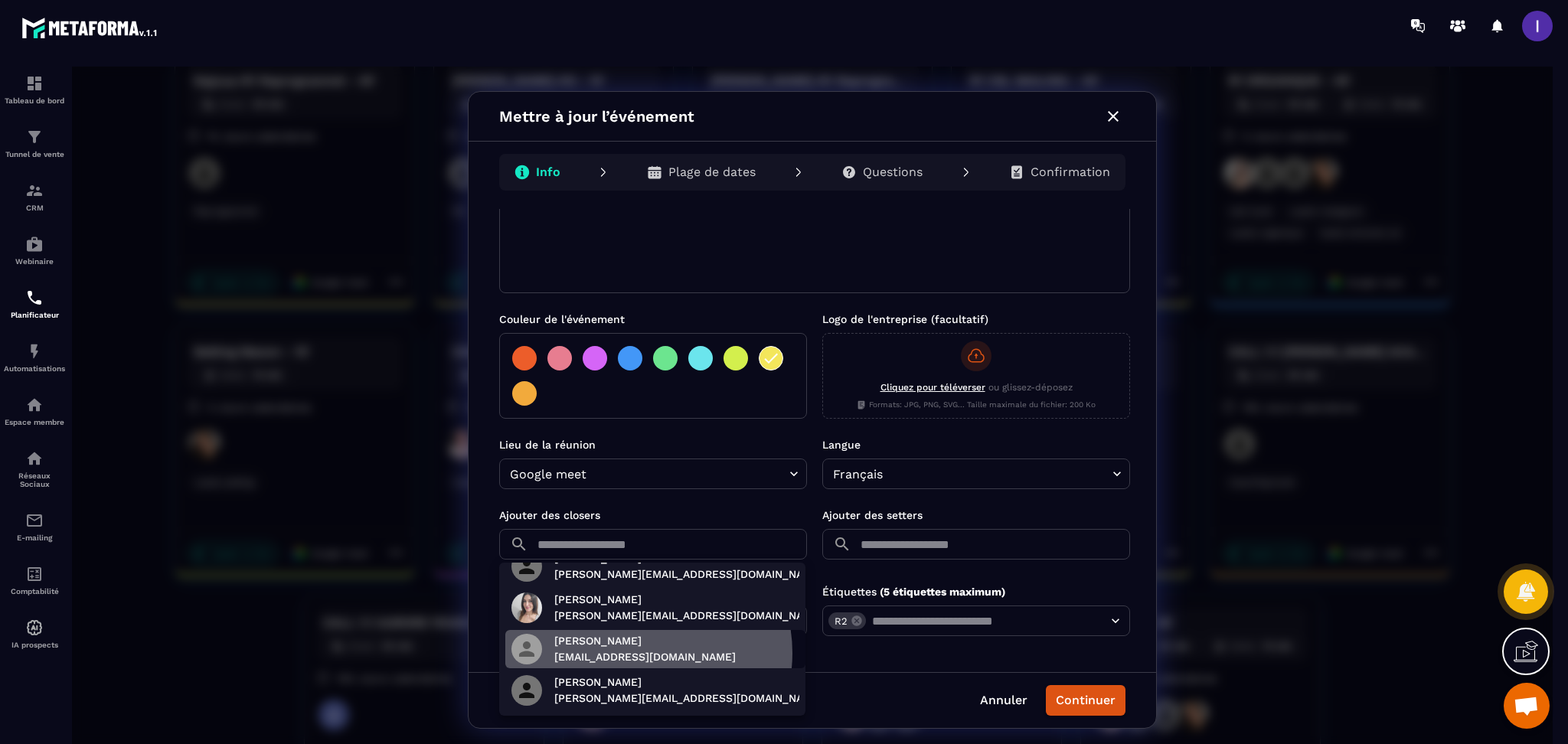
click at [638, 653] on p "[EMAIL_ADDRESS][DOMAIN_NAME]" at bounding box center [645, 657] width 182 height 16
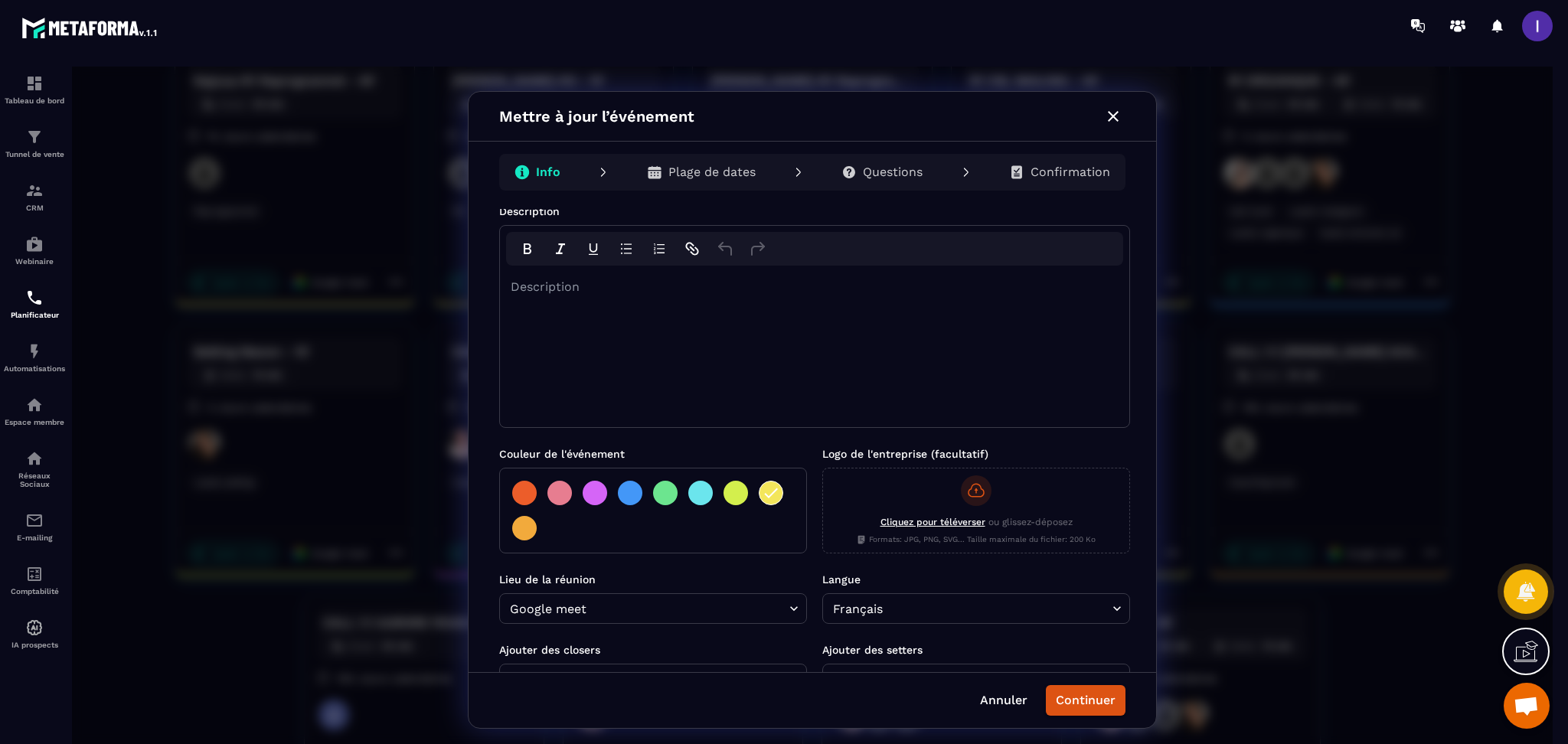
scroll to position [0, 0]
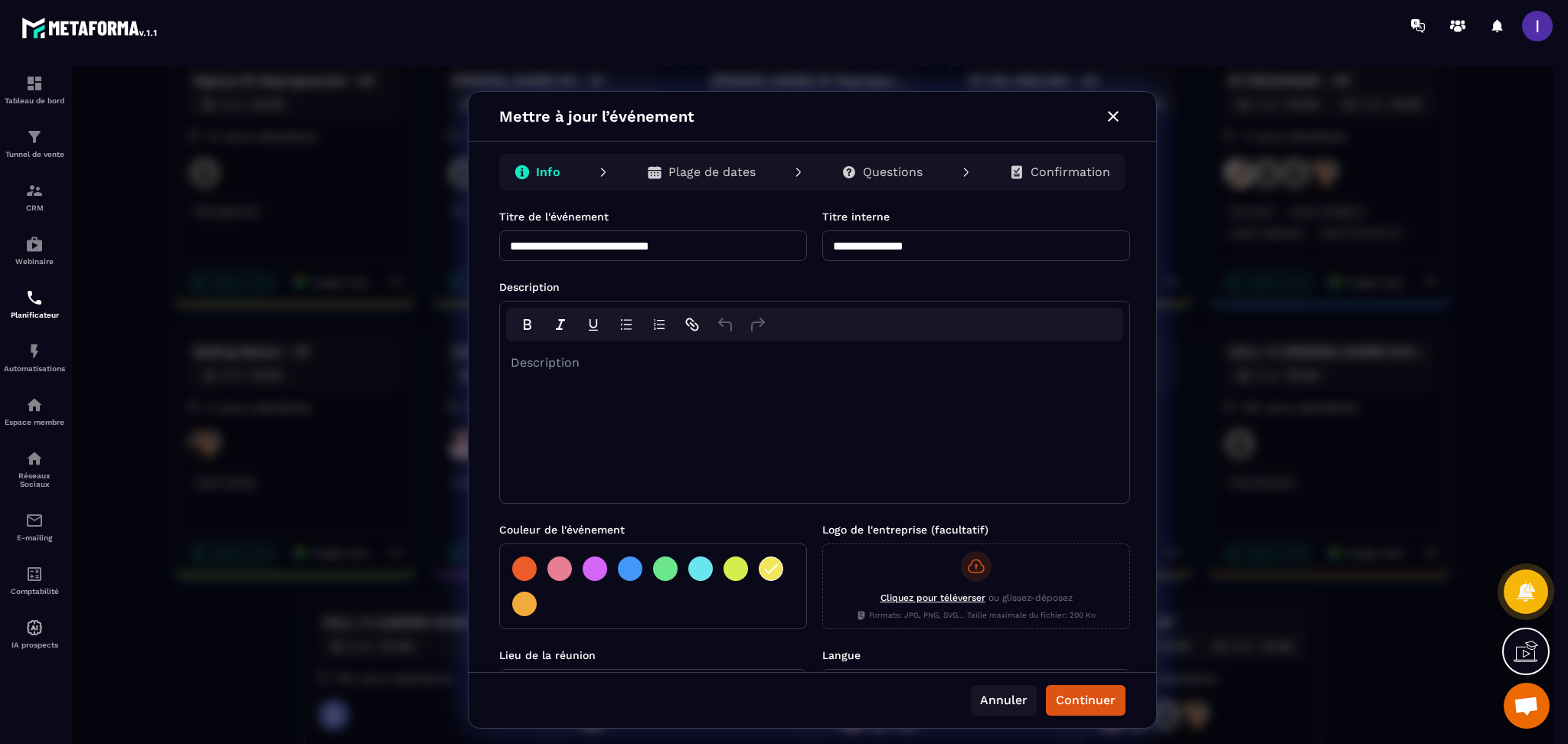
click at [1003, 703] on button "Annuler" at bounding box center [1004, 700] width 66 height 31
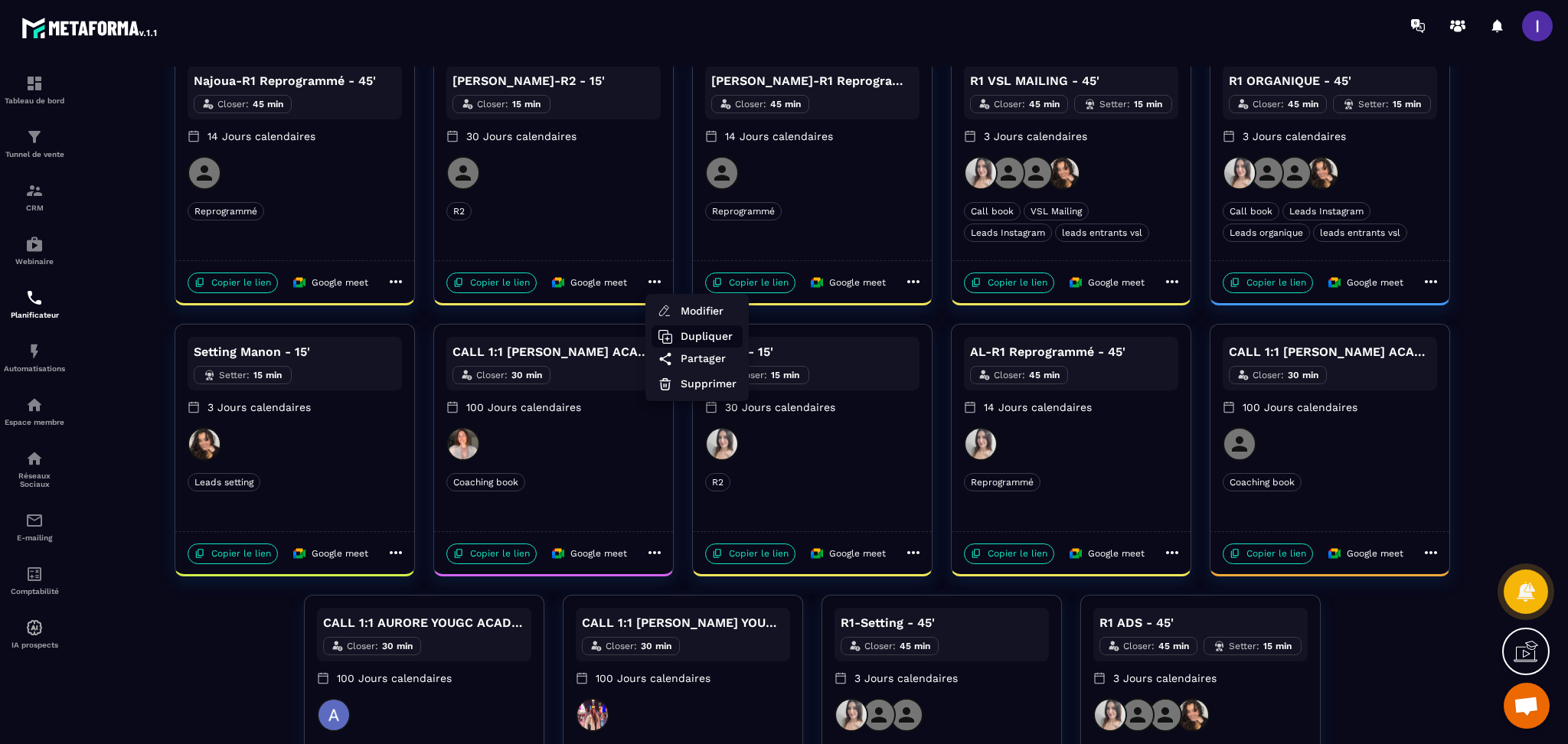
click at [709, 336] on span "Dupliquer" at bounding box center [708, 337] width 56 height 16
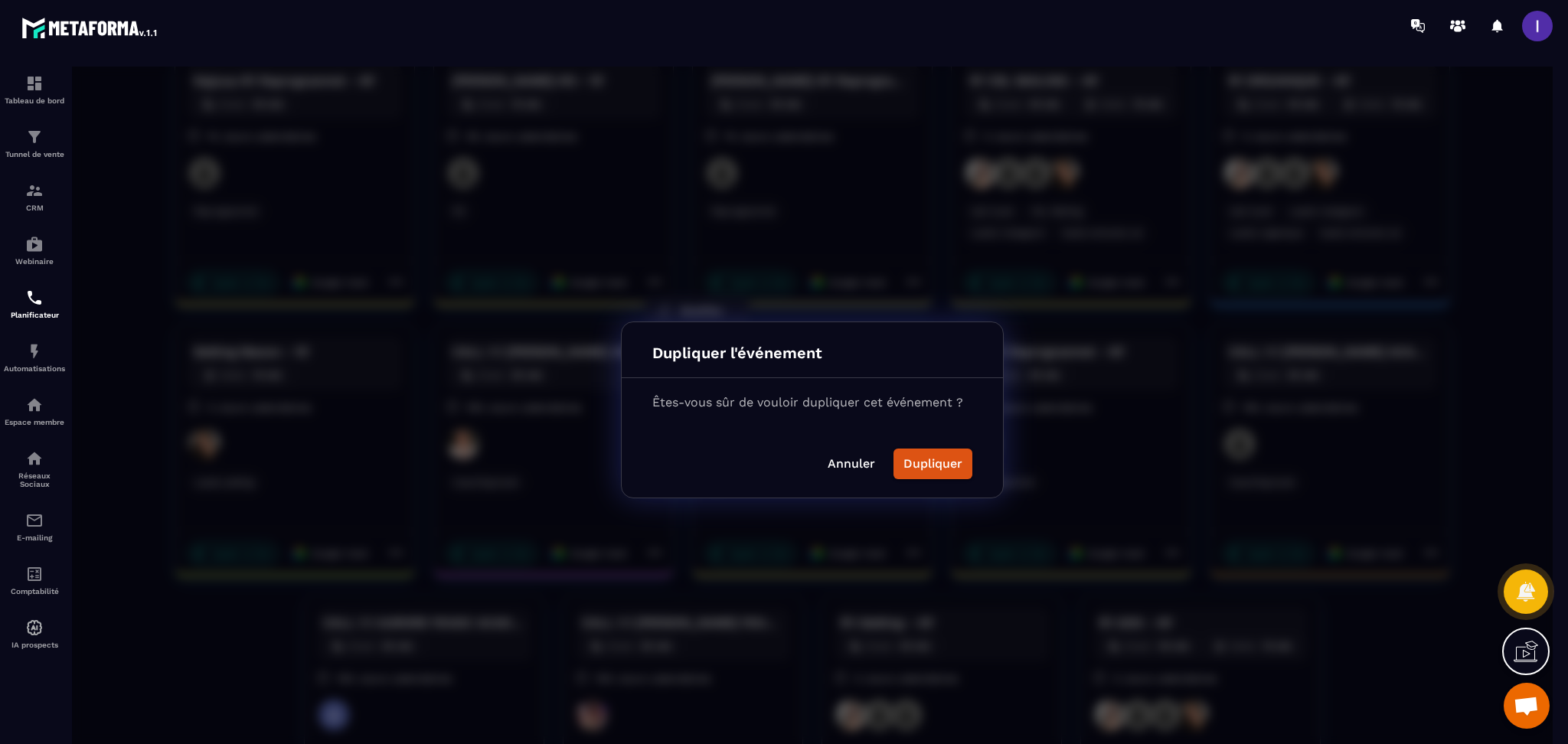
click at [937, 459] on button "Dupliquer" at bounding box center [933, 464] width 79 height 31
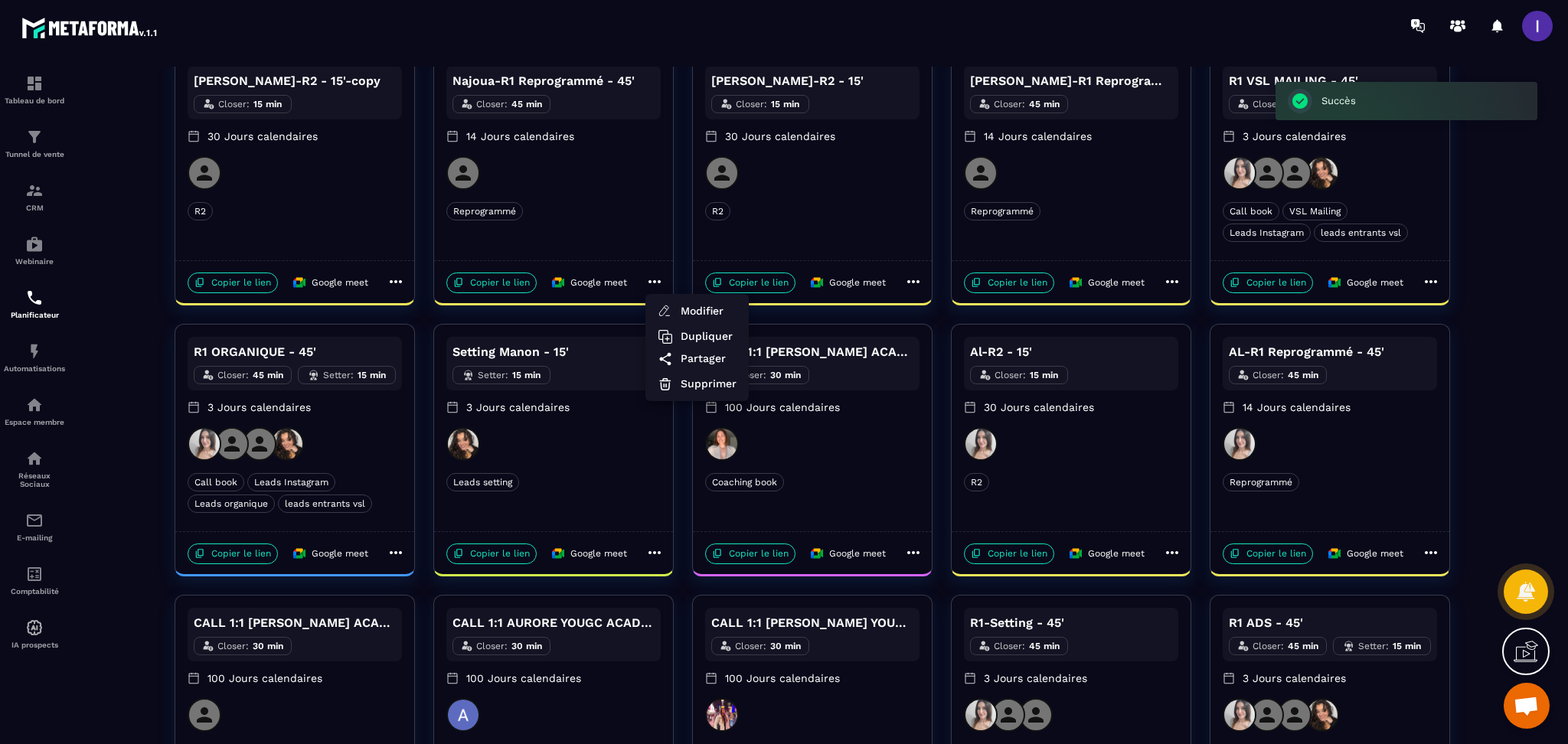
click at [393, 282] on div at bounding box center [813, 410] width 1481 height 686
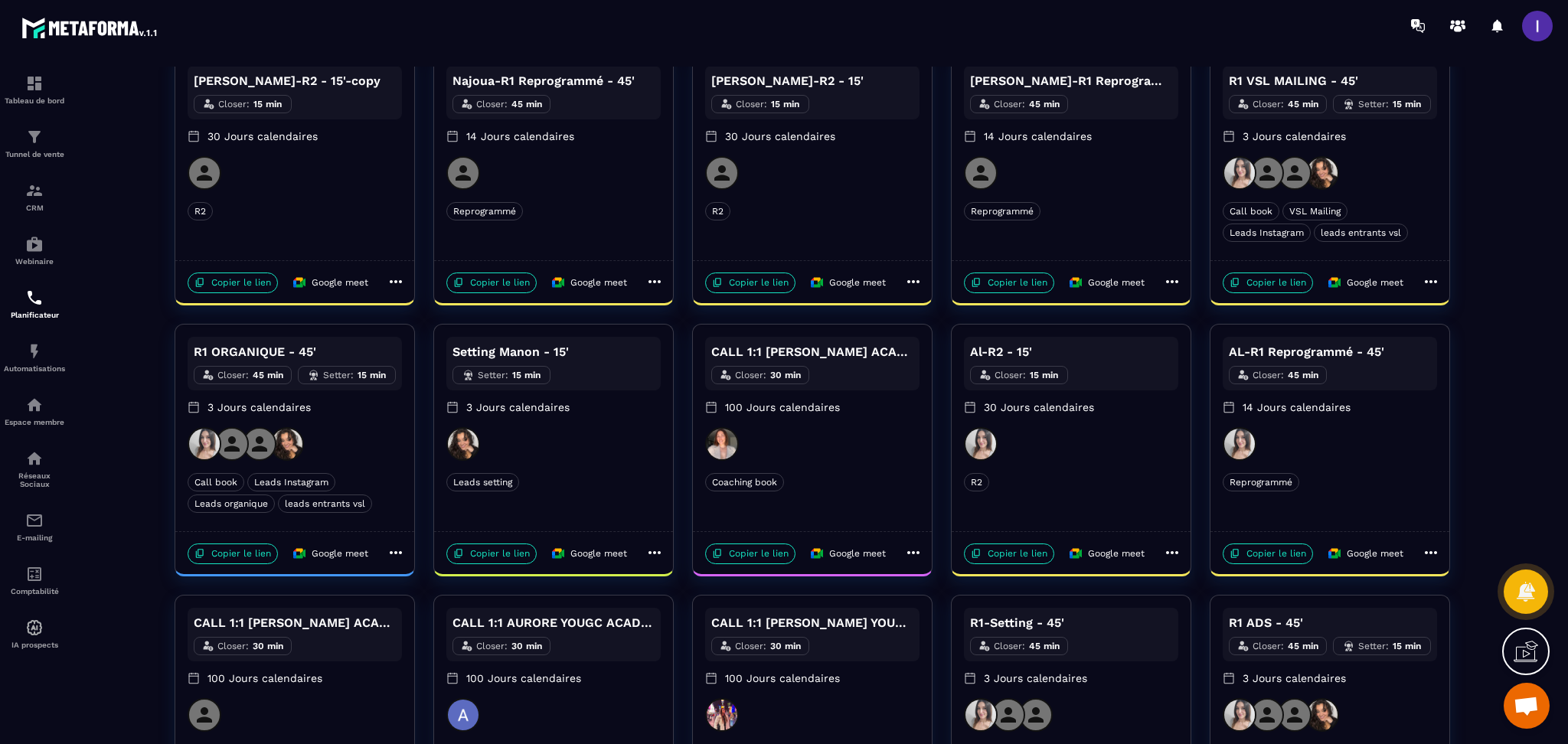
click at [395, 282] on icon at bounding box center [395, 281] width 12 height 3
click at [442, 308] on span "Modifier" at bounding box center [449, 311] width 56 height 16
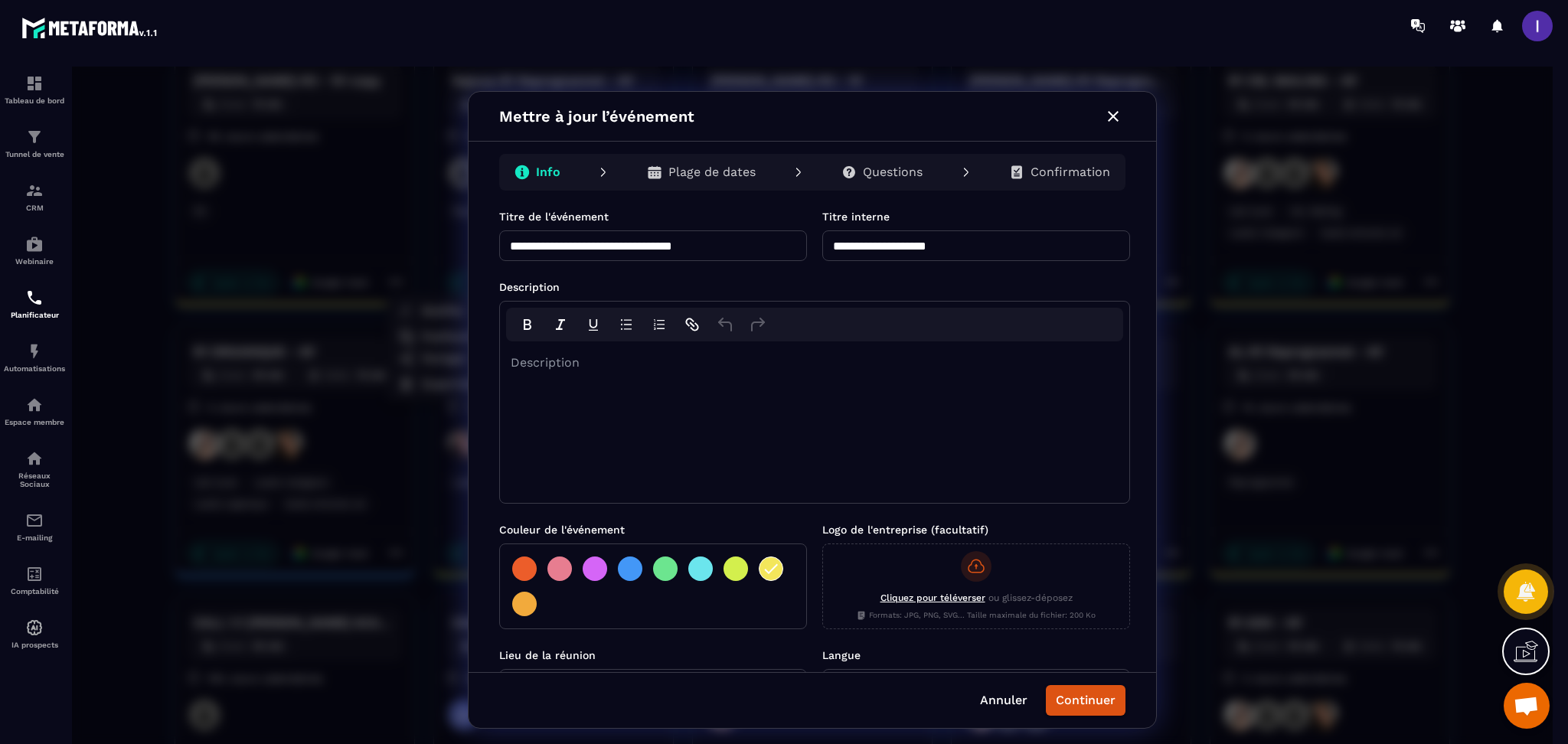
click at [983, 245] on input "**********" at bounding box center [976, 246] width 308 height 31
click at [875, 249] on input "**********" at bounding box center [976, 246] width 308 height 31
type input "**********"
click at [797, 240] on input "**********" at bounding box center [653, 246] width 308 height 31
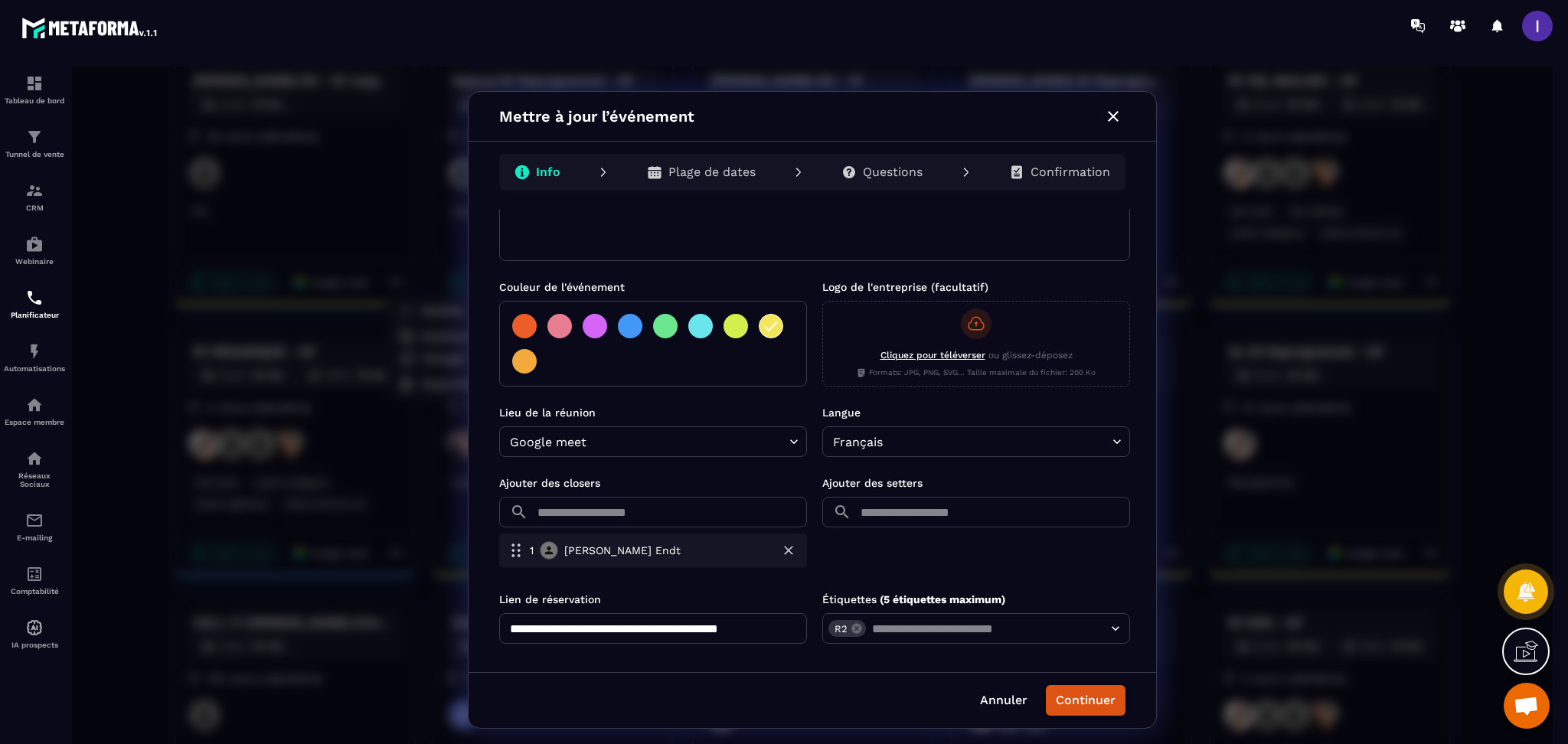
scroll to position [250, 0]
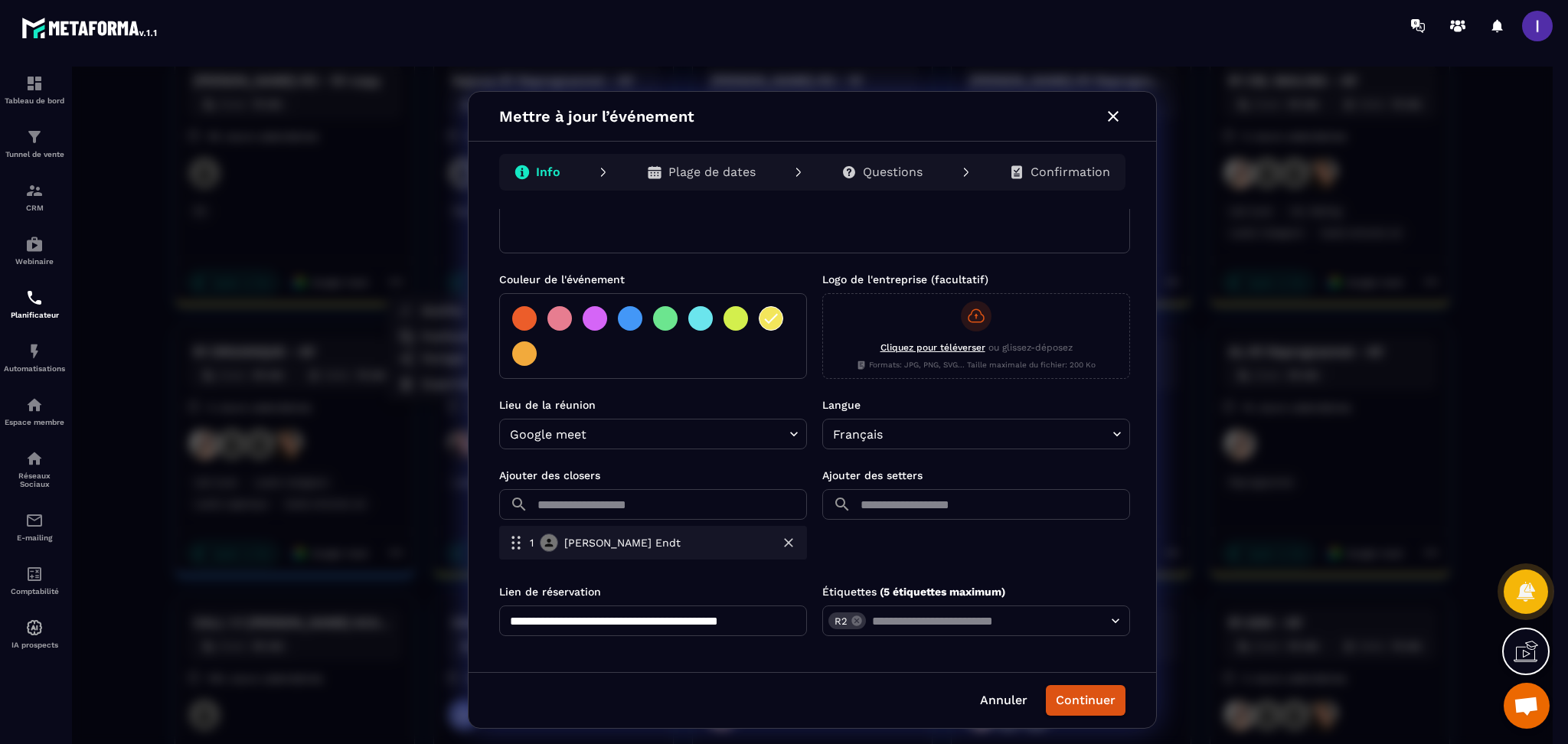
click at [787, 548] on icon "button" at bounding box center [788, 542] width 16 height 16
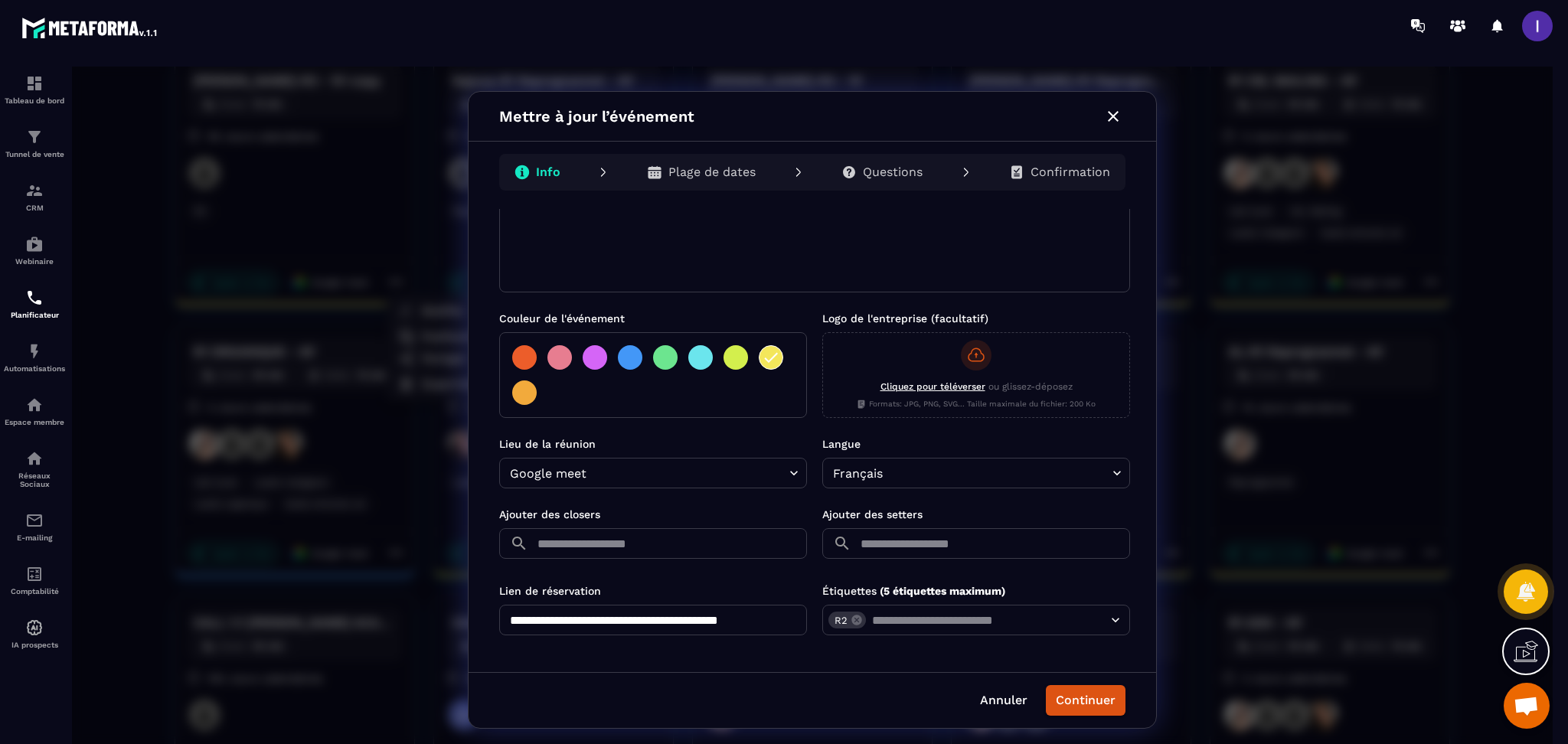
scroll to position [211, 0]
type input "**********"
click at [607, 550] on input "text" at bounding box center [670, 544] width 273 height 31
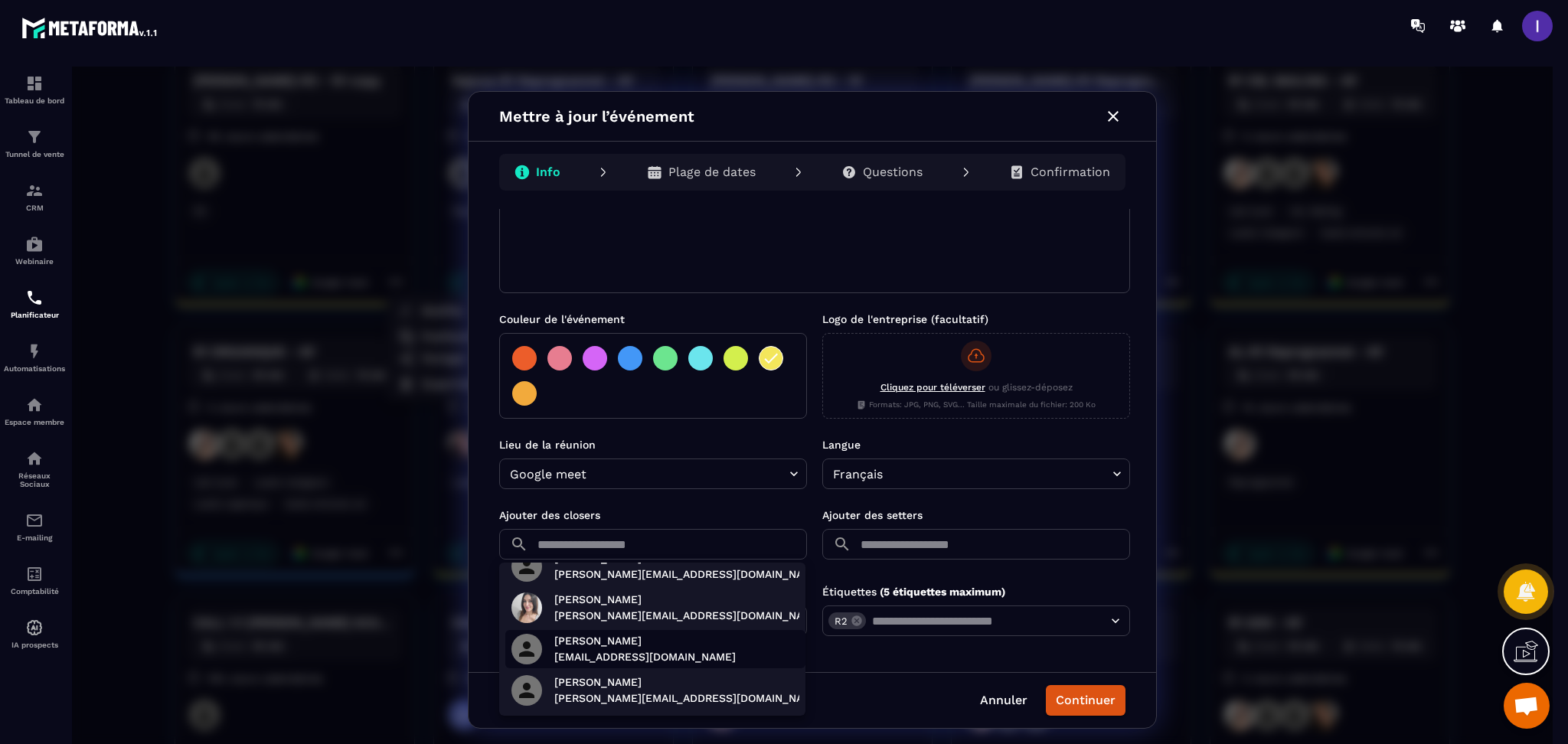
click at [636, 646] on p "[PERSON_NAME]" at bounding box center [645, 641] width 182 height 16
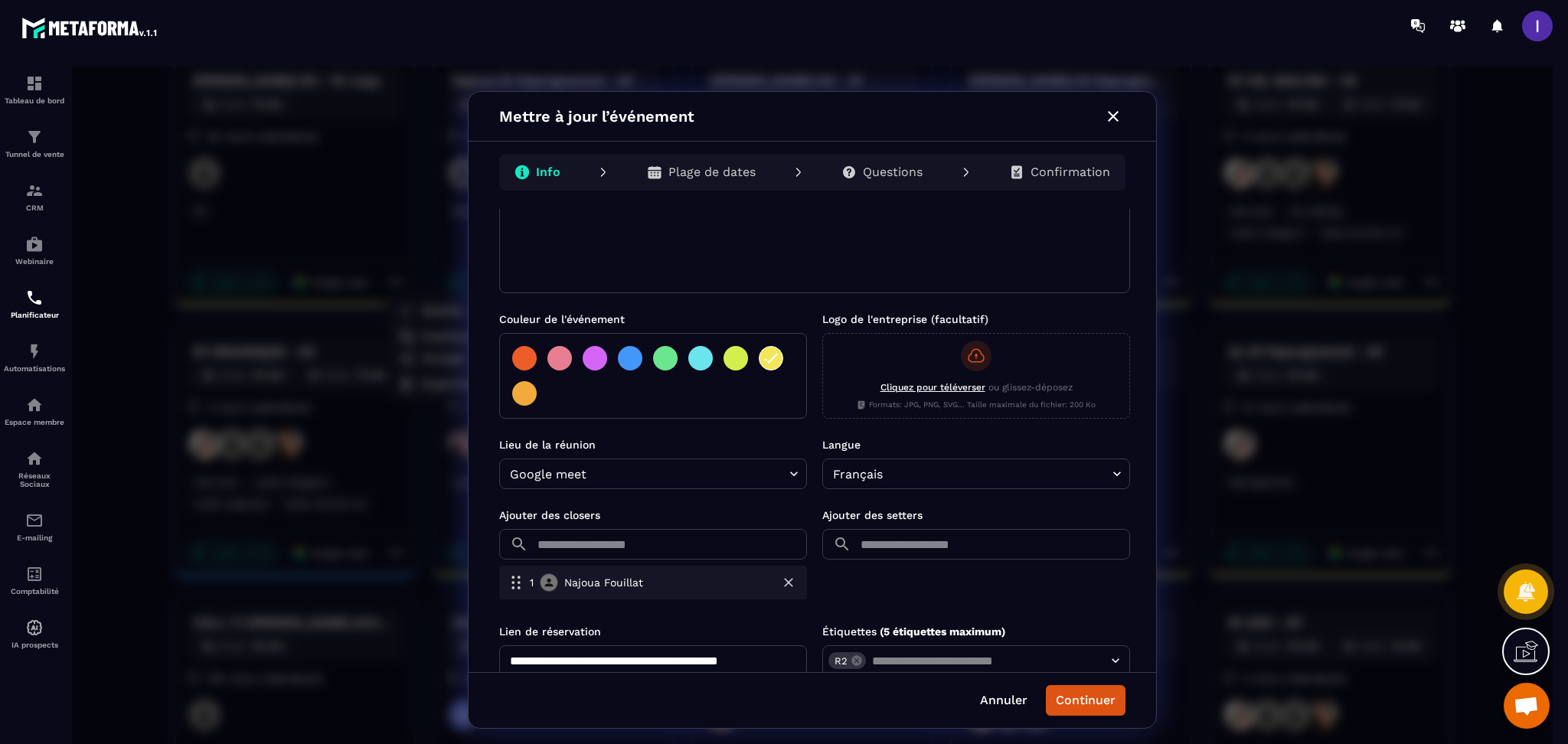
scroll to position [250, 0]
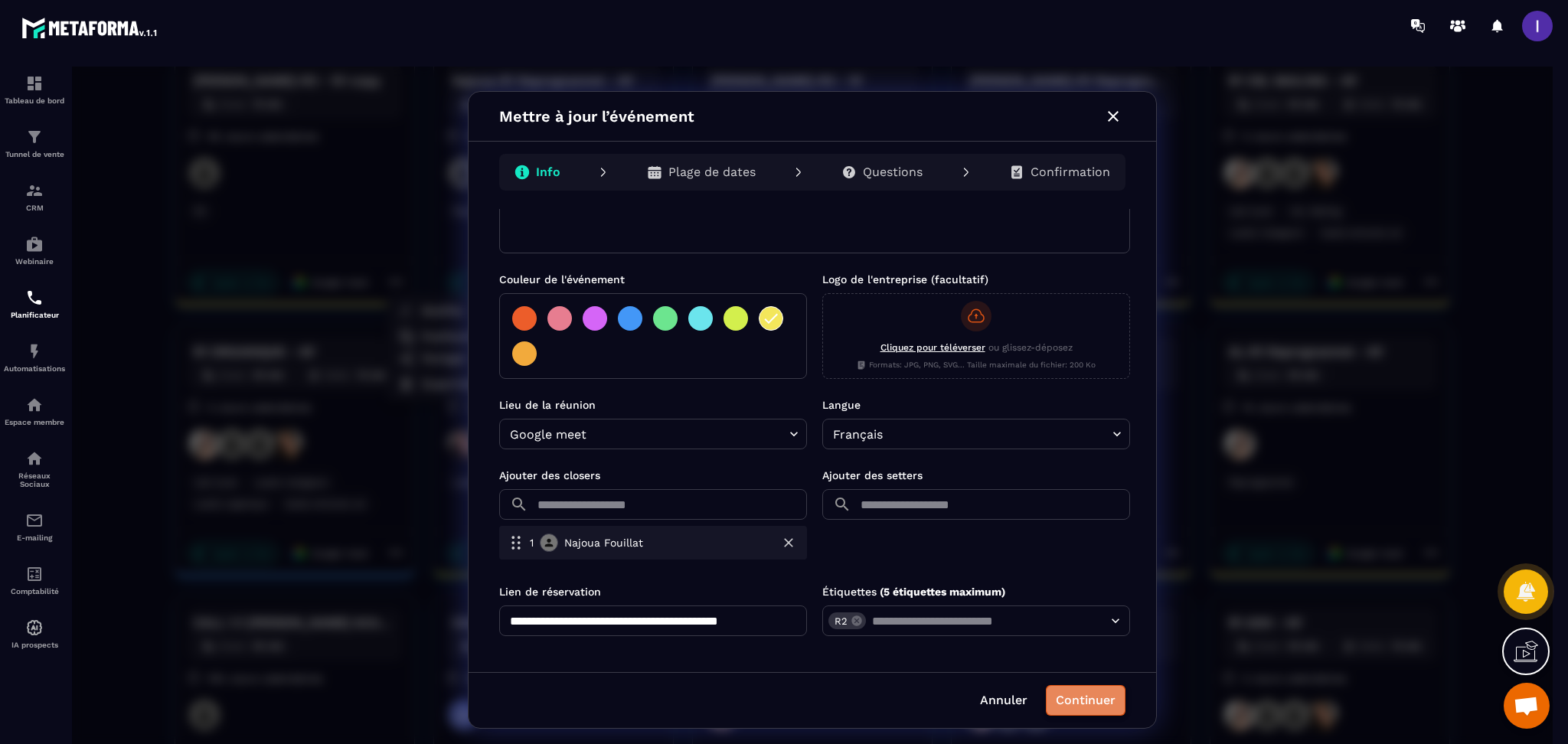
click at [1083, 700] on button "Continuer" at bounding box center [1085, 700] width 79 height 31
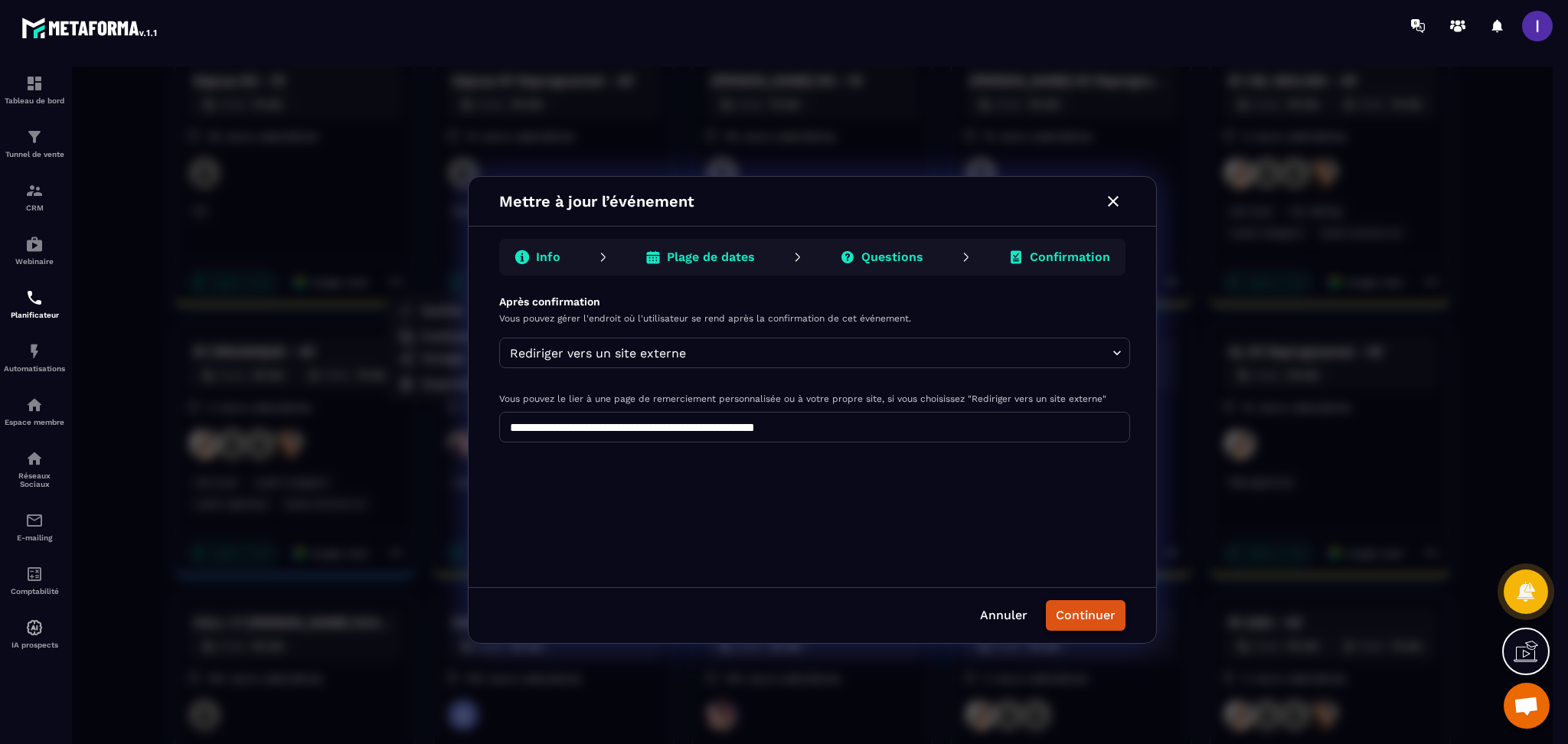
click at [1097, 605] on button "Continuer" at bounding box center [1085, 615] width 79 height 31
click at [1092, 260] on p "Confirmation" at bounding box center [1070, 257] width 80 height 16
click at [1107, 626] on button "Continuer" at bounding box center [1085, 615] width 79 height 31
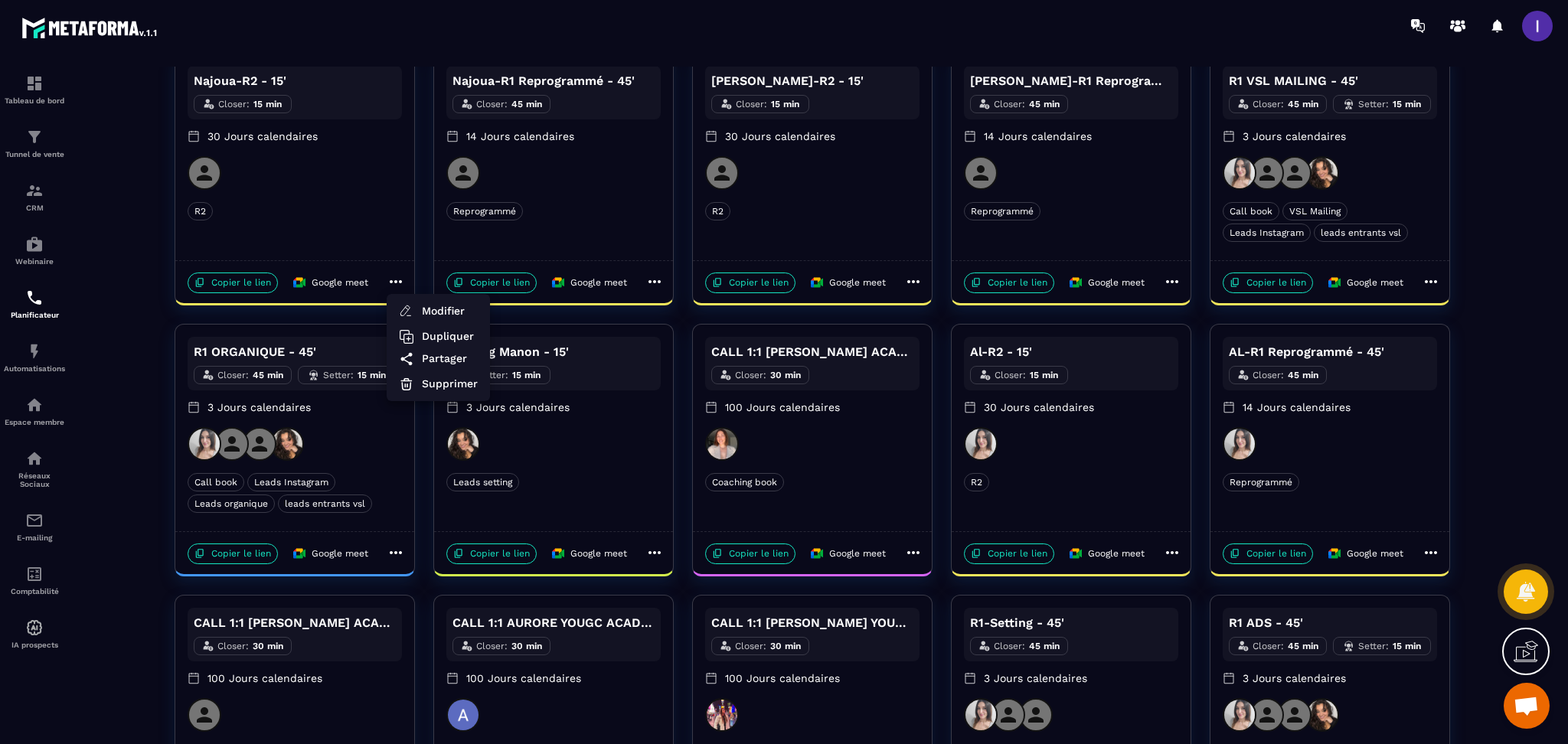
click at [1530, 408] on div at bounding box center [813, 410] width 1481 height 686
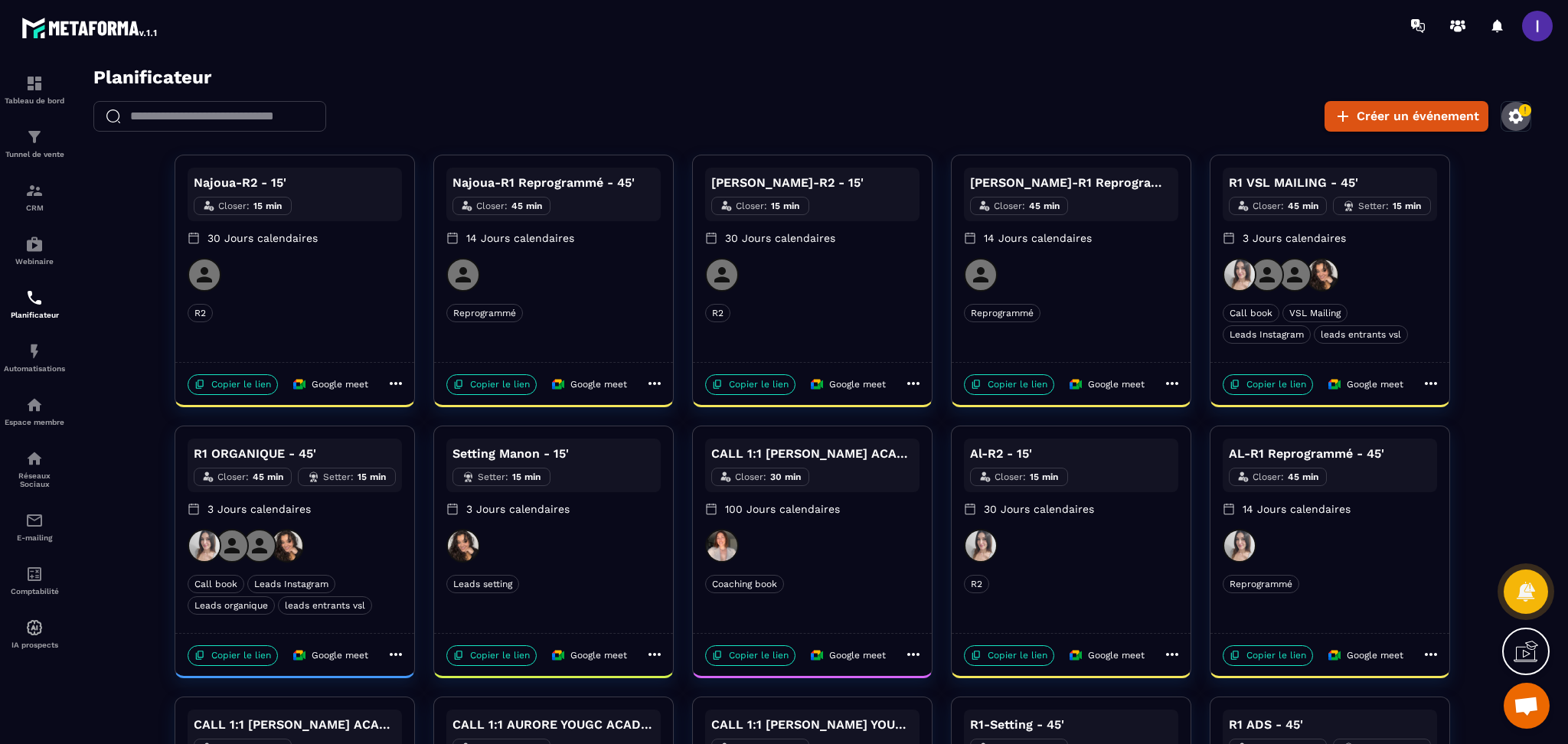
click at [1510, 114] on icon "button" at bounding box center [1517, 116] width 15 height 15
click at [1368, 193] on button "Définir ma disponibilité" at bounding box center [1400, 201] width 235 height 34
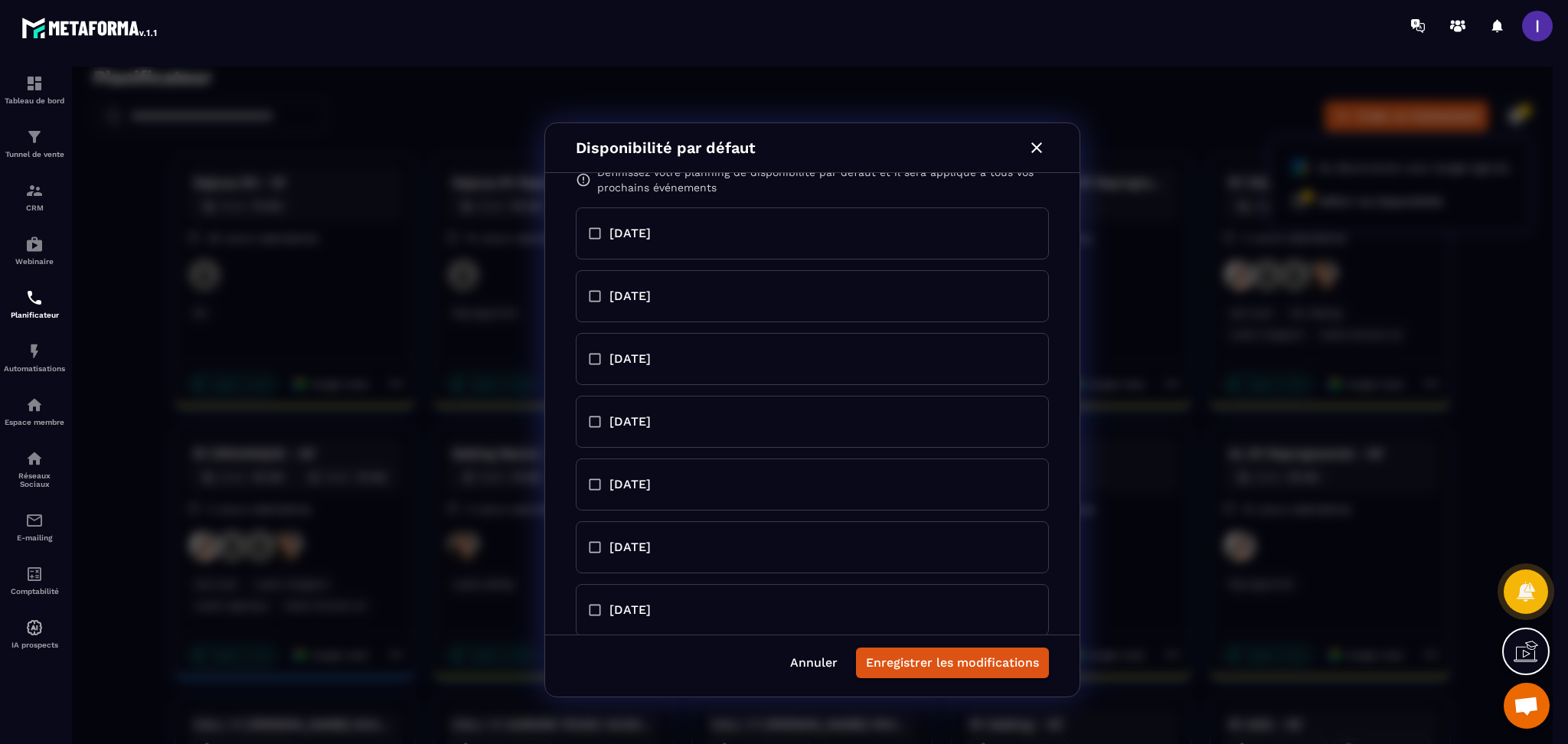
scroll to position [40, 0]
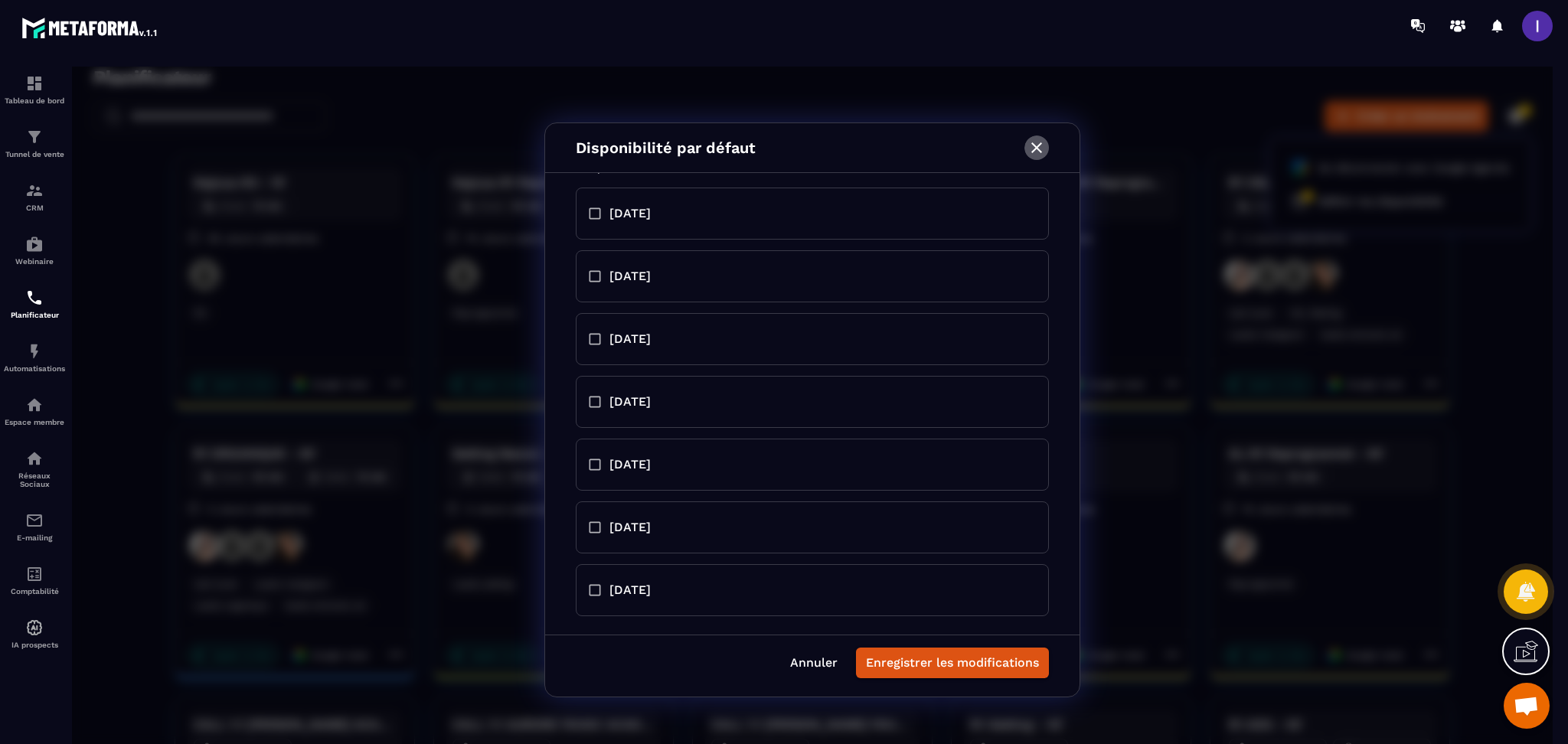
click at [1032, 149] on icon "button" at bounding box center [1037, 148] width 18 height 18
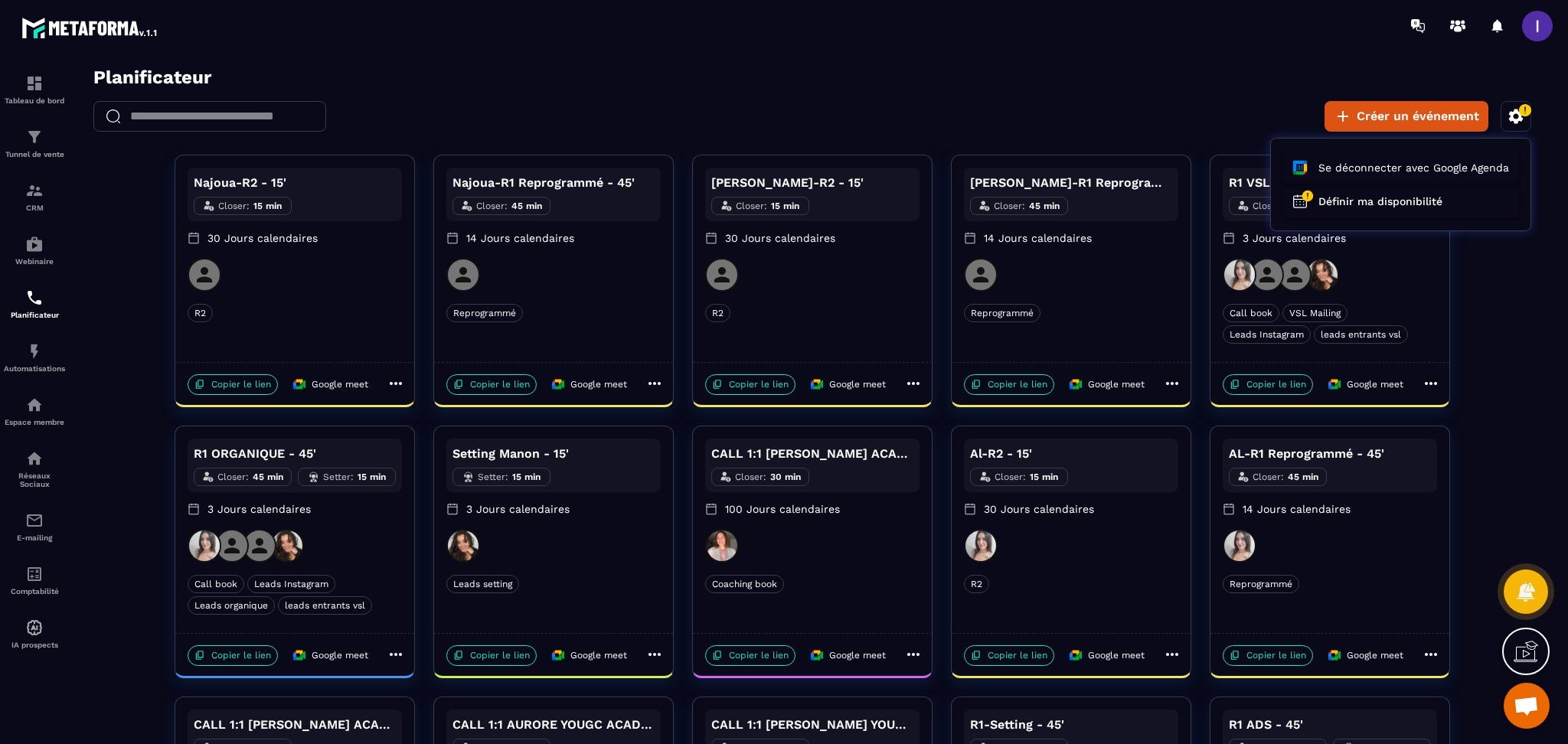
click at [429, 57] on section "Tableau de bord Tunnel de vente CRM Webinaire Planificateur Automatisations Esp…" at bounding box center [784, 397] width 1568 height 693
click at [43, 202] on div "CRM" at bounding box center [34, 197] width 61 height 31
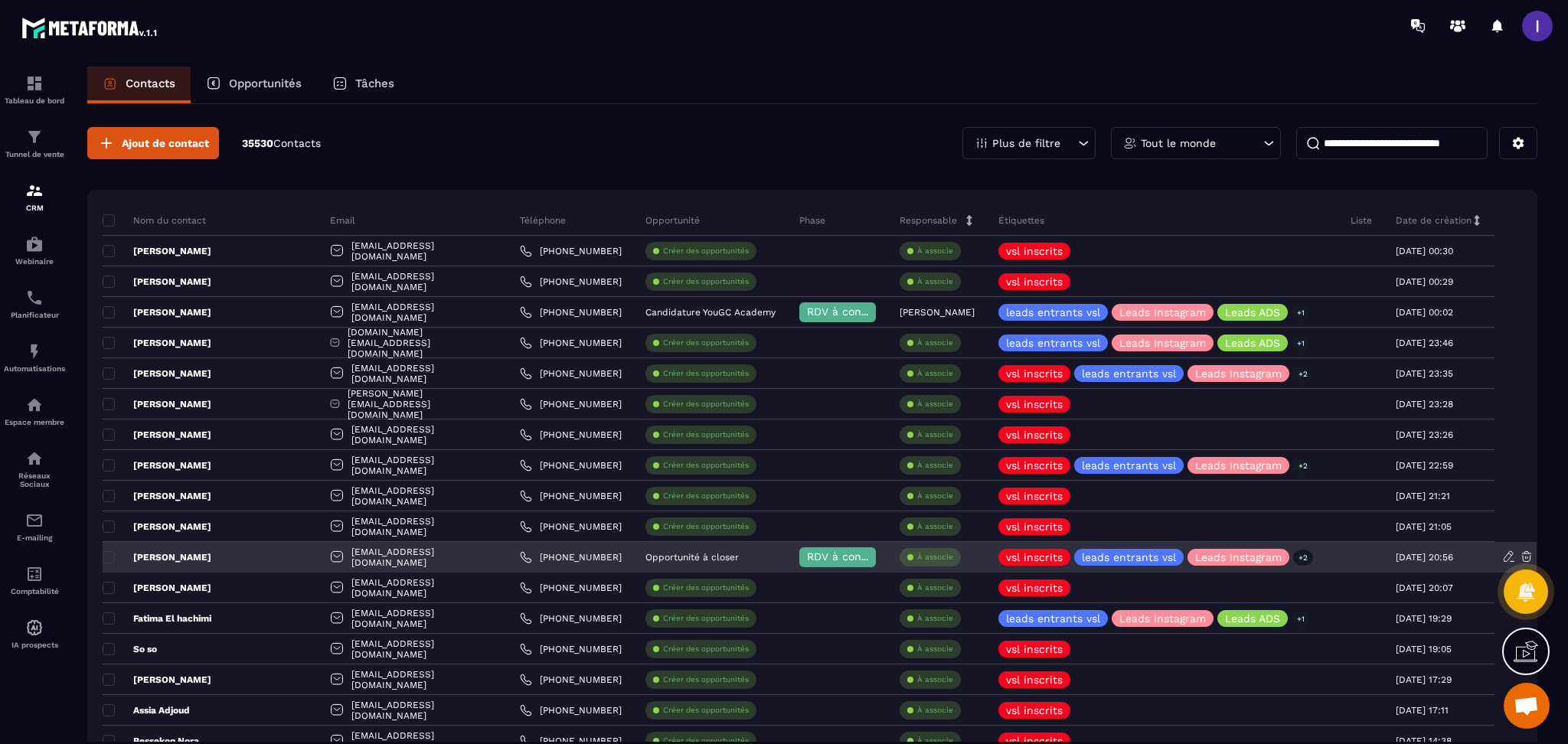
click at [181, 559] on p "[PERSON_NAME]" at bounding box center [156, 557] width 109 height 12
